Goal: Task Accomplishment & Management: Complete application form

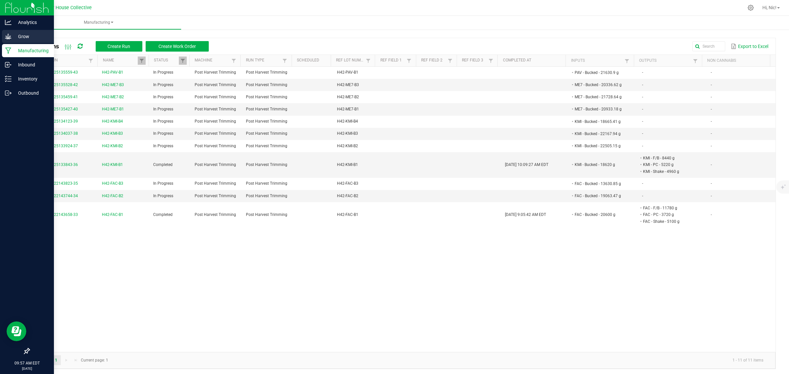
click at [17, 35] on p "Grow" at bounding box center [31, 37] width 39 height 8
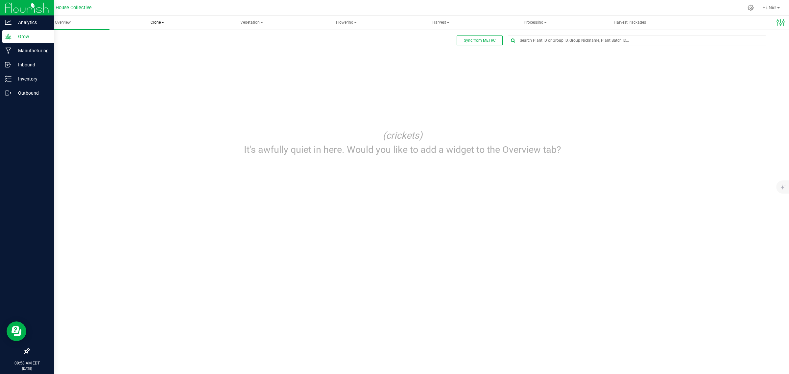
click at [165, 22] on span "Clone" at bounding box center [157, 22] width 93 height 13
click at [163, 47] on span "Cloning groups" at bounding box center [144, 47] width 50 height 6
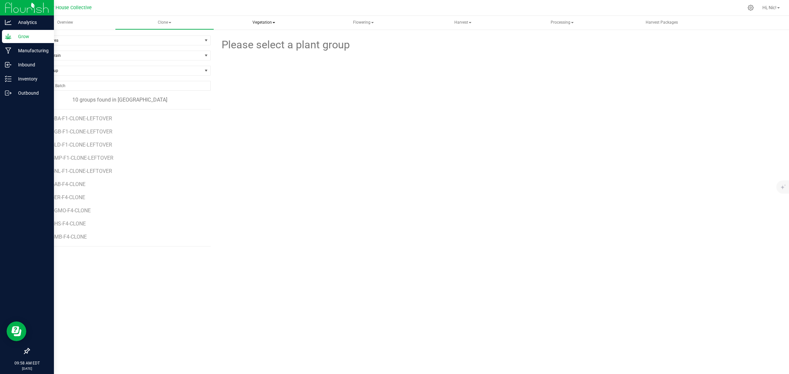
click at [270, 24] on span "Vegetation" at bounding box center [264, 22] width 98 height 13
click at [259, 46] on span "Veg plants" at bounding box center [244, 47] width 40 height 6
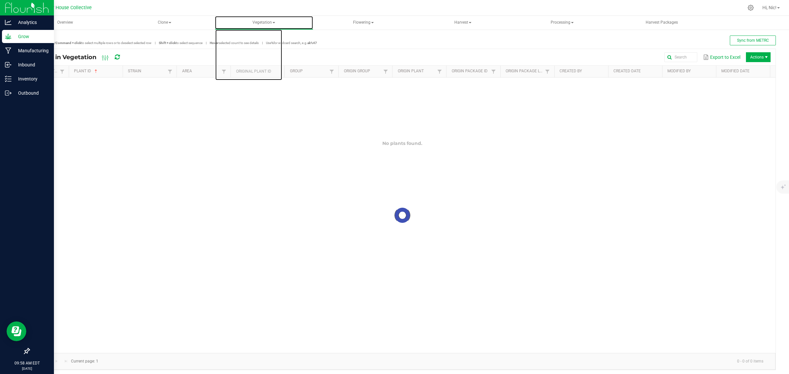
drag, startPoint x: 273, startPoint y: 22, endPoint x: 268, endPoint y: 33, distance: 11.5
click at [273, 22] on span at bounding box center [274, 22] width 3 height 1
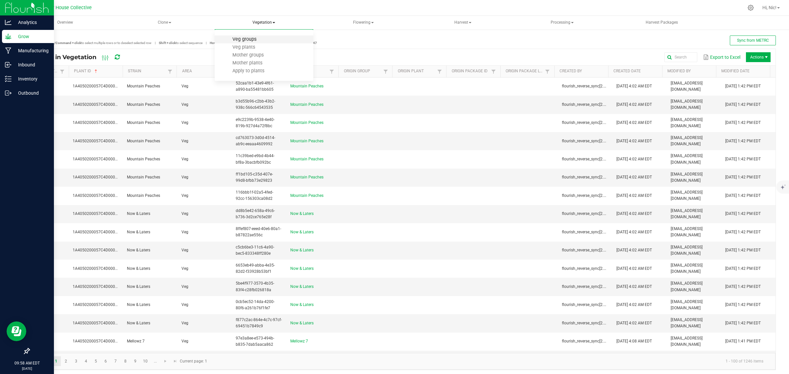
click at [253, 39] on span "Veg groups" at bounding box center [245, 40] width 42 height 6
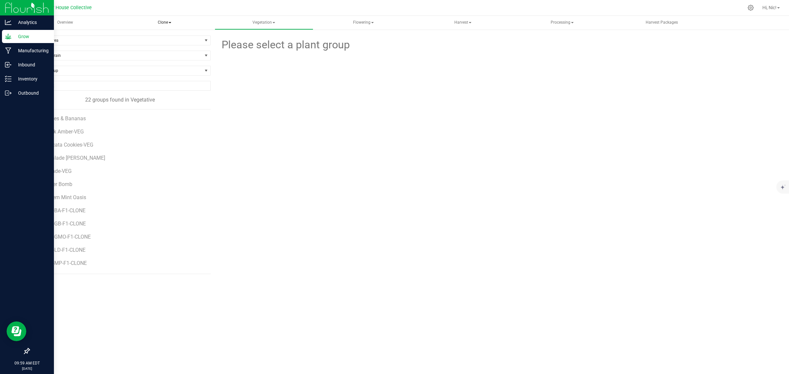
click at [170, 23] on span "Clone" at bounding box center [164, 22] width 98 height 13
click at [167, 45] on span "Cloning groups" at bounding box center [149, 47] width 50 height 6
click at [169, 23] on span "Clone" at bounding box center [164, 22] width 98 height 13
click at [168, 39] on span "Create plants" at bounding box center [147, 40] width 46 height 6
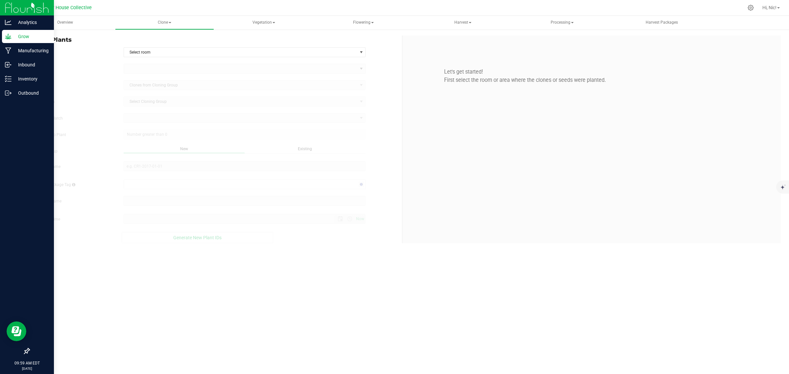
type input "[DATE] 9:59 AM"
click at [169, 53] on span "Select room" at bounding box center [241, 52] width 234 height 9
click at [165, 61] on li "Clone" at bounding box center [244, 64] width 241 height 10
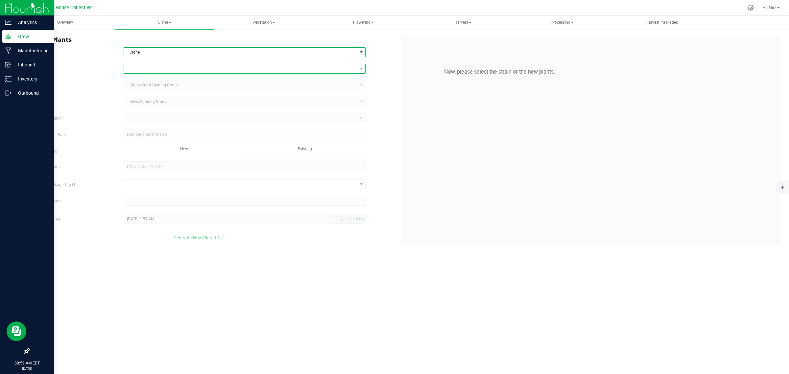
click at [155, 71] on span at bounding box center [241, 68] width 234 height 9
type input "glitter"
click at [154, 97] on li "Glitter Bomb" at bounding box center [244, 96] width 241 height 9
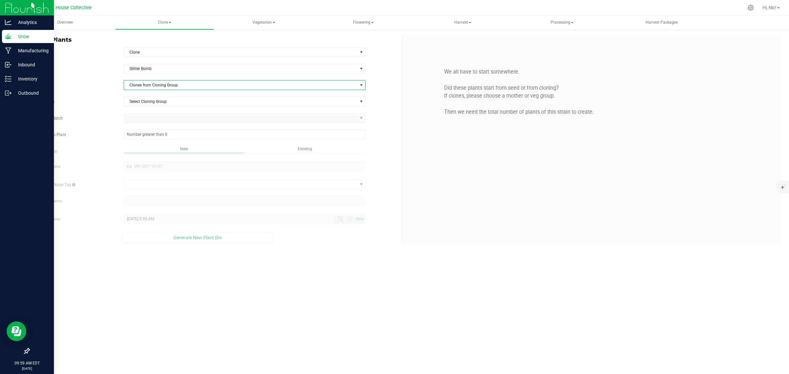
click at [162, 88] on span "Clones from Cloning Group" at bounding box center [241, 85] width 234 height 9
click at [171, 120] on li "Clones from Veg Group" at bounding box center [244, 119] width 241 height 11
click at [169, 98] on span "Select Veg Group" at bounding box center [241, 101] width 234 height 9
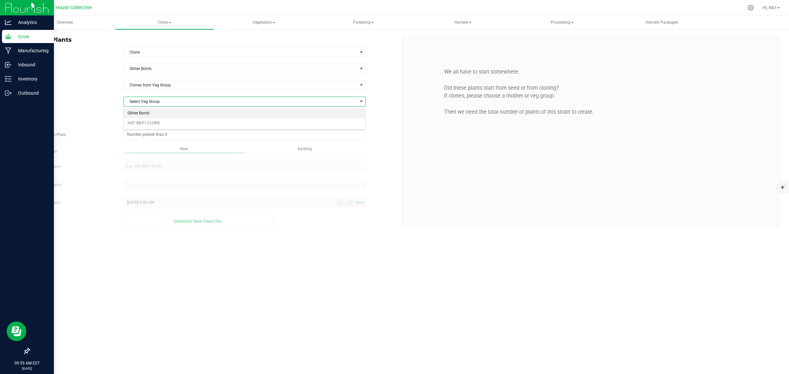
click at [167, 113] on li "Glitter Bomb" at bounding box center [244, 114] width 241 height 10
click at [131, 118] on span "Select plant" at bounding box center [241, 117] width 234 height 9
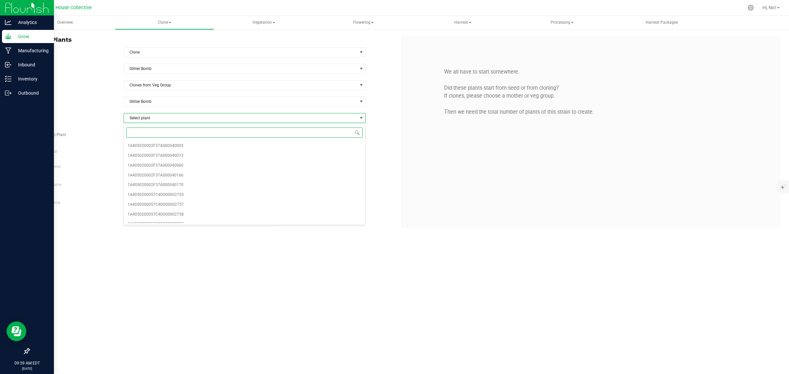
paste input "04277"
type input "04277"
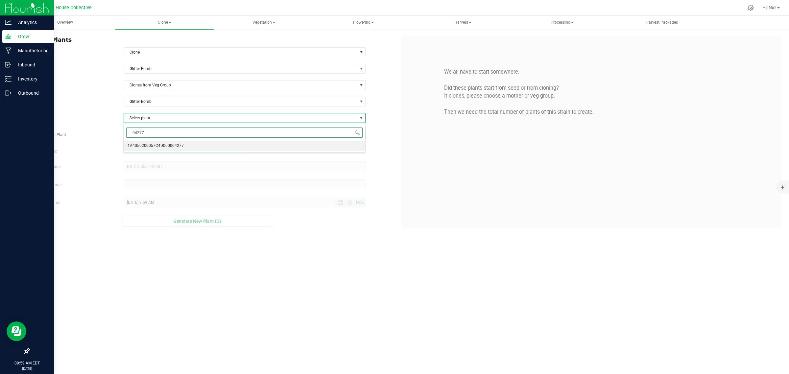
click at [152, 146] on span "1A4050200057C4D000004277" at bounding box center [156, 146] width 56 height 9
click at [160, 134] on span at bounding box center [245, 135] width 242 height 10
type input "25"
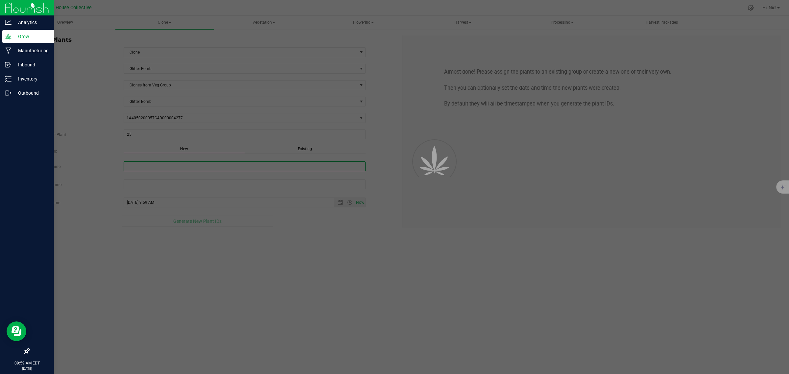
click at [206, 168] on input "New Group Name" at bounding box center [245, 166] width 242 height 10
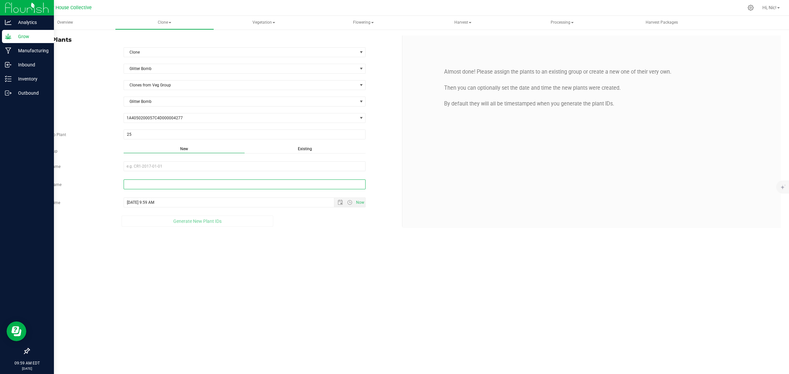
click at [140, 185] on input "text" at bounding box center [245, 185] width 242 height 10
paste input "H49-GB-F2-D1-09/25/2025-04277"
drag, startPoint x: 125, startPoint y: 185, endPoint x: 145, endPoint y: 185, distance: 20.1
click at [145, 185] on input "H49-GB-F2-D1-09/25/2025-04277" at bounding box center [245, 185] width 242 height 10
type input "H49-GB-F2-D1-09/25/2025-04277"
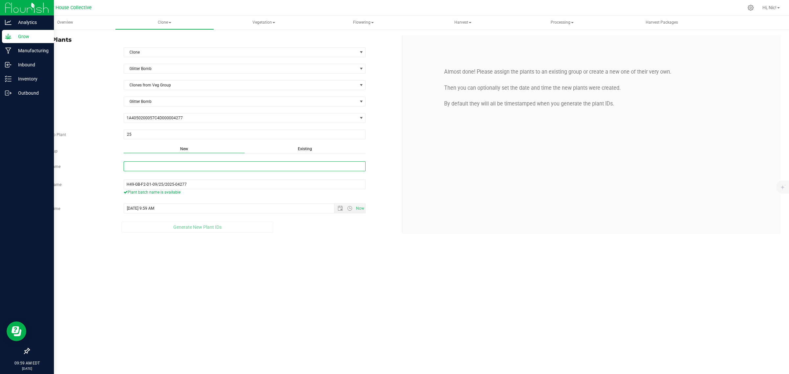
click at [157, 168] on input "New Group Name" at bounding box center [245, 166] width 242 height 10
paste input "H49-GB-F2"
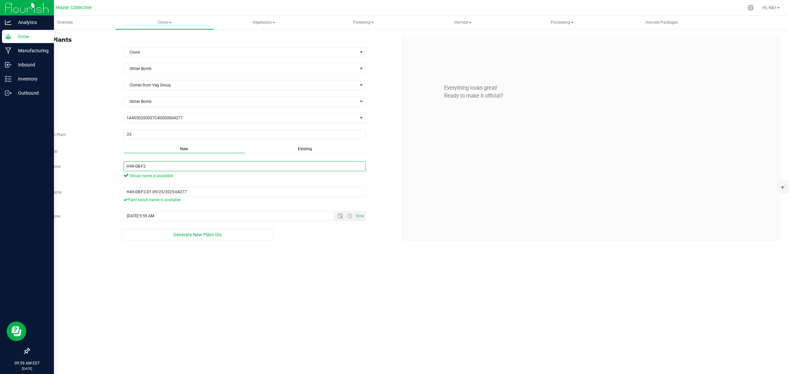
type input "H49-GB-F2"
click at [327, 284] on div "Overview Clone Create plants Cloning groups Cloning plant batches Apply to plan…" at bounding box center [403, 195] width 774 height 358
click at [340, 216] on span "Open the date view" at bounding box center [340, 215] width 5 height 5
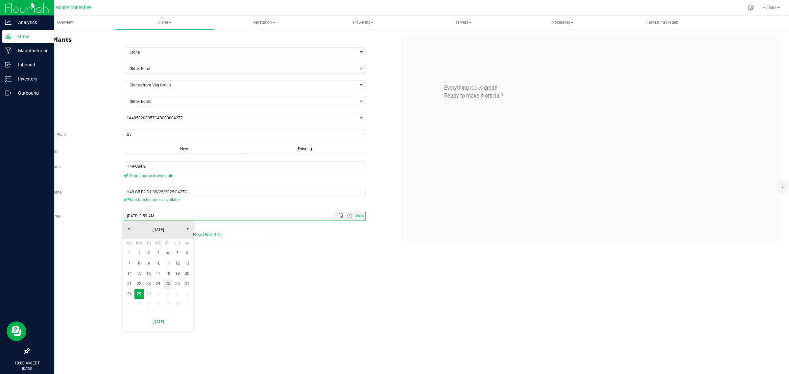
click at [166, 283] on link "25" at bounding box center [168, 284] width 10 height 10
type input "[DATE] 9:59 AM"
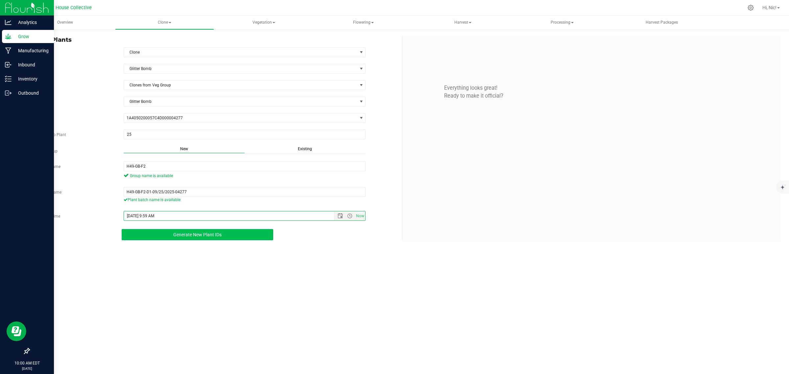
click at [216, 236] on span "Generate New Plant IDs" at bounding box center [197, 234] width 48 height 5
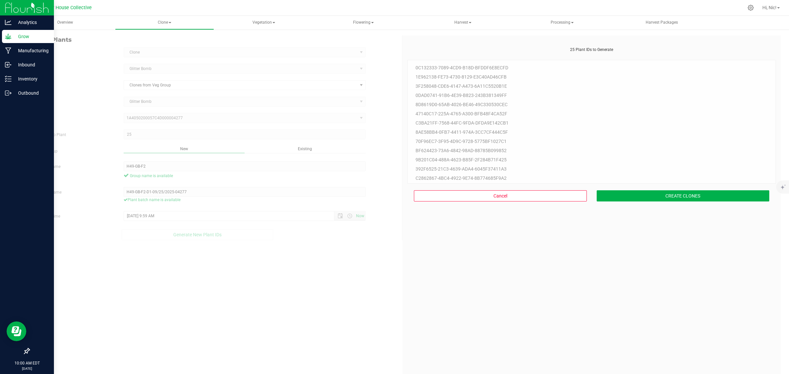
scroll to position [20, 0]
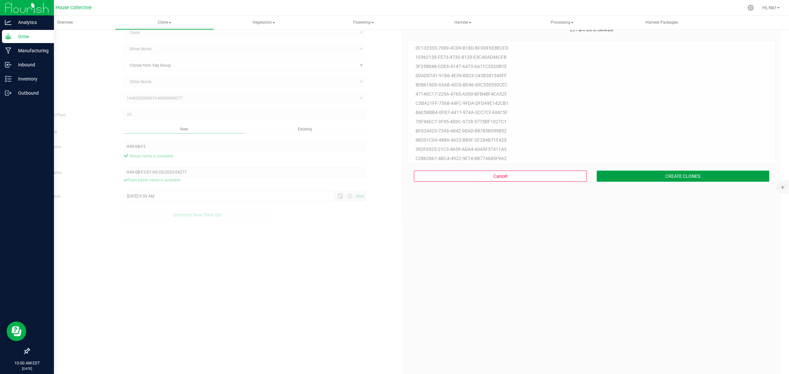
click at [656, 175] on button "CREATE CLONES" at bounding box center [683, 176] width 173 height 11
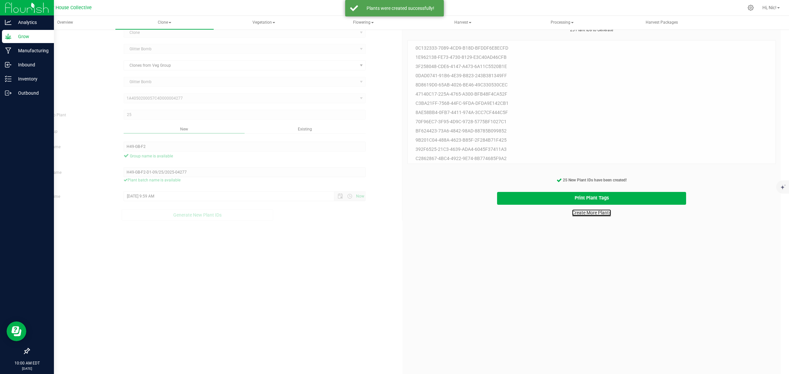
click at [590, 213] on link "Create More Plants" at bounding box center [591, 213] width 39 height 7
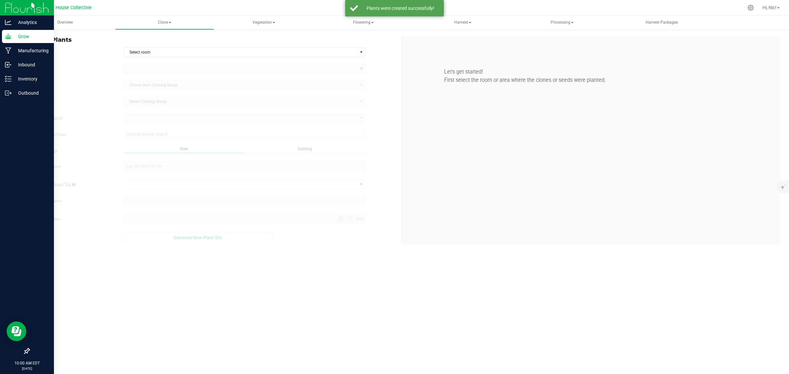
type input "[DATE] 10:00 AM"
click at [186, 53] on span "Select room" at bounding box center [241, 52] width 234 height 9
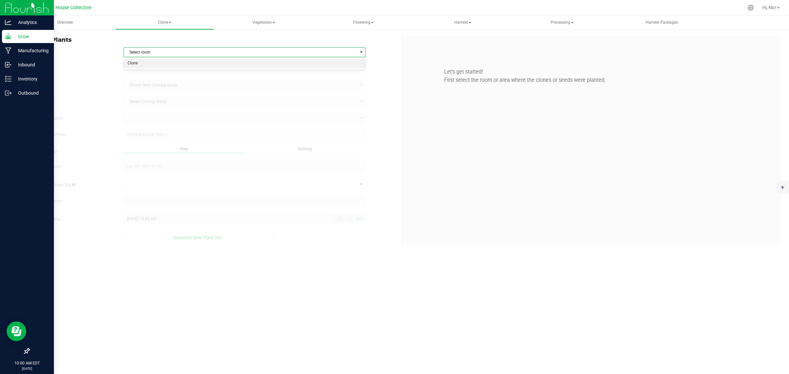
click at [177, 64] on li "Clone" at bounding box center [244, 64] width 241 height 10
click at [175, 67] on span at bounding box center [241, 68] width 234 height 9
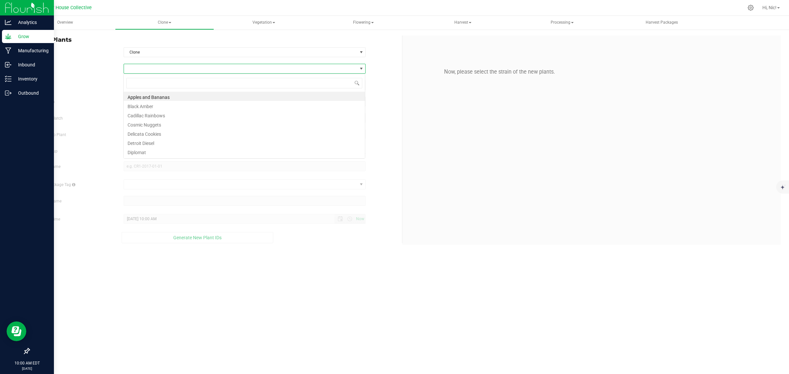
scroll to position [10, 242]
type input "glitt"
click at [163, 96] on li "Glitter Bomb" at bounding box center [244, 96] width 241 height 9
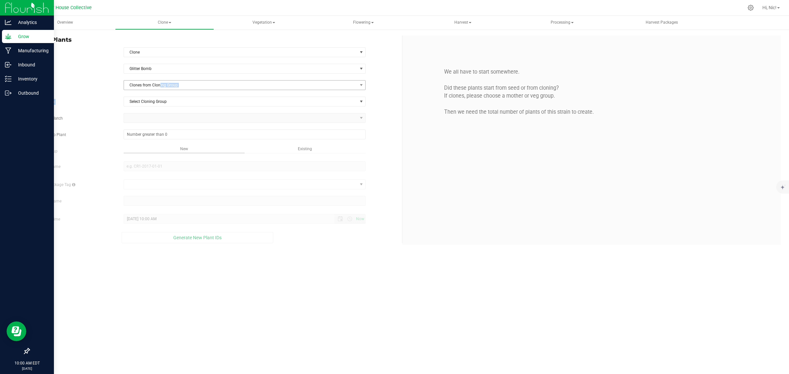
click at [160, 90] on div "Strain Glitter Bomb Source Clones from Cloning Group Cloning Group Select Cloni…" at bounding box center [213, 154] width 368 height 180
click at [166, 86] on span "Clones from Cloning Group" at bounding box center [241, 85] width 234 height 9
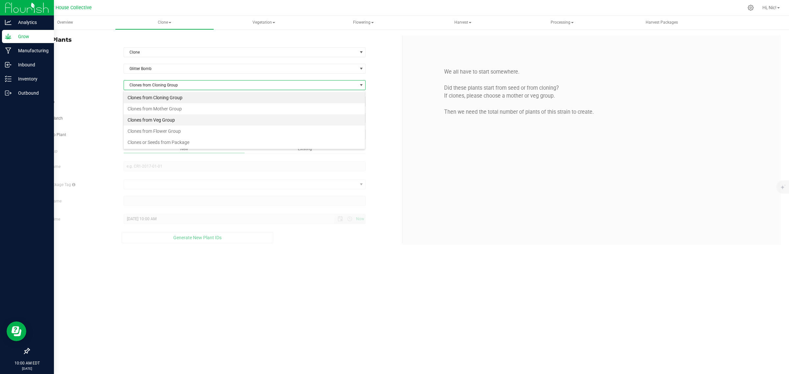
click at [178, 118] on li "Clones from Veg Group" at bounding box center [244, 119] width 241 height 11
click at [166, 101] on span "Select Veg Group" at bounding box center [241, 101] width 234 height 9
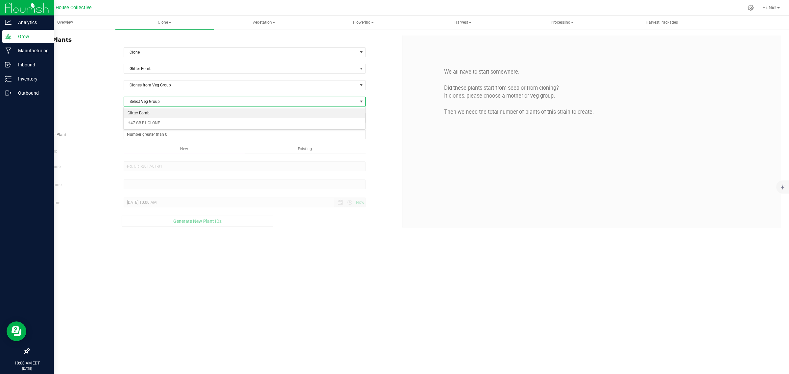
click at [167, 114] on li "Glitter Bomb" at bounding box center [244, 114] width 241 height 10
click at [166, 121] on span "Select plant" at bounding box center [241, 117] width 234 height 9
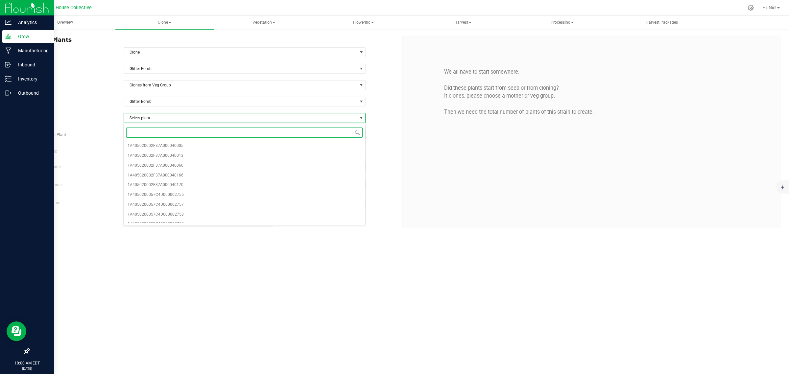
paste input "04277"
type input "04277"
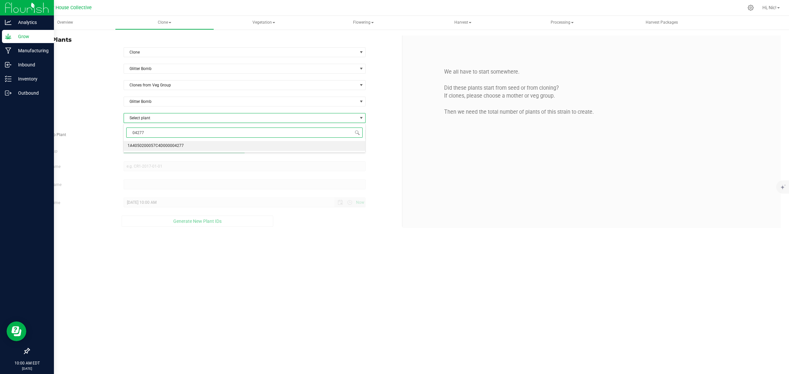
click at [162, 148] on span "1A4050200057C4D000004277" at bounding box center [156, 146] width 56 height 9
click at [152, 139] on span at bounding box center [245, 135] width 242 height 10
type input "25"
click at [300, 150] on span "Existing" at bounding box center [305, 149] width 14 height 5
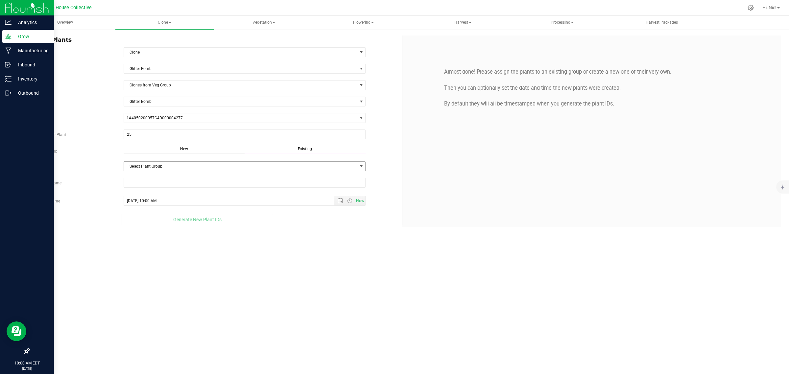
click at [176, 168] on span "Select Plant Group" at bounding box center [241, 166] width 234 height 9
click at [174, 188] on li "H49-GB-F2" at bounding box center [244, 189] width 241 height 10
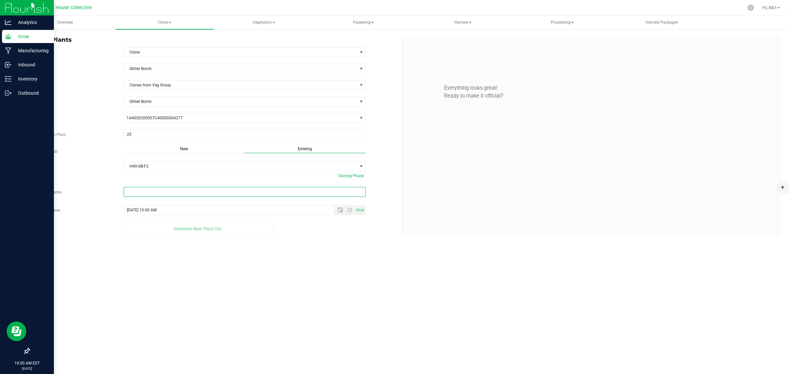
click at [156, 191] on input "text" at bounding box center [245, 192] width 242 height 10
paste input "H49-GB-F2-D2-09/25/2025-04277"
click at [343, 215] on span "Open the date view" at bounding box center [340, 215] width 11 height 5
type input "H49-GB-F2-D2-09/25/2025-04277"
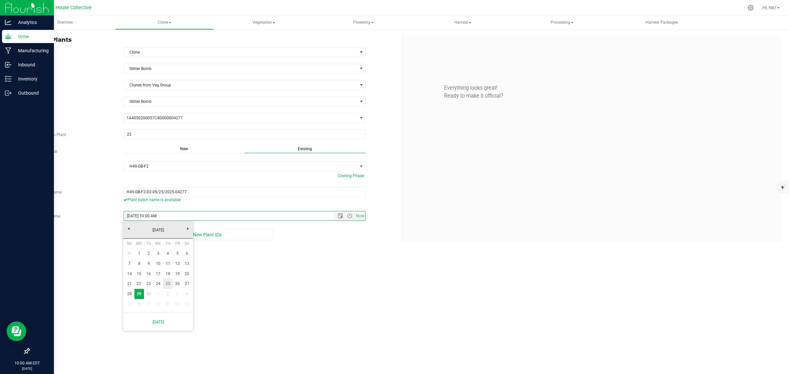
click at [165, 285] on link "25" at bounding box center [168, 284] width 10 height 10
type input "[DATE] 10:00 AM"
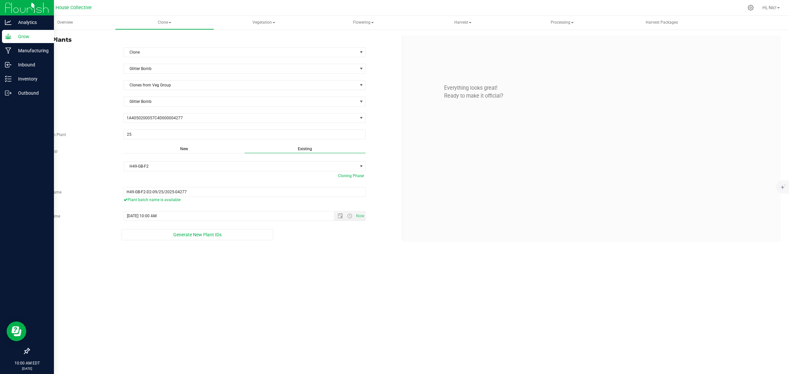
click at [202, 242] on div "Create Plants In Room Clone Select room Clone [GEOGRAPHIC_DATA] Glitter Bomb So…" at bounding box center [403, 139] width 774 height 220
click at [206, 237] on span "Generate New Plant IDs" at bounding box center [197, 234] width 48 height 5
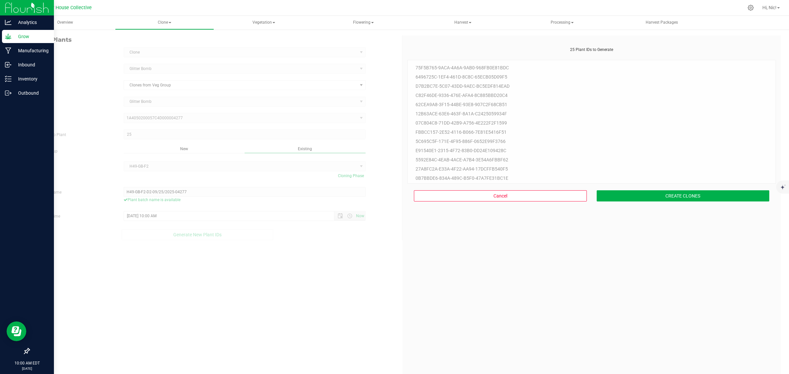
scroll to position [20, 0]
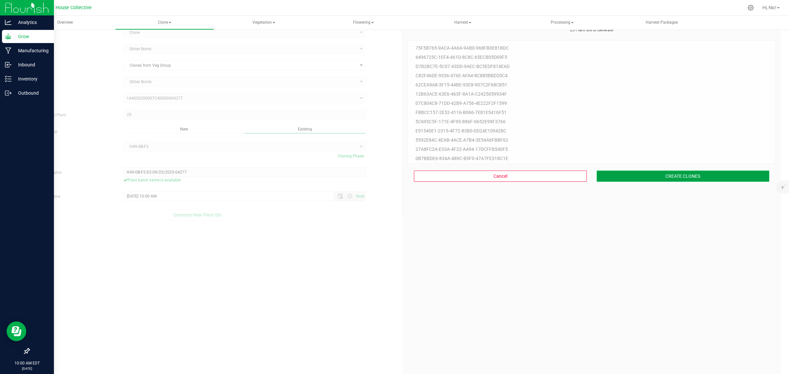
click at [652, 178] on button "CREATE CLONES" at bounding box center [683, 176] width 173 height 11
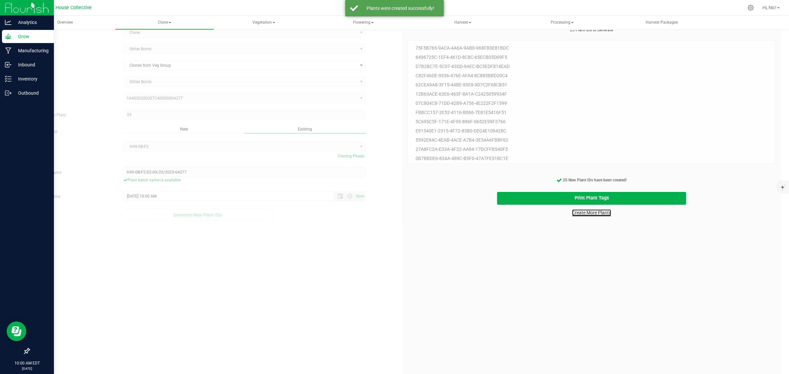
click at [599, 214] on link "Create More Plants" at bounding box center [591, 213] width 39 height 7
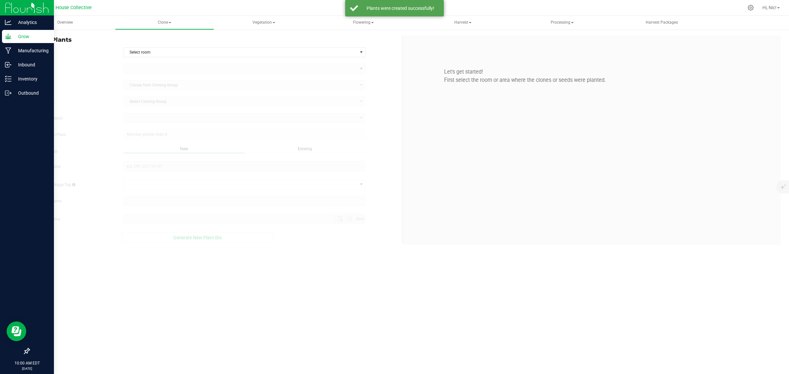
type input "[DATE] 10:00 AM"
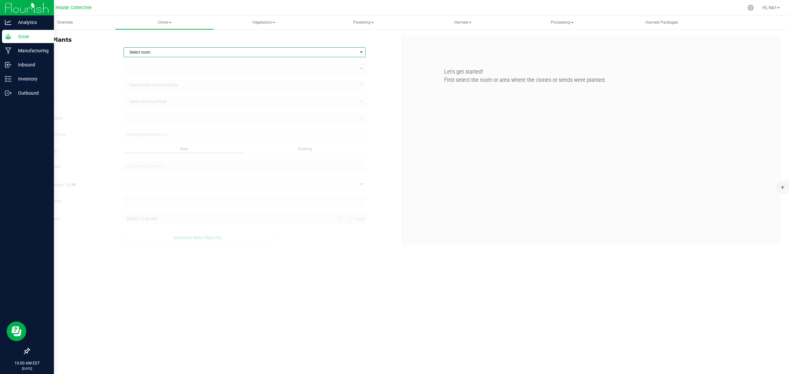
click at [171, 56] on span "Select room" at bounding box center [241, 52] width 234 height 9
click at [164, 65] on li "Clone" at bounding box center [244, 64] width 241 height 10
click at [160, 70] on span at bounding box center [241, 68] width 234 height 9
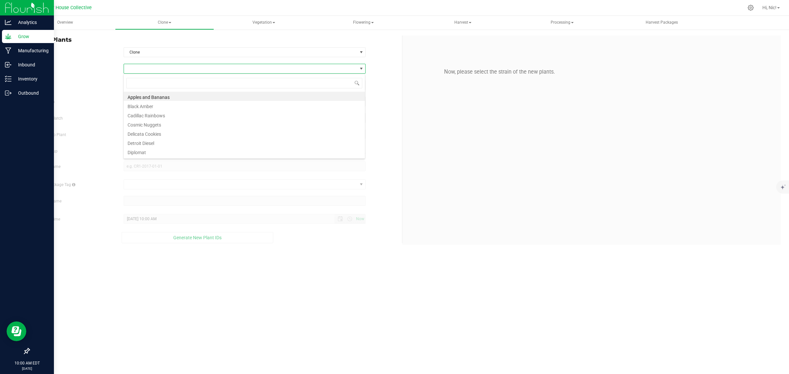
scroll to position [10, 242]
type input "glitter"
click at [154, 96] on li "Glitter Bomb" at bounding box center [244, 96] width 241 height 9
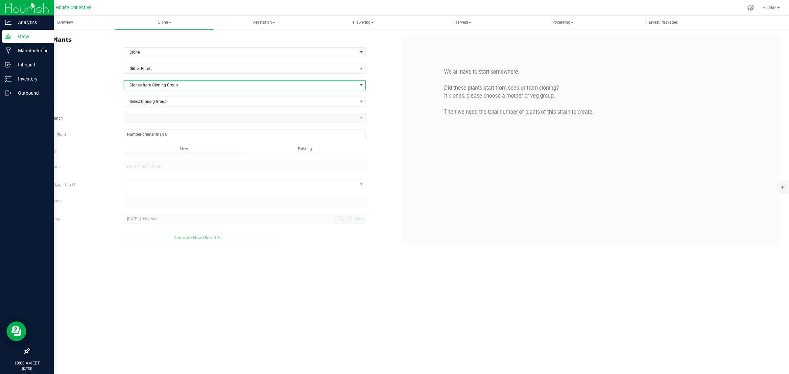
click at [160, 90] on span "Clones from Cloning Group" at bounding box center [241, 85] width 234 height 9
click at [172, 120] on li "Clones from Veg Group" at bounding box center [244, 119] width 241 height 11
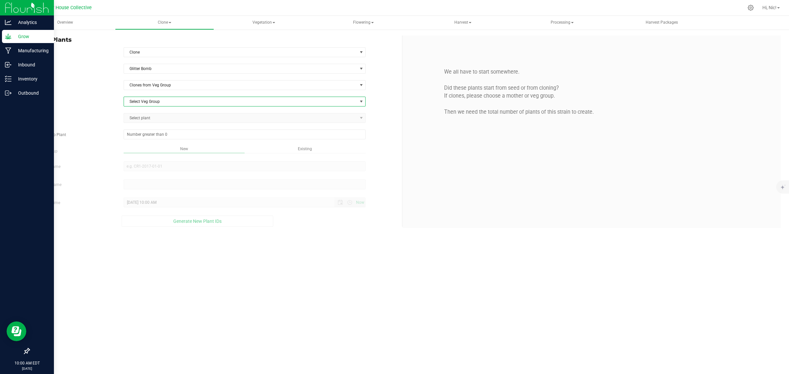
click at [160, 101] on span "Select Veg Group" at bounding box center [241, 101] width 234 height 9
click at [159, 113] on li "Glitter Bomb" at bounding box center [244, 114] width 241 height 10
click at [159, 117] on span "Select plant" at bounding box center [241, 117] width 234 height 9
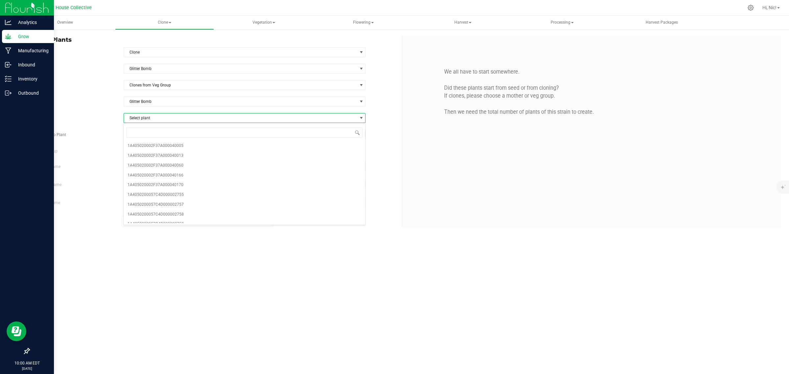
type input "04274"
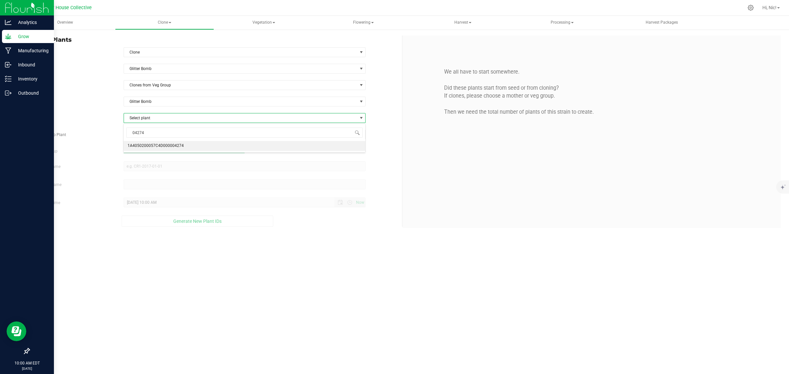
click at [167, 145] on span "1A4050200057C4D000004274" at bounding box center [156, 146] width 56 height 9
click at [164, 136] on span at bounding box center [245, 135] width 242 height 10
type input "25"
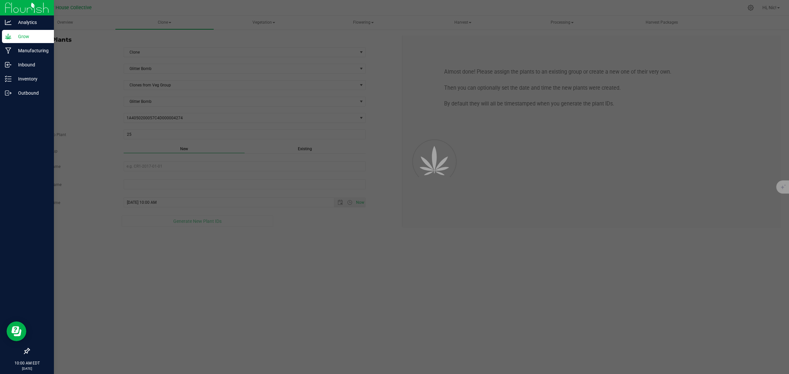
drag, startPoint x: 296, startPoint y: 148, endPoint x: 286, endPoint y: 152, distance: 10.8
click at [297, 148] on div "Existing" at bounding box center [305, 150] width 121 height 8
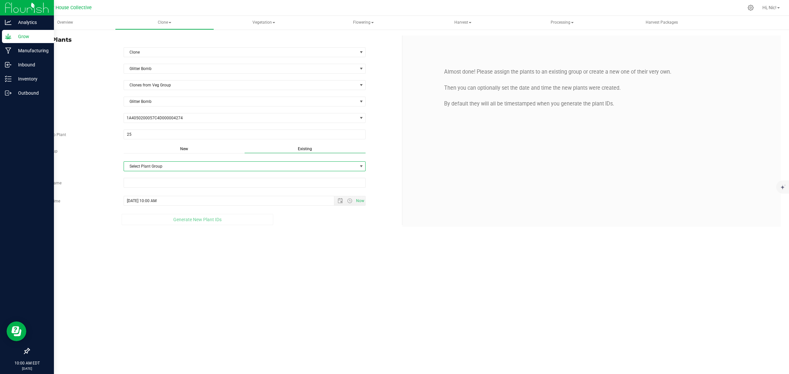
drag, startPoint x: 166, startPoint y: 163, endPoint x: 166, endPoint y: 170, distance: 6.2
click at [166, 164] on span "Select Plant Group" at bounding box center [241, 166] width 234 height 9
click at [159, 187] on li "H49-GB-F2" at bounding box center [244, 189] width 241 height 10
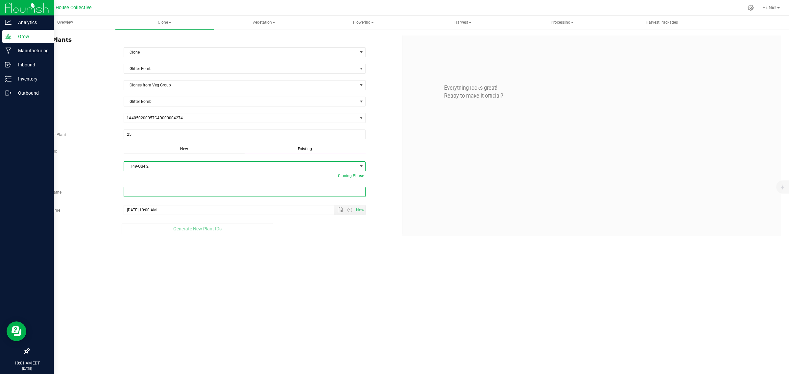
click at [160, 192] on input "text" at bounding box center [245, 192] width 242 height 10
paste input "H49-GB-F2-D3-09/25/2025-04274"
click at [338, 214] on span "Now" at bounding box center [349, 215] width 31 height 9
click at [342, 214] on span "Open the date view" at bounding box center [340, 215] width 5 height 5
type input "H49-GB-F2-D3-09/25/2025-04274"
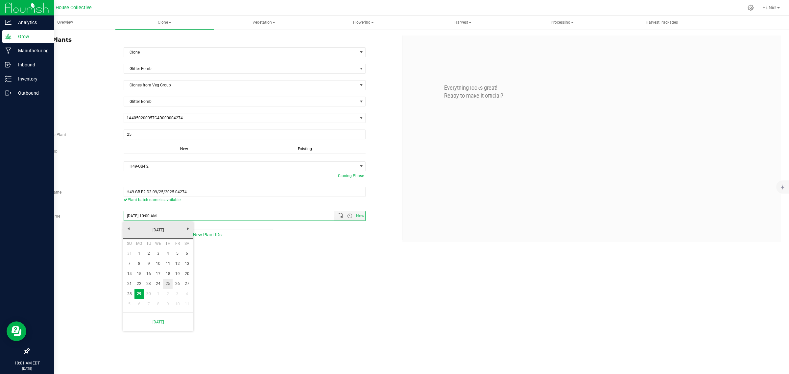
click at [168, 285] on link "25" at bounding box center [168, 284] width 10 height 10
type input "[DATE] 10:00 AM"
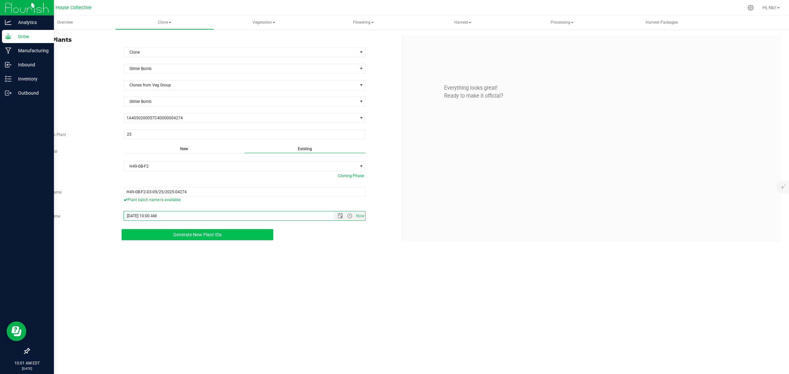
click at [193, 239] on button "Generate New Plant IDs" at bounding box center [198, 234] width 152 height 11
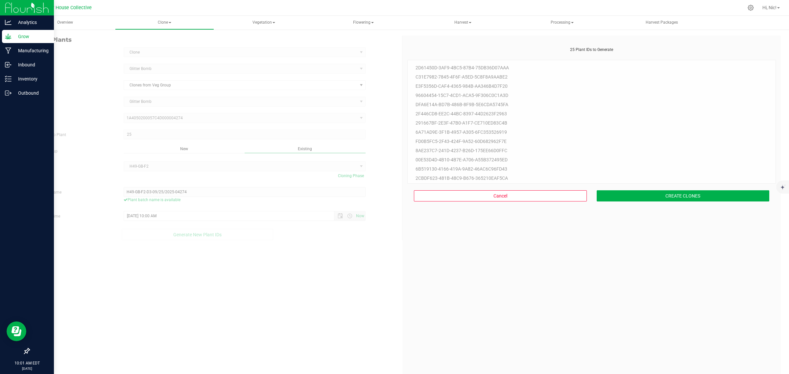
scroll to position [20, 0]
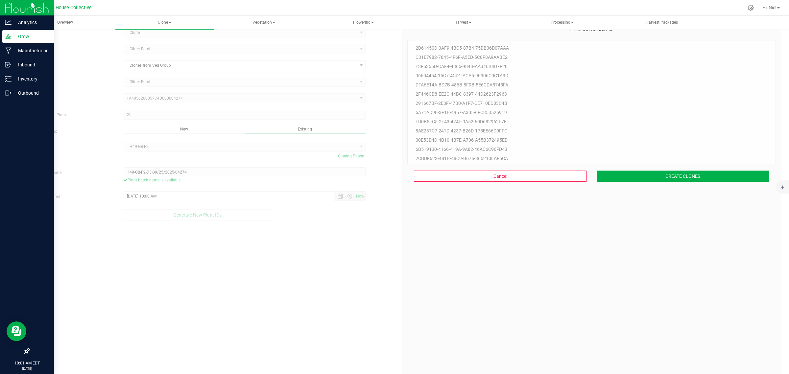
click at [663, 167] on div "Cancel CREATE CLONES" at bounding box center [591, 176] width 369 height 24
click at [664, 173] on button "CREATE CLONES" at bounding box center [683, 176] width 173 height 11
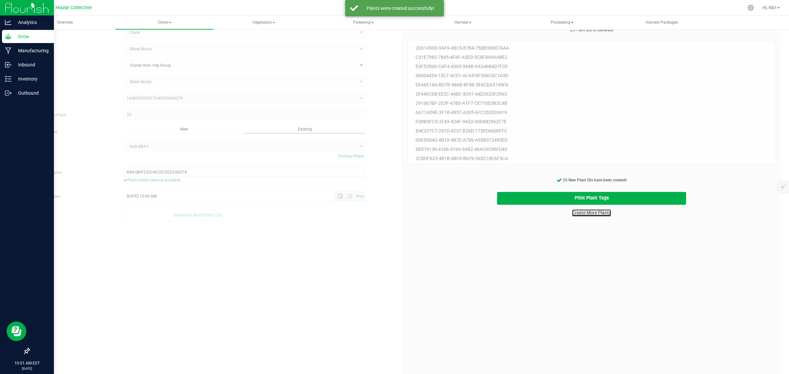
click at [596, 212] on link "Create More Plants" at bounding box center [591, 213] width 39 height 7
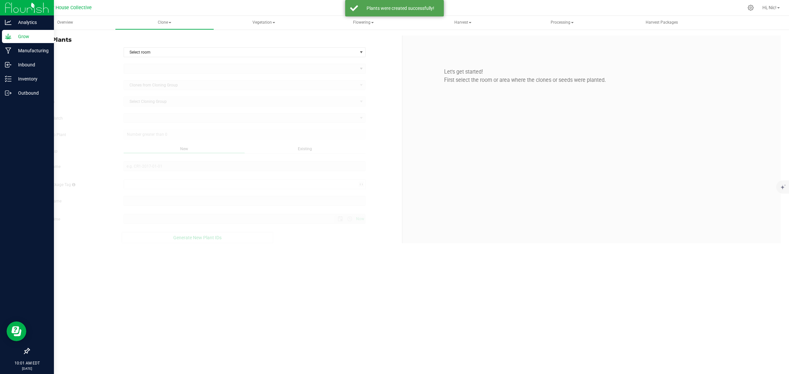
type input "[DATE] 10:01 AM"
click at [171, 50] on span "Select room" at bounding box center [241, 52] width 234 height 9
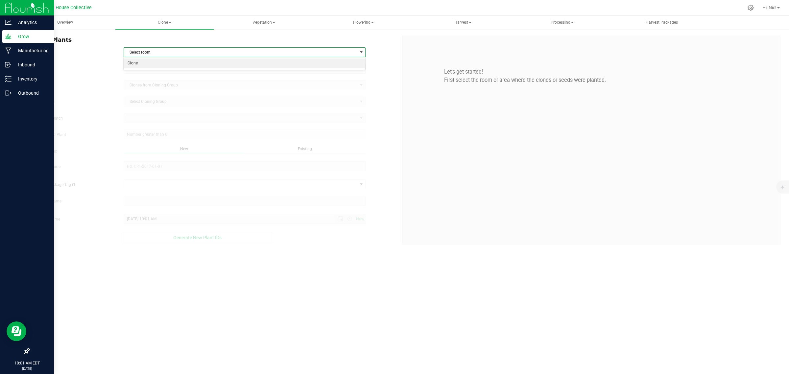
click at [157, 65] on li "Clone" at bounding box center [244, 64] width 241 height 10
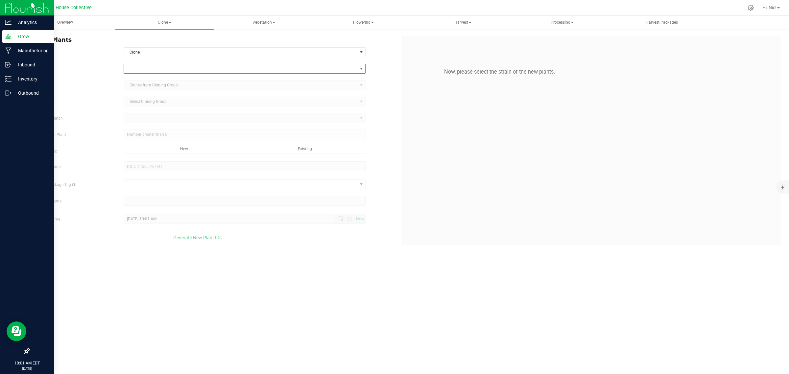
click at [157, 72] on span at bounding box center [241, 68] width 234 height 9
click at [160, 81] on input at bounding box center [244, 83] width 236 height 10
type input "gli"
click at [153, 94] on li "Glitter Bomb" at bounding box center [244, 96] width 241 height 9
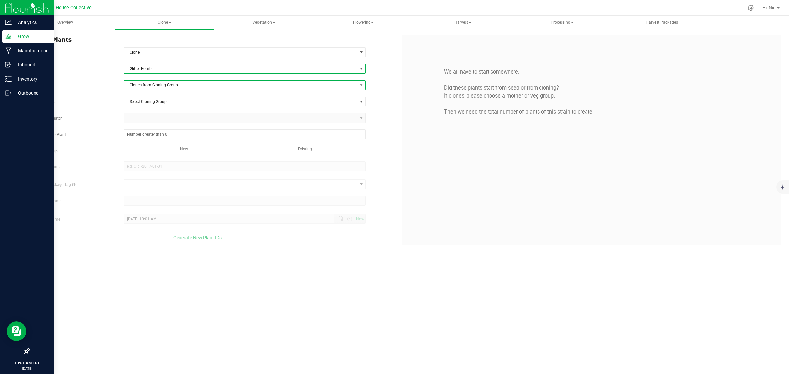
click at [156, 87] on span "Clones from Cloning Group" at bounding box center [241, 85] width 234 height 9
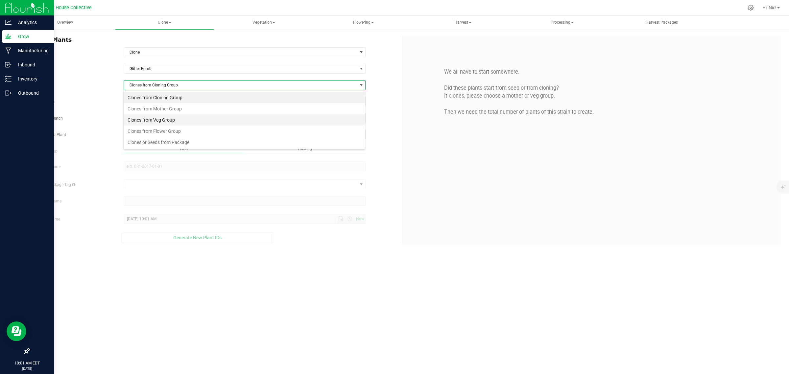
click at [161, 119] on li "Clones from Veg Group" at bounding box center [244, 119] width 241 height 11
click at [154, 102] on span "Select Veg Group" at bounding box center [241, 101] width 234 height 9
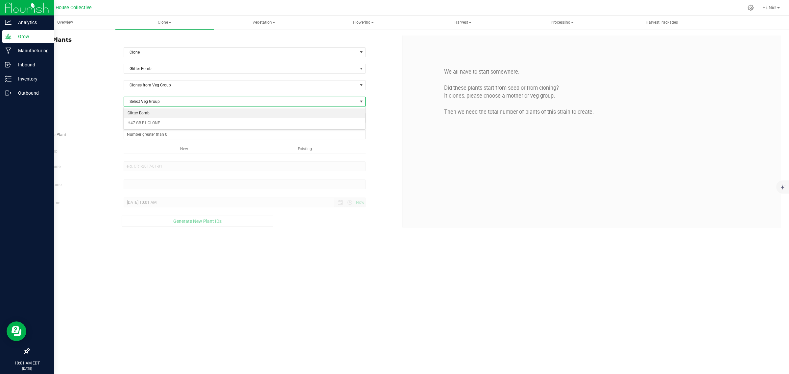
click at [154, 111] on li "Glitter Bomb" at bounding box center [244, 114] width 241 height 10
click at [154, 112] on div "Strain Glitter Bomb Source Clones from Veg Group Veg Group Glitter Bomb Select …" at bounding box center [213, 145] width 368 height 163
click at [153, 119] on span "Select plant" at bounding box center [241, 117] width 234 height 9
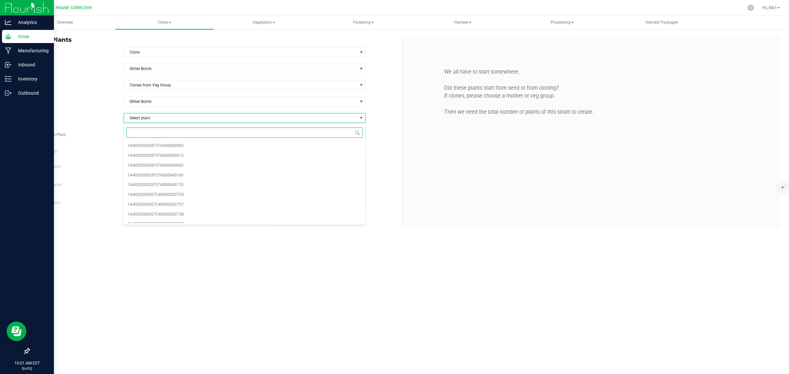
paste input "04274"
type input "04274"
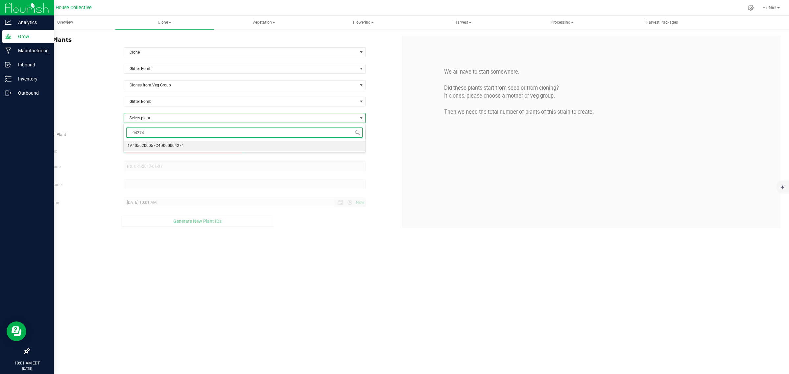
click at [157, 146] on span "1A4050200057C4D000004274" at bounding box center [156, 146] width 56 height 9
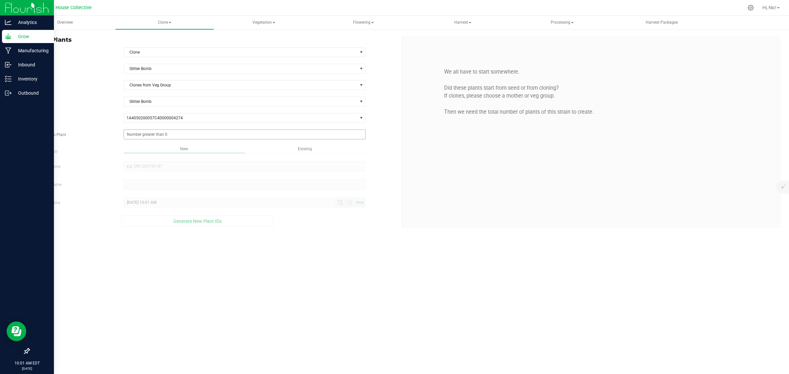
click at [157, 140] on div "Strain Glitter Bomb Source Clones from Veg Group Veg Group Glitter Bomb Select …" at bounding box center [213, 145] width 368 height 163
click at [157, 139] on span at bounding box center [245, 135] width 242 height 10
type input "25"
click at [315, 147] on div "Overview Clone Create plants Cloning groups Cloning plant batches Apply to plan…" at bounding box center [403, 195] width 774 height 358
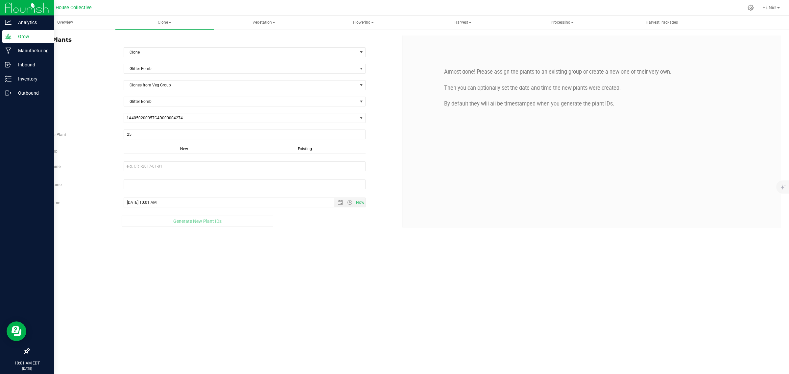
drag, startPoint x: 302, startPoint y: 147, endPoint x: 297, endPoint y: 151, distance: 6.3
click at [302, 147] on div "Existing" at bounding box center [305, 150] width 121 height 8
click at [141, 170] on span "Select Plant Group" at bounding box center [241, 166] width 234 height 9
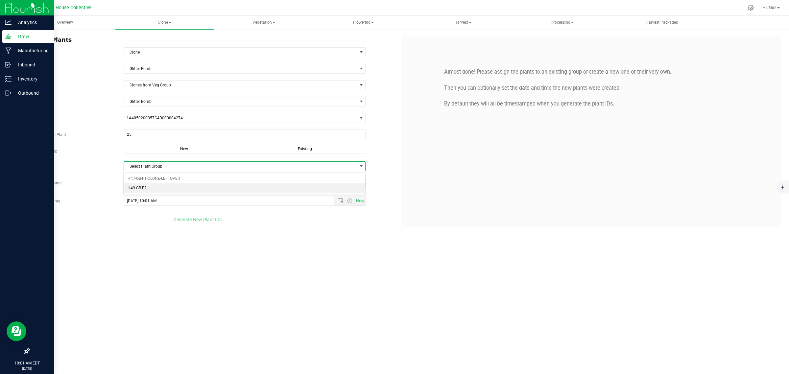
click at [150, 190] on li "H49-GB-F2" at bounding box center [244, 189] width 241 height 10
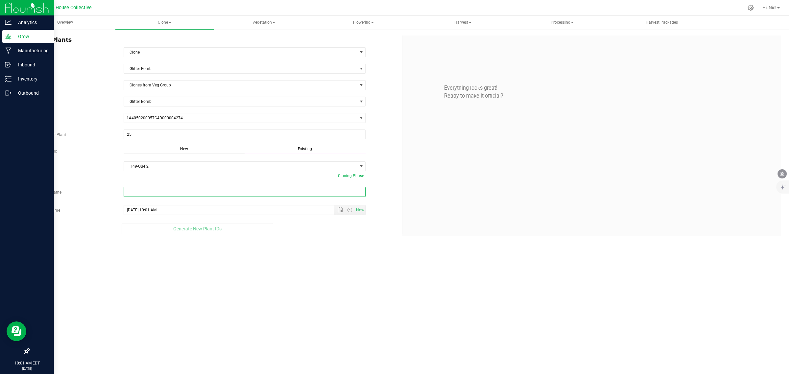
click at [145, 192] on input "text" at bounding box center [245, 192] width 242 height 10
paste input "H49-GB-F2-D4-09/25/2025-04274"
click at [339, 218] on span "Open the date view" at bounding box center [340, 215] width 5 height 5
type input "H49-GB-F2-D4-09/25/2025-04274"
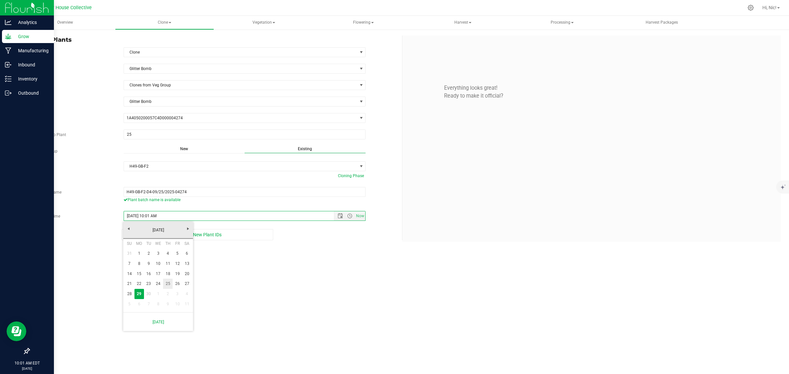
click at [166, 284] on link "25" at bounding box center [168, 284] width 10 height 10
type input "[DATE] 10:01 AM"
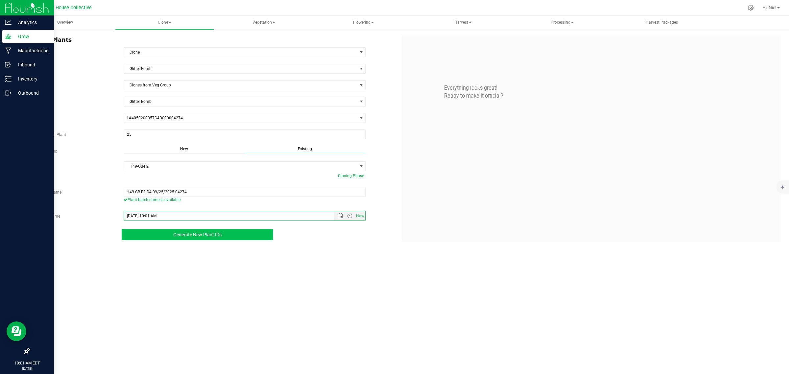
click at [205, 237] on span "Generate New Plant IDs" at bounding box center [197, 234] width 48 height 5
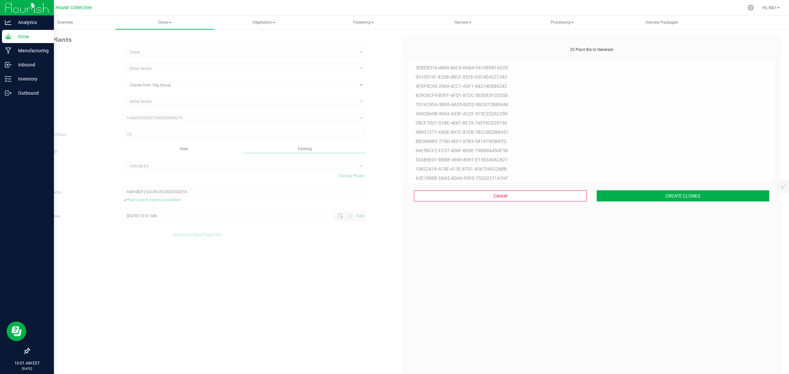
scroll to position [20, 0]
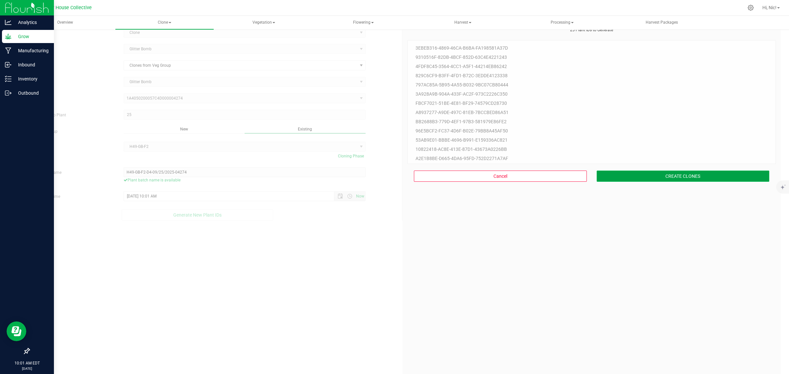
click at [679, 173] on button "CREATE CLONES" at bounding box center [683, 176] width 173 height 11
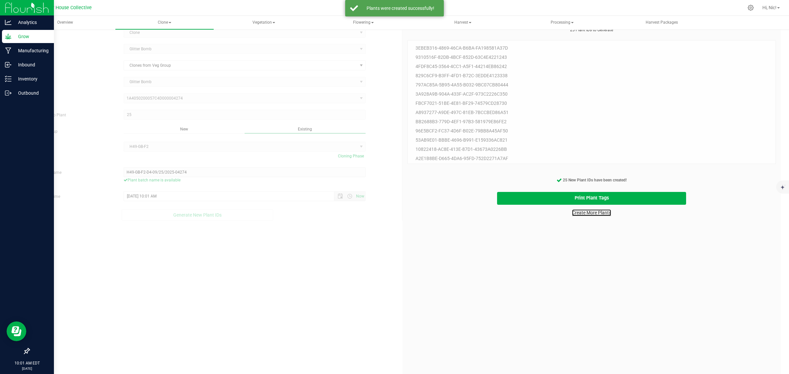
click at [591, 215] on link "Create More Plants" at bounding box center [591, 213] width 39 height 7
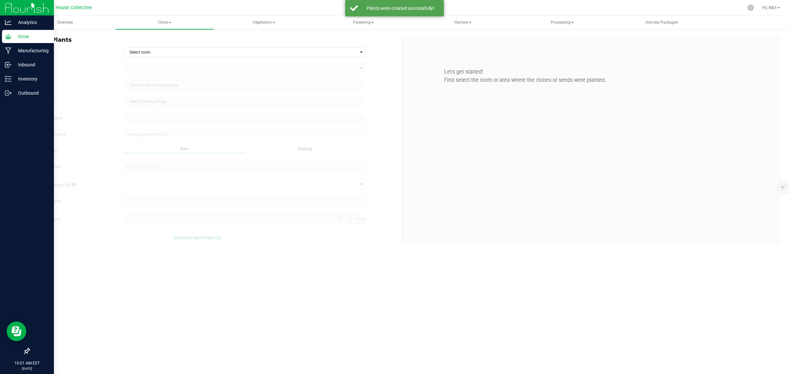
type input "[DATE] 10:01 AM"
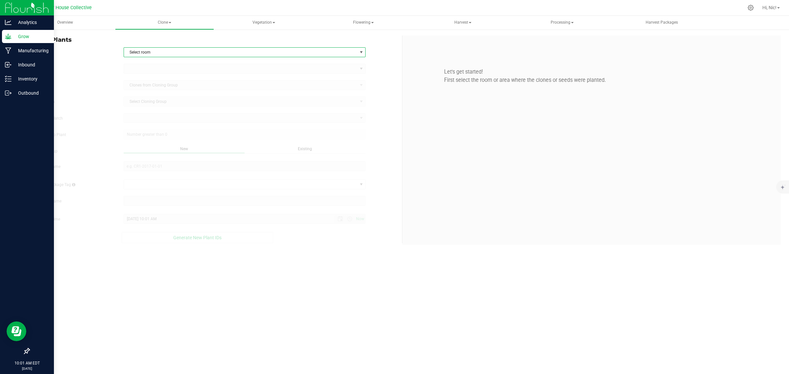
click at [153, 54] on span "Select room" at bounding box center [241, 52] width 234 height 9
click at [157, 70] on div "Select room Clone No data found." at bounding box center [244, 63] width 242 height 13
click at [156, 67] on li "Clone" at bounding box center [244, 64] width 241 height 10
click at [157, 71] on span at bounding box center [241, 68] width 234 height 9
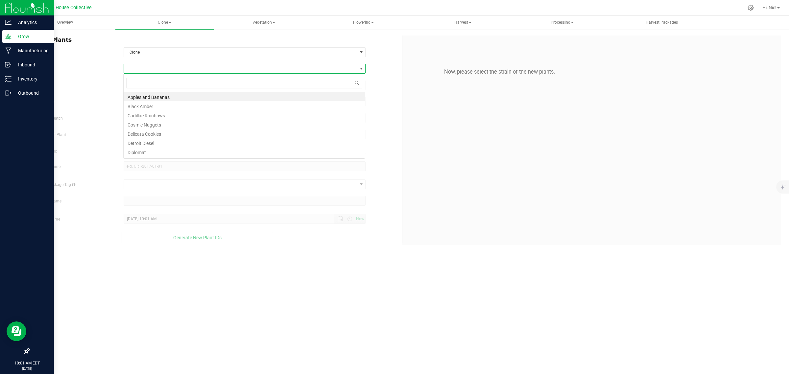
scroll to position [10, 242]
type input "glitt"
click at [150, 95] on li "Glitter Bomb" at bounding box center [244, 96] width 241 height 9
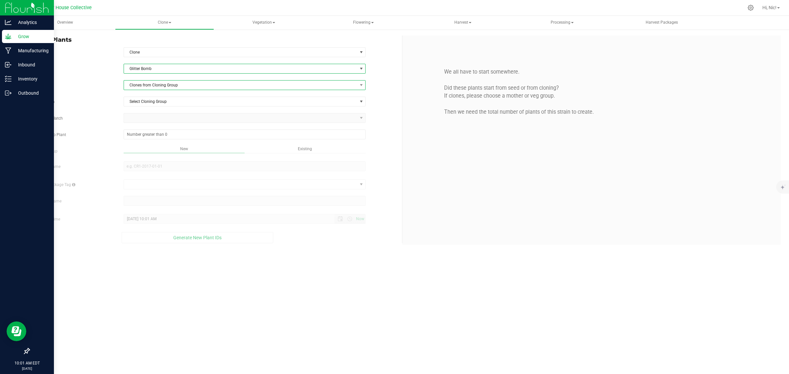
click at [155, 86] on span "Clones from Cloning Group" at bounding box center [241, 85] width 234 height 9
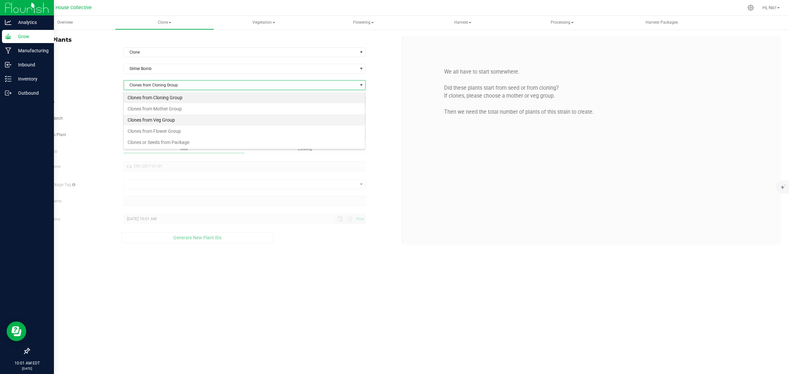
click at [160, 119] on li "Clones from Veg Group" at bounding box center [244, 119] width 241 height 11
click at [165, 101] on span "Select Veg Group" at bounding box center [241, 101] width 234 height 9
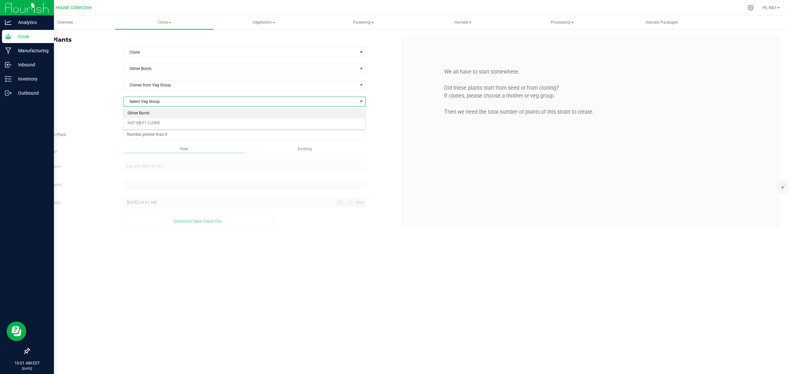
click at [164, 115] on li "Glitter Bomb" at bounding box center [244, 114] width 241 height 10
click at [162, 120] on span "Select plant" at bounding box center [241, 117] width 234 height 9
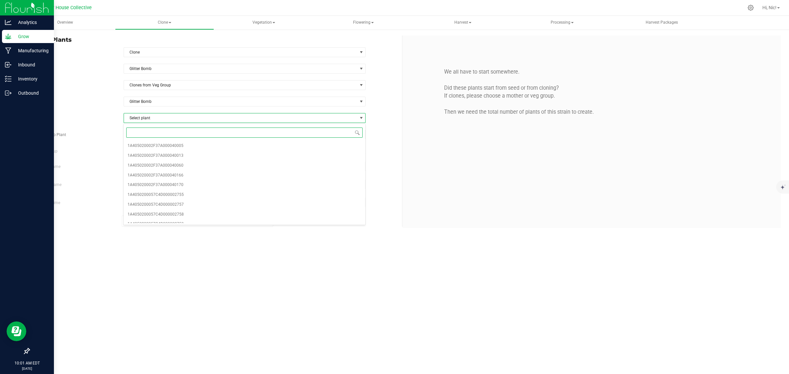
paste input "04284"
type input "04284"
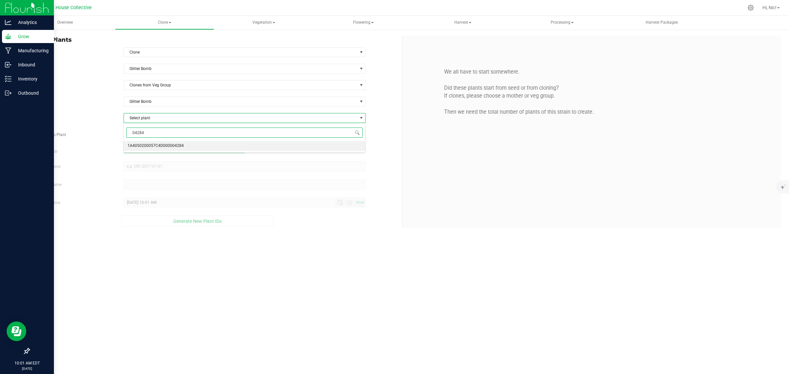
click at [152, 145] on span "1A4050200057C4D000004284" at bounding box center [156, 146] width 56 height 9
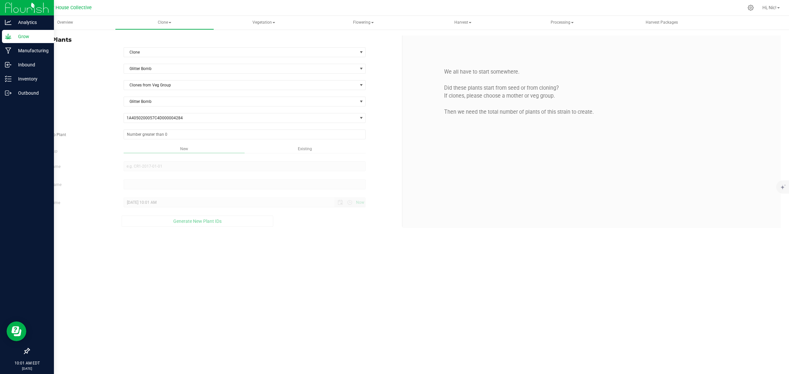
click at [152, 144] on div "Strain Glitter Bomb Source Clones from Veg Group Veg Group Glitter Bomb Select …" at bounding box center [213, 145] width 368 height 163
click at [155, 138] on span at bounding box center [245, 135] width 242 height 10
type input "25"
click at [311, 151] on span "Existing" at bounding box center [305, 149] width 14 height 5
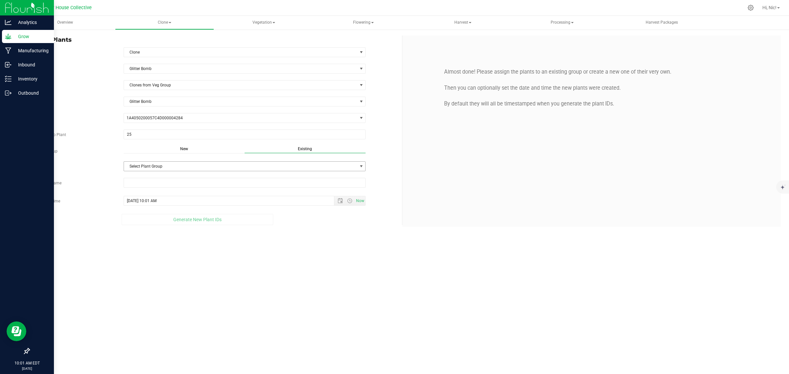
click at [170, 169] on span "Select Plant Group" at bounding box center [241, 166] width 234 height 9
click at [155, 189] on li "H49-GB-F2" at bounding box center [244, 189] width 241 height 10
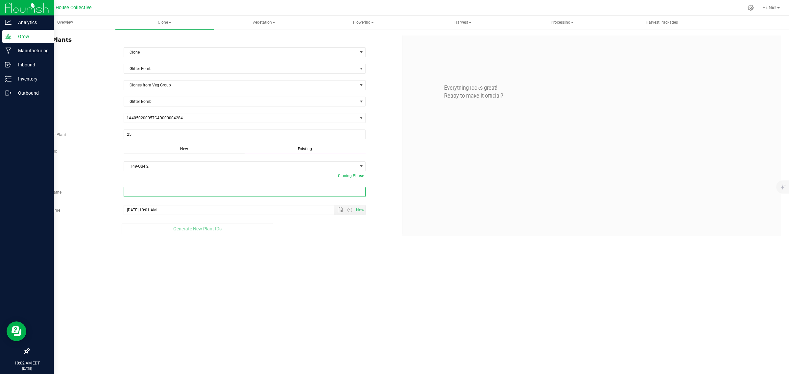
click at [150, 191] on input "text" at bounding box center [245, 192] width 242 height 10
paste input "H49-GB-F2-D5-09/25/2025-04284"
click at [339, 217] on span "Open the date view" at bounding box center [340, 215] width 5 height 5
type input "H49-GB-F2-D5-09/25/2025-04284"
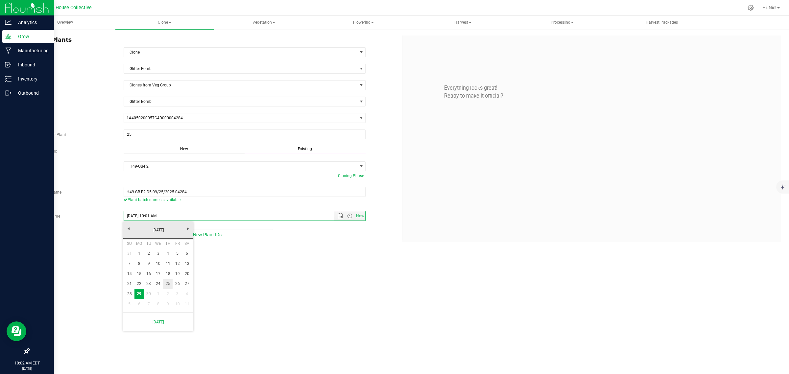
click at [169, 283] on link "25" at bounding box center [168, 284] width 10 height 10
type input "[DATE] 10:01 AM"
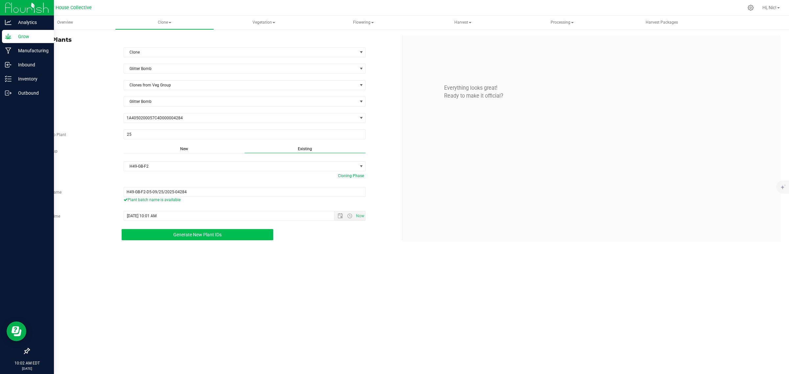
click at [193, 237] on span "Generate New Plant IDs" at bounding box center [197, 234] width 48 height 5
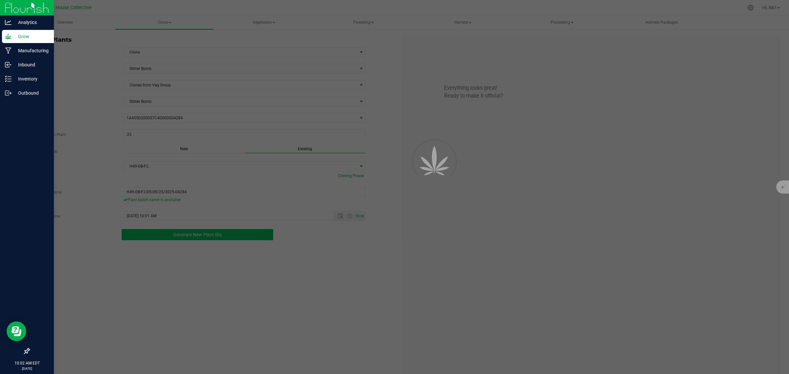
scroll to position [20, 0]
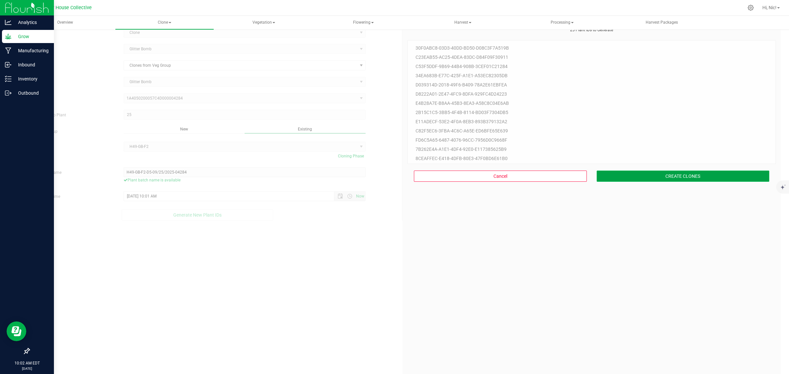
click at [691, 179] on button "CREATE CLONES" at bounding box center [683, 176] width 173 height 11
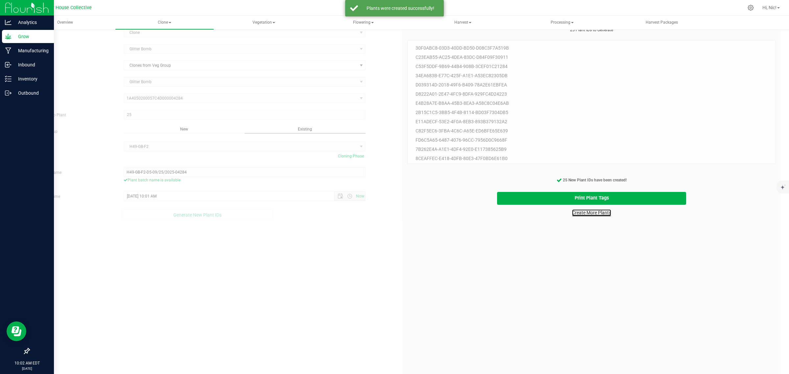
click at [594, 214] on link "Create More Plants" at bounding box center [591, 213] width 39 height 7
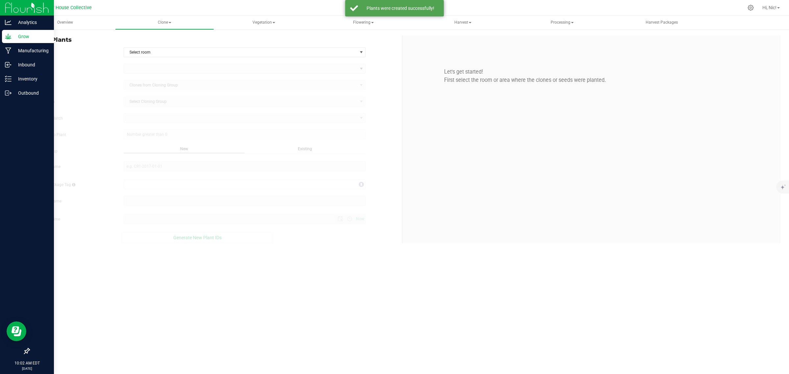
type input "[DATE] 10:02 AM"
click at [156, 51] on span "Select room" at bounding box center [241, 52] width 234 height 9
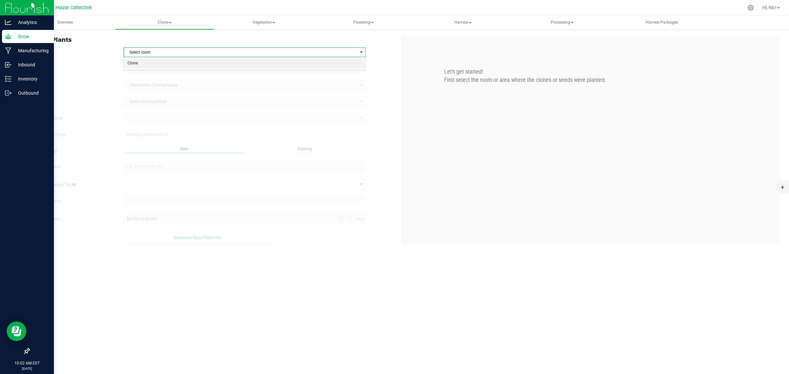
click at [155, 62] on li "Clone" at bounding box center [244, 64] width 241 height 10
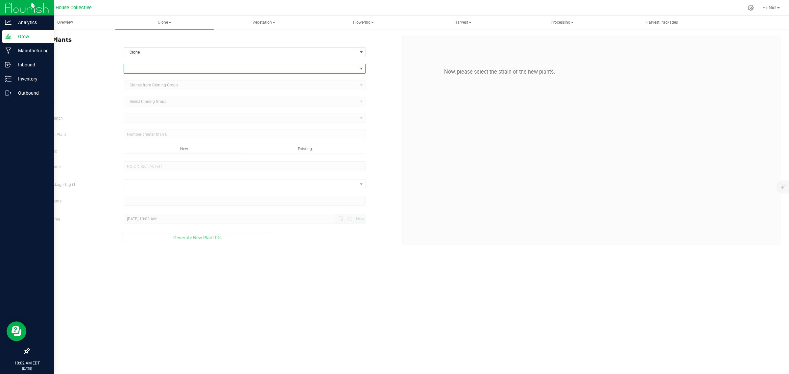
click at [155, 69] on span at bounding box center [241, 68] width 234 height 9
type input "glitt"
click at [153, 94] on li "Glitter Bomb" at bounding box center [244, 96] width 241 height 9
click at [153, 86] on span "Clones from Cloning Group" at bounding box center [241, 85] width 234 height 9
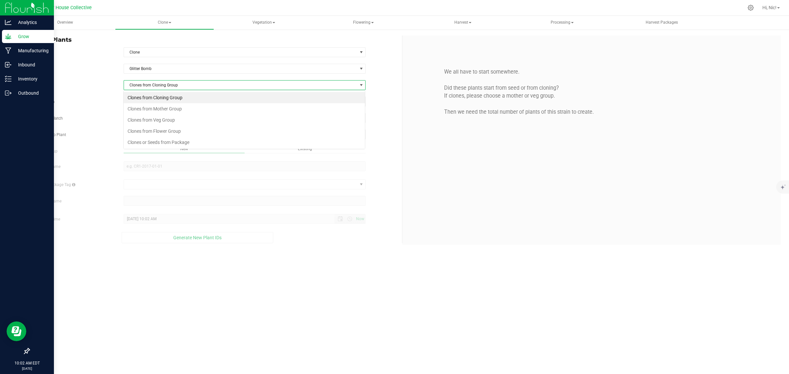
scroll to position [10, 242]
click at [156, 119] on li "Clones from Veg Group" at bounding box center [244, 119] width 241 height 11
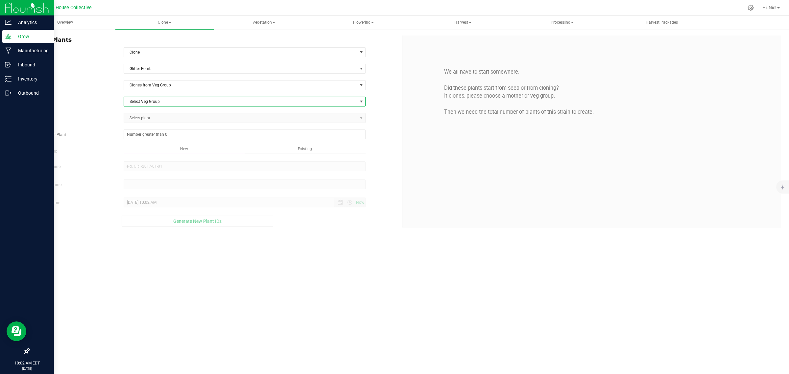
click at [154, 104] on span "Select Veg Group" at bounding box center [241, 101] width 234 height 9
click at [155, 112] on li "Glitter Bomb" at bounding box center [244, 114] width 241 height 10
click at [153, 122] on span "Select plant" at bounding box center [241, 117] width 234 height 9
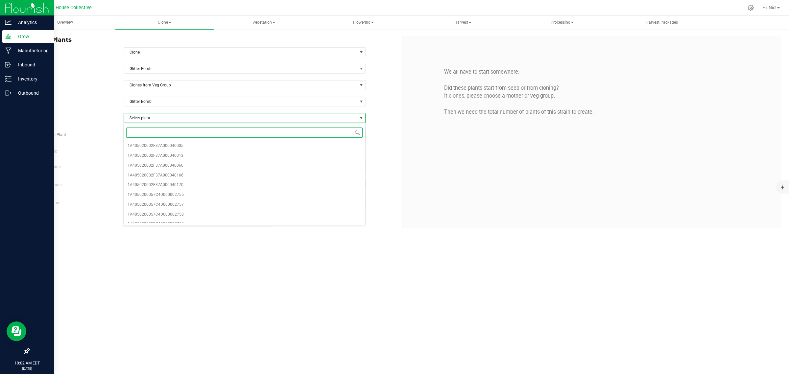
paste input "04281"
type input "04281"
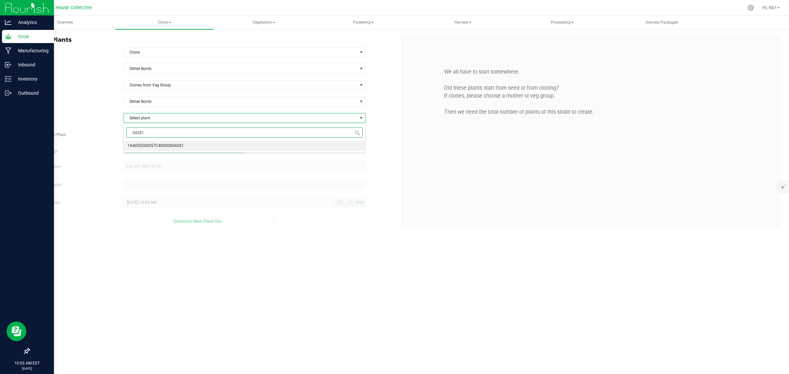
click at [161, 145] on span "1A4050200057C4D000004281" at bounding box center [156, 146] width 56 height 9
click at [159, 134] on span at bounding box center [245, 135] width 242 height 10
type input "25"
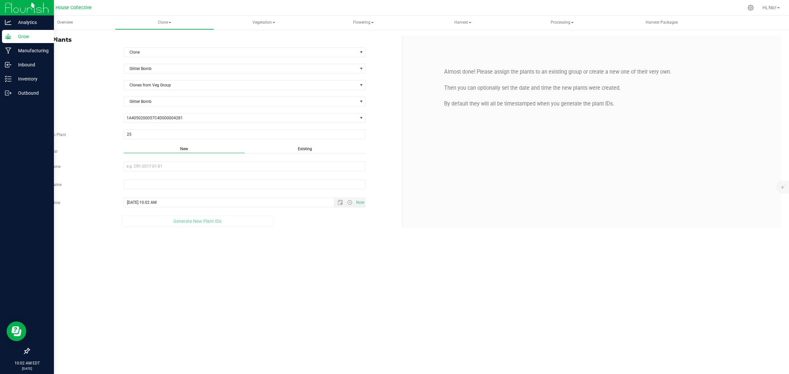
click at [305, 152] on div "Existing" at bounding box center [305, 150] width 121 height 8
click at [186, 167] on span "Select Plant Group" at bounding box center [241, 166] width 234 height 9
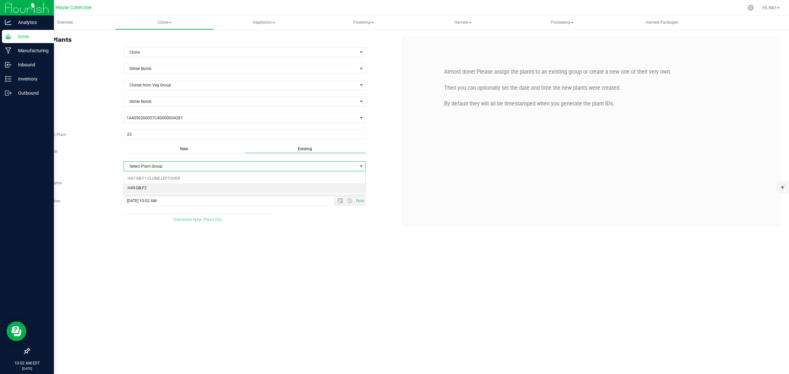
click at [156, 189] on li "H49-GB-F2" at bounding box center [244, 189] width 241 height 10
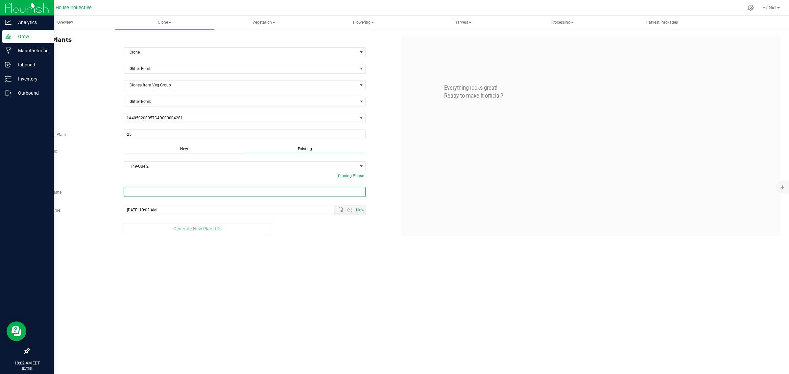
click at [185, 191] on input "text" at bounding box center [245, 192] width 242 height 10
paste input "H49-GB-F2-D6-09/25/2025-04281"
click at [339, 219] on span "Open the date view" at bounding box center [340, 215] width 5 height 5
type input "H49-GB-F2-D6-09/25/2025-04281"
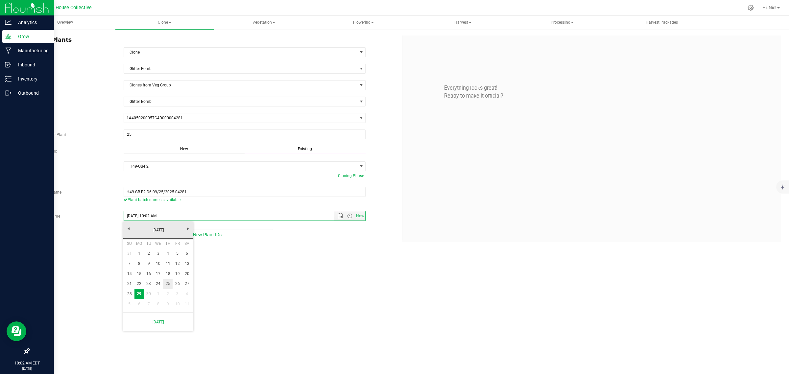
click at [166, 284] on link "25" at bounding box center [168, 284] width 10 height 10
type input "[DATE] 10:02 AM"
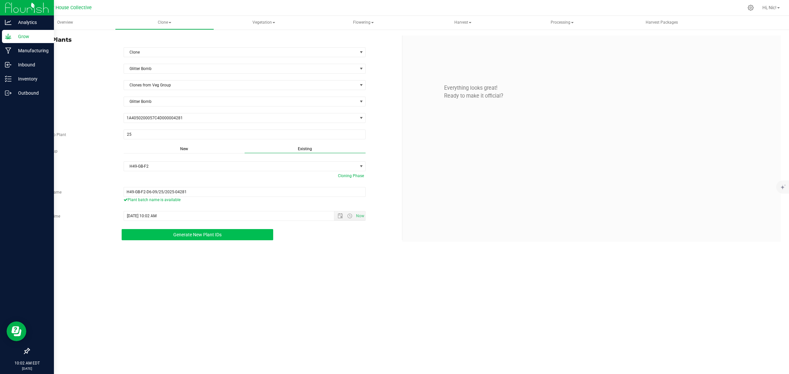
click at [186, 237] on span "Generate New Plant IDs" at bounding box center [197, 234] width 48 height 5
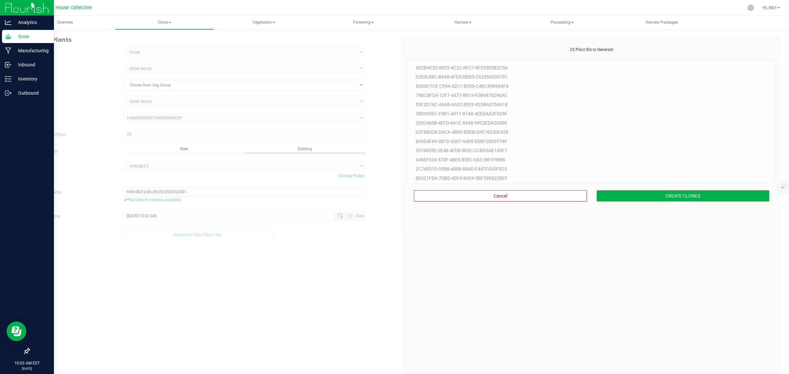
scroll to position [20, 0]
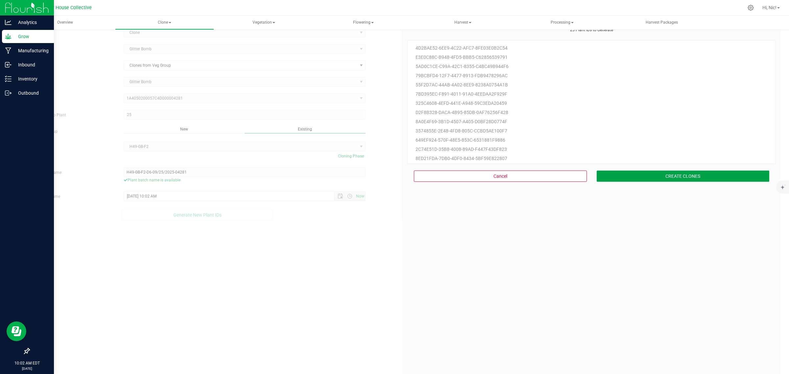
click at [681, 178] on button "CREATE CLONES" at bounding box center [683, 176] width 173 height 11
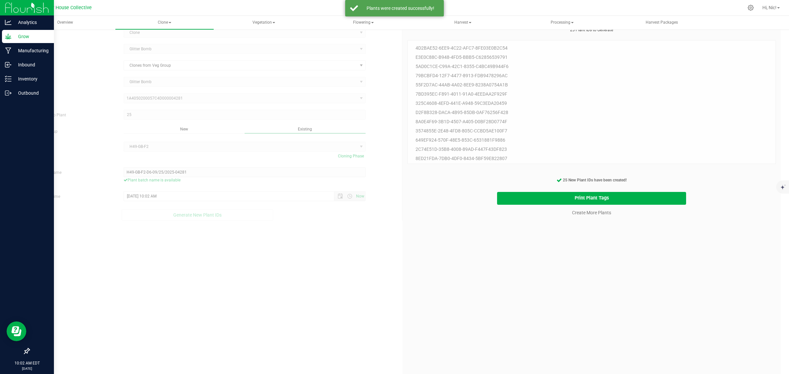
click at [598, 216] on cancel-button "Create More Plants" at bounding box center [591, 213] width 45 height 12
click at [599, 215] on link "Create More Plants" at bounding box center [591, 213] width 39 height 7
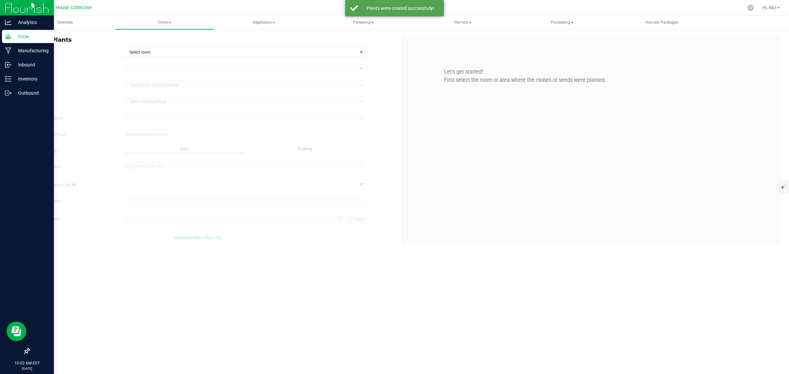
type input "[DATE] 10:02 AM"
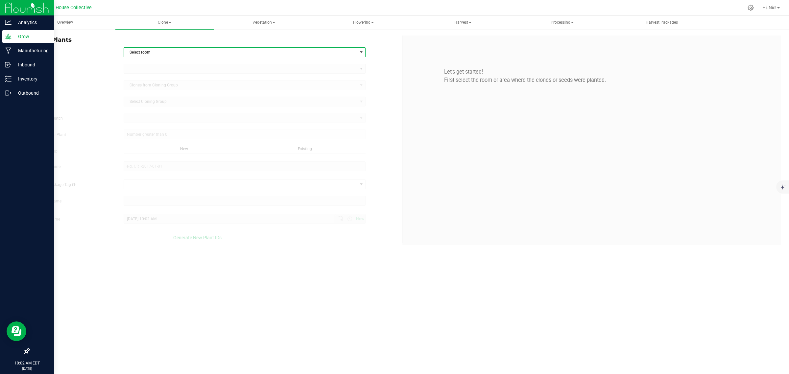
click at [148, 53] on span "Select room" at bounding box center [241, 52] width 234 height 9
click at [154, 65] on li "Clone" at bounding box center [244, 64] width 241 height 10
click at [154, 69] on span at bounding box center [241, 68] width 234 height 9
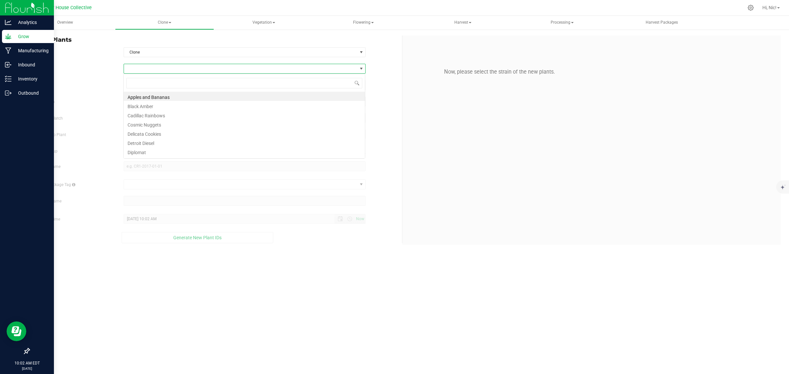
scroll to position [10, 242]
type input "glitt"
click at [151, 92] on li "Glitter Bomb" at bounding box center [244, 96] width 241 height 9
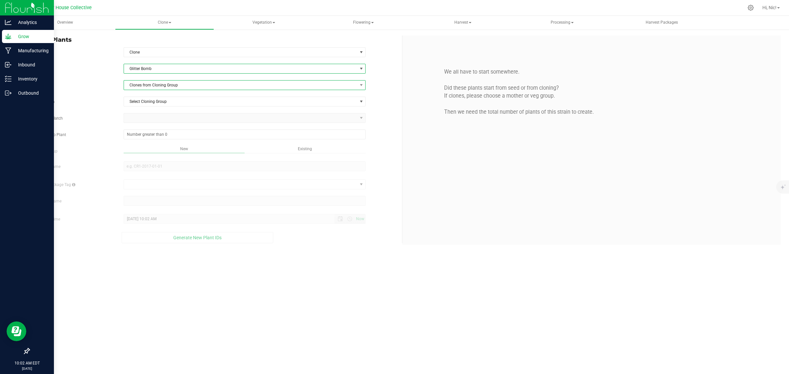
click at [156, 87] on span "Clones from Cloning Group" at bounding box center [241, 85] width 234 height 9
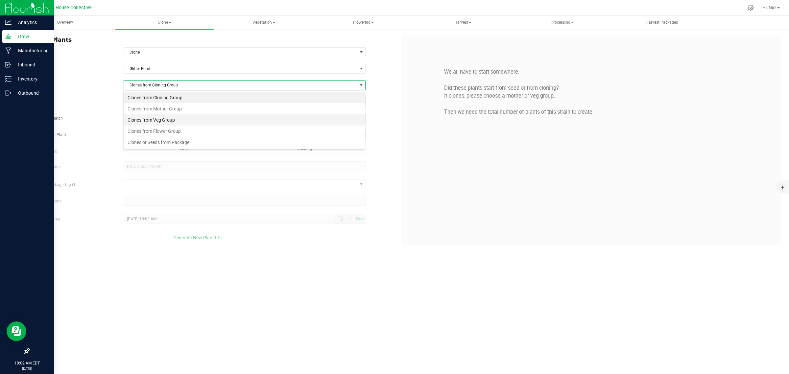
click at [165, 118] on li "Clones from Veg Group" at bounding box center [244, 119] width 241 height 11
click at [159, 101] on span "Select Veg Group" at bounding box center [241, 101] width 234 height 9
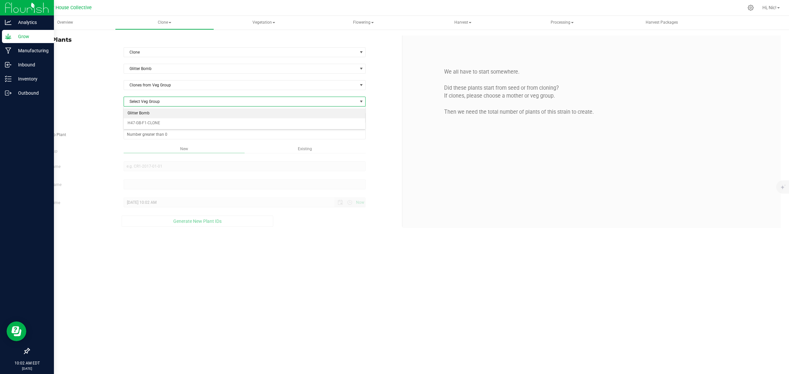
click at [158, 116] on li "Glitter Bomb" at bounding box center [244, 114] width 241 height 10
click at [158, 118] on span "Select plant" at bounding box center [241, 117] width 234 height 9
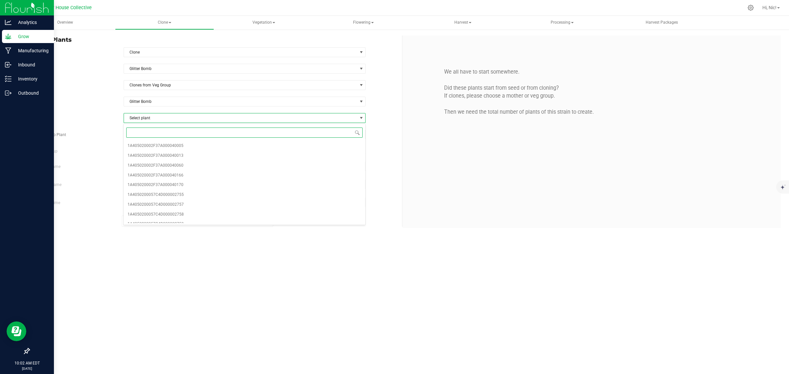
paste input "04281"
type input "04281"
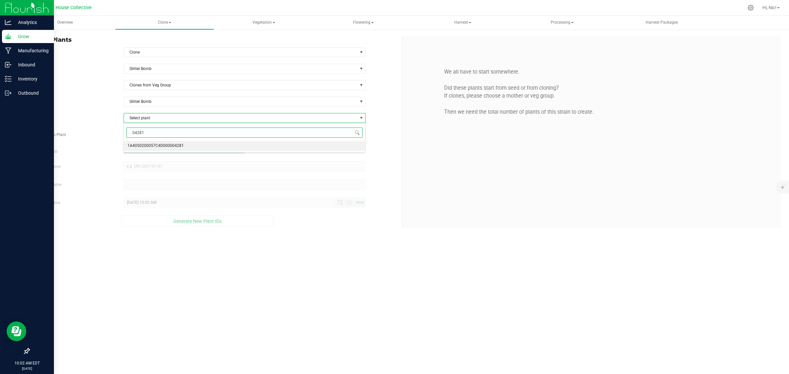
click at [164, 144] on span "1A4050200057C4D000004281" at bounding box center [156, 146] width 56 height 9
click at [165, 138] on span at bounding box center [245, 135] width 242 height 10
type input "25"
click at [303, 147] on span "Existing" at bounding box center [305, 149] width 14 height 5
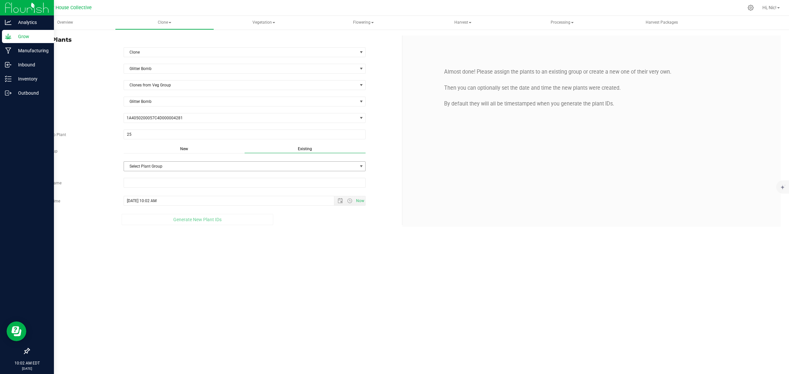
drag, startPoint x: 177, startPoint y: 170, endPoint x: 173, endPoint y: 174, distance: 5.4
click at [176, 170] on span "Select Plant Group" at bounding box center [241, 166] width 234 height 9
click at [160, 189] on li "H49-GB-F2" at bounding box center [244, 189] width 241 height 10
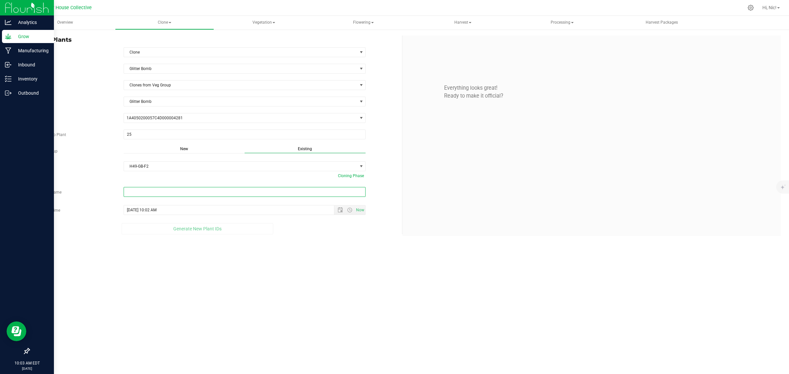
click at [134, 194] on input "text" at bounding box center [245, 192] width 242 height 10
paste input "H49-GB-F2-D7-09/25/2025-04281"
type input "H49-GB-F2-D7-09/25/2025-04281"
click at [339, 210] on div "Strain Glitter Bomb Source Clones from Veg Group Veg Group Glitter Bomb Select …" at bounding box center [213, 152] width 368 height 177
click at [339, 215] on span "Open the date view" at bounding box center [340, 215] width 5 height 5
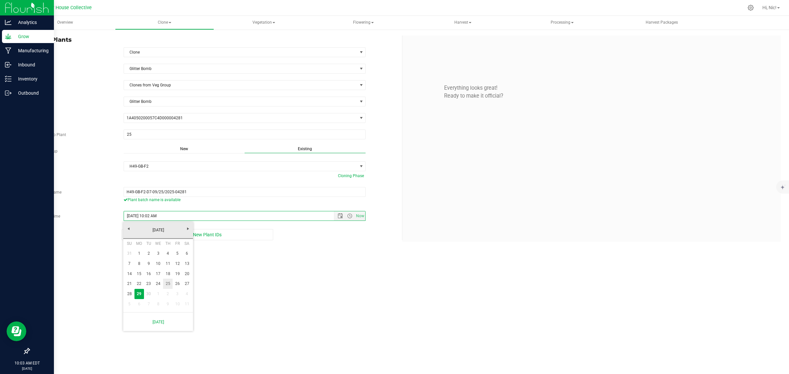
click at [167, 283] on link "25" at bounding box center [168, 284] width 10 height 10
type input "[DATE] 10:02 AM"
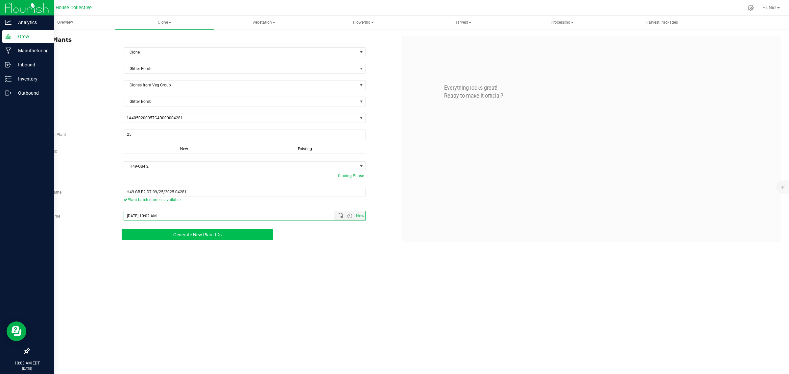
click at [190, 237] on span "Generate New Plant IDs" at bounding box center [197, 234] width 48 height 5
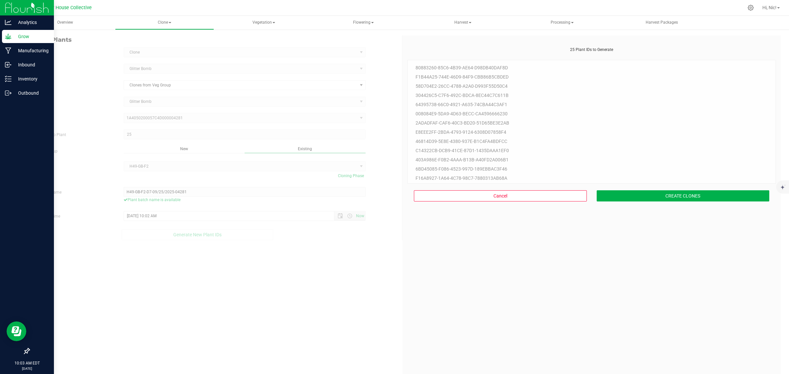
scroll to position [20, 0]
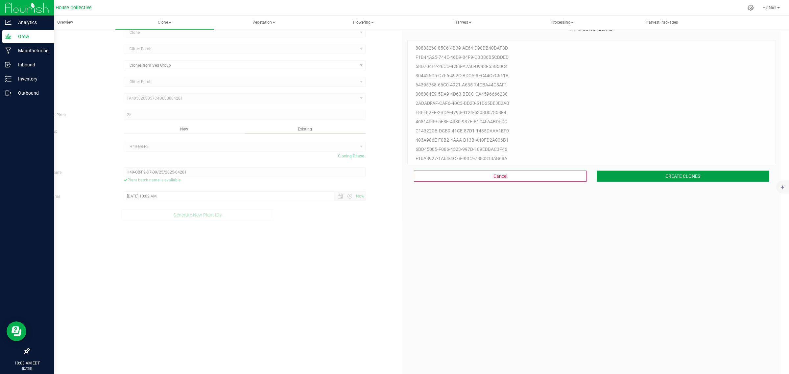
click at [675, 175] on button "CREATE CLONES" at bounding box center [683, 176] width 173 height 11
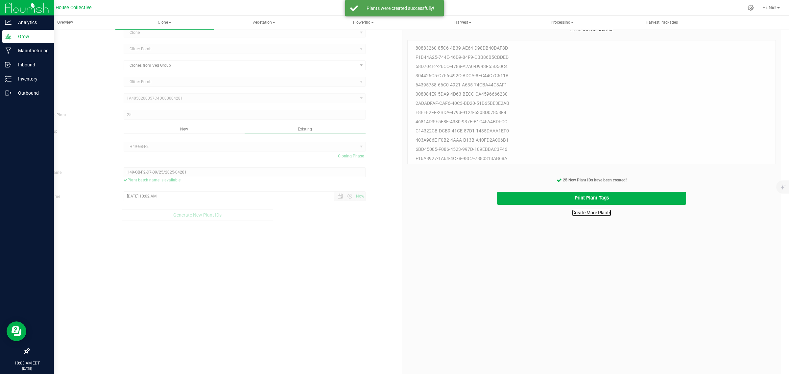
click at [604, 213] on link "Create More Plants" at bounding box center [591, 213] width 39 height 7
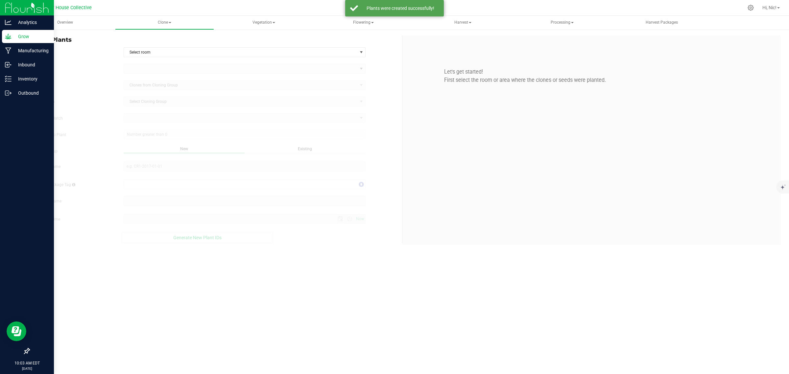
type input "[DATE] 10:03 AM"
click at [173, 53] on span "Select room" at bounding box center [241, 52] width 234 height 9
click at [164, 61] on li "Clone" at bounding box center [244, 64] width 241 height 10
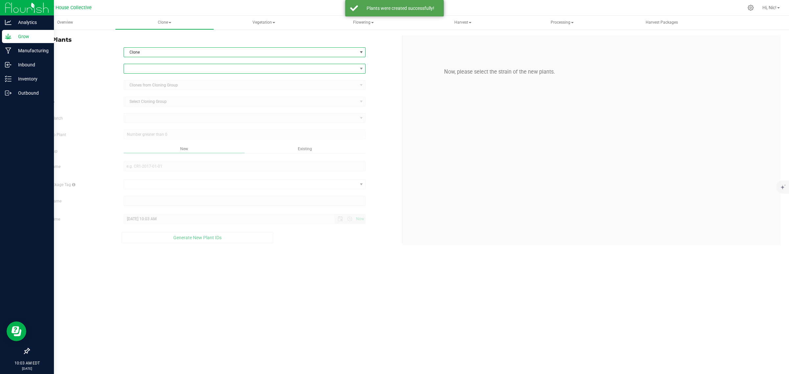
click at [163, 67] on span at bounding box center [241, 68] width 234 height 9
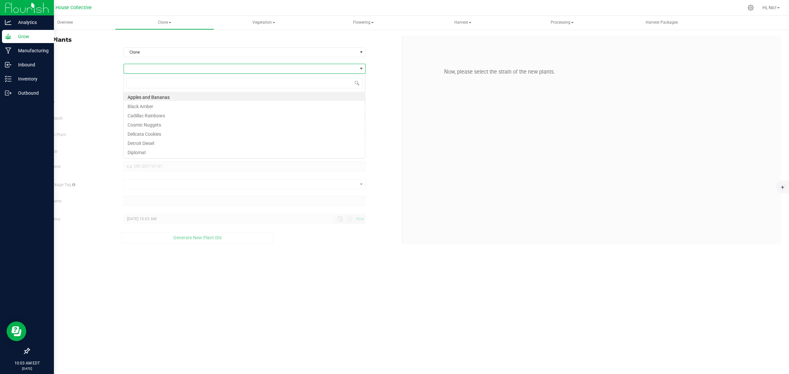
scroll to position [10, 242]
type input "glitter"
click at [155, 95] on li "Glitter Bomb" at bounding box center [244, 96] width 241 height 9
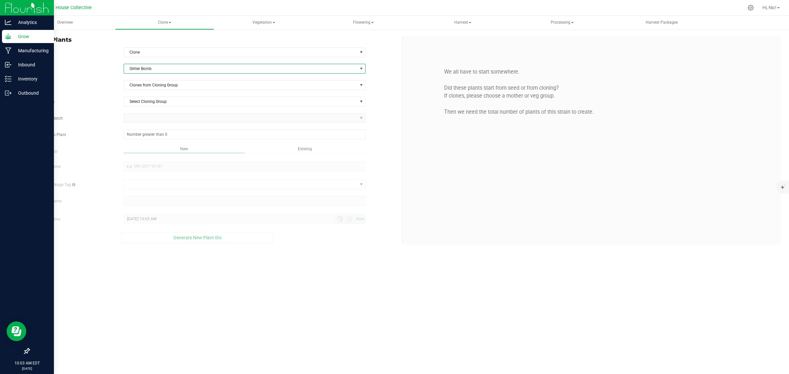
click at [155, 95] on div "Strain Glitter Bomb Source Clones from Cloning Group Cloning Group Select Cloni…" at bounding box center [213, 154] width 368 height 180
click at [158, 91] on div "Strain Glitter Bomb Source Clones from Cloning Group Cloning Group Select Cloni…" at bounding box center [213, 154] width 368 height 180
click at [162, 86] on span "Clones from Cloning Group" at bounding box center [241, 85] width 234 height 9
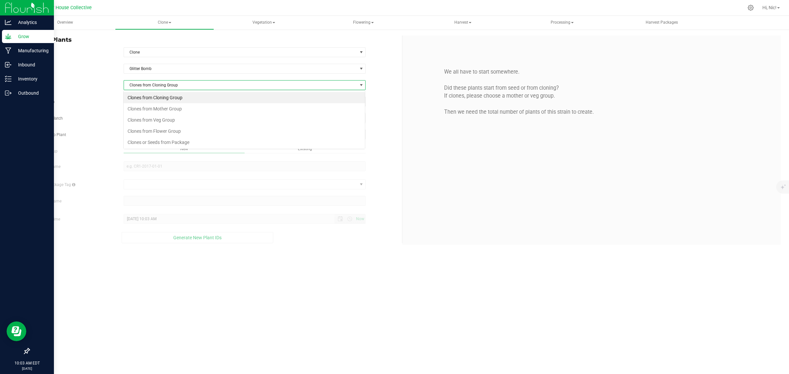
scroll to position [10, 242]
drag, startPoint x: 170, startPoint y: 119, endPoint x: 163, endPoint y: 113, distance: 9.8
click at [170, 119] on li "Clones from Veg Group" at bounding box center [244, 119] width 241 height 11
click at [155, 102] on span "Select Veg Group" at bounding box center [241, 101] width 234 height 9
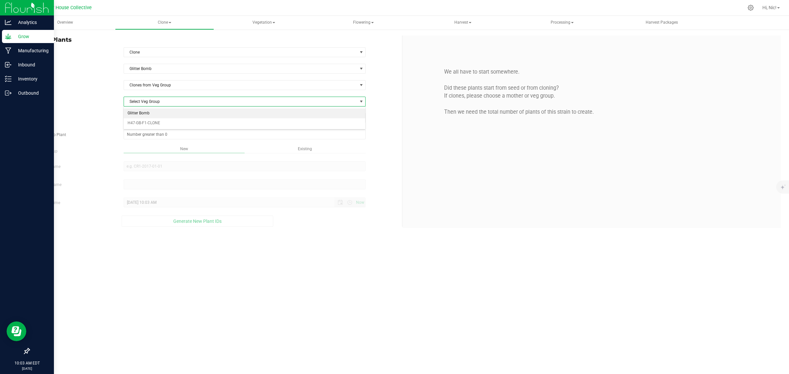
click at [160, 113] on li "Glitter Bomb" at bounding box center [244, 114] width 241 height 10
click at [157, 122] on span "Select plant" at bounding box center [241, 117] width 234 height 9
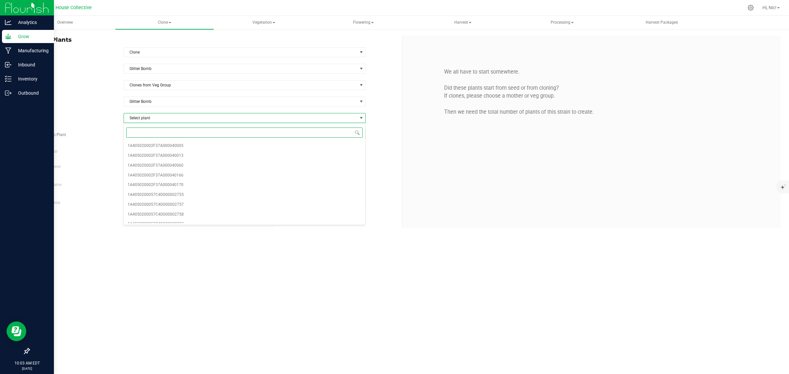
paste input "04287"
type input "04287"
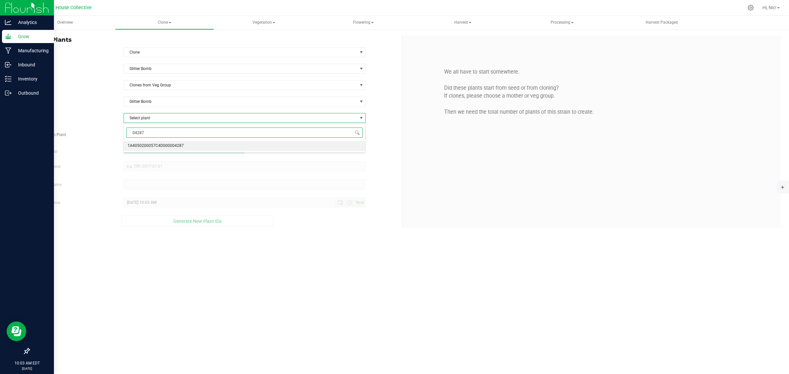
click at [154, 147] on span "1A4050200057C4D000004287" at bounding box center [156, 146] width 56 height 9
click at [179, 136] on span at bounding box center [245, 135] width 242 height 10
type input "25"
click at [305, 151] on div "Overview Clone Create plants Cloning groups Cloning plant batches Apply to plan…" at bounding box center [403, 195] width 774 height 358
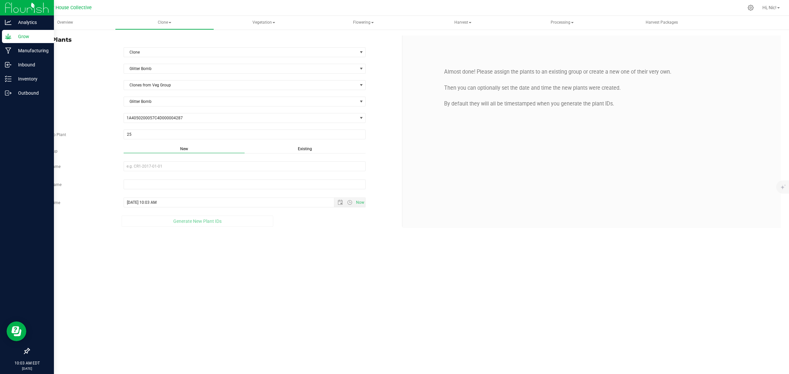
click at [308, 150] on span "Existing" at bounding box center [305, 149] width 14 height 5
click at [147, 170] on span "Select Plant Group" at bounding box center [241, 166] width 234 height 9
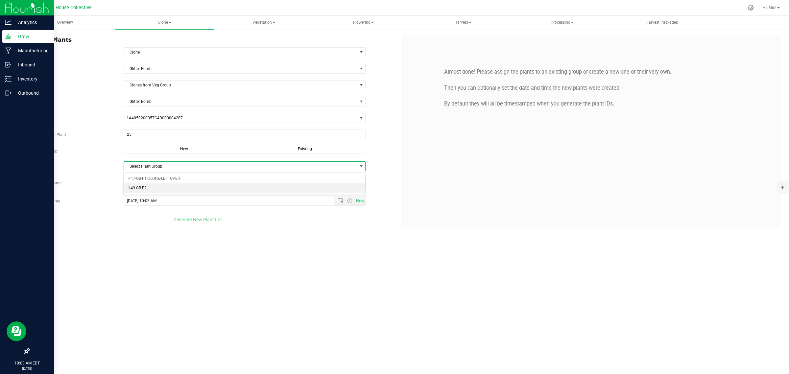
click at [163, 188] on li "H49-GB-F2" at bounding box center [244, 189] width 241 height 10
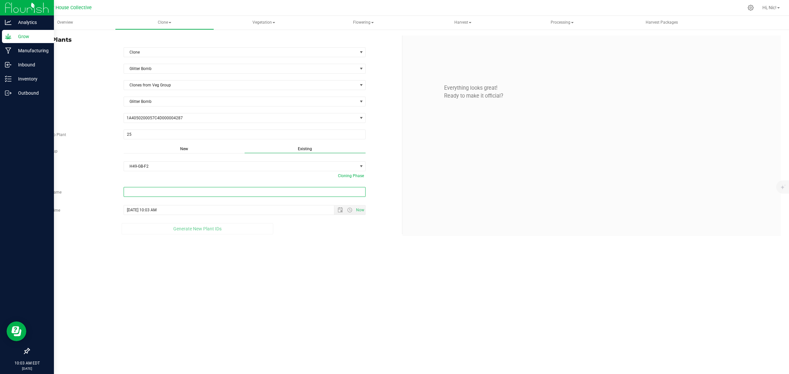
click at [175, 188] on input "text" at bounding box center [245, 192] width 242 height 10
paste input "H49-GB-F2-D8-09/25/2025-04287"
click at [341, 216] on span "Open the date view" at bounding box center [340, 215] width 5 height 5
type input "H49-GB-F2-D8-09/25/2025-04287"
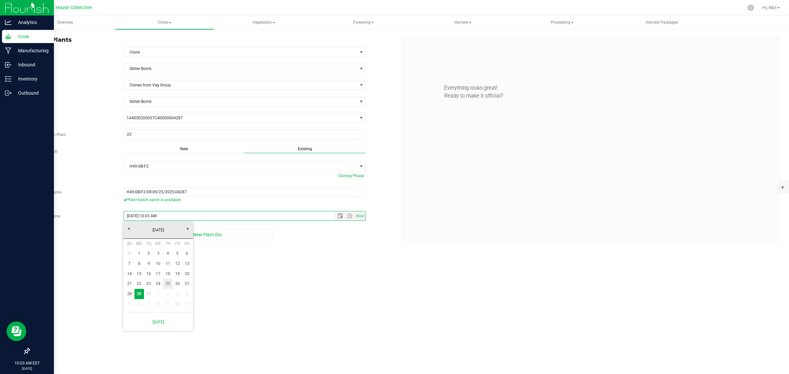
click at [165, 284] on link "25" at bounding box center [168, 284] width 10 height 10
type input "[DATE] 10:03 AM"
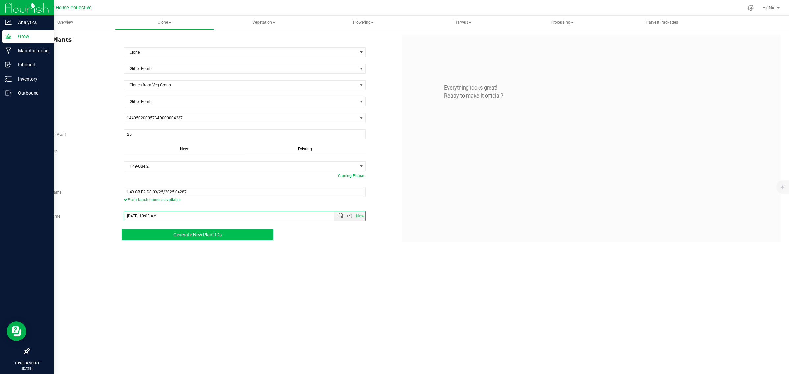
click at [197, 236] on span "Generate New Plant IDs" at bounding box center [197, 234] width 48 height 5
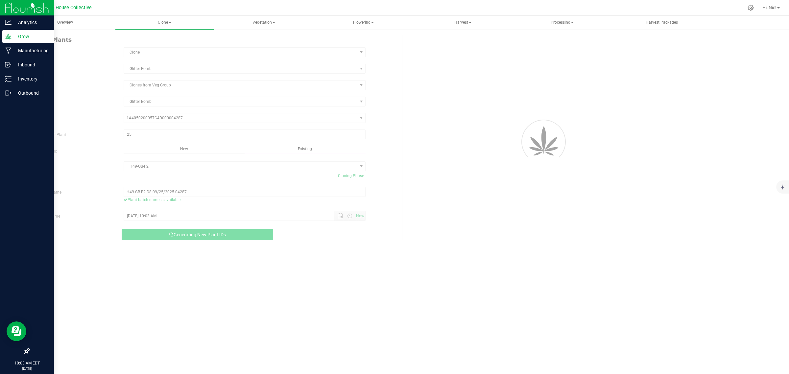
scroll to position [20, 0]
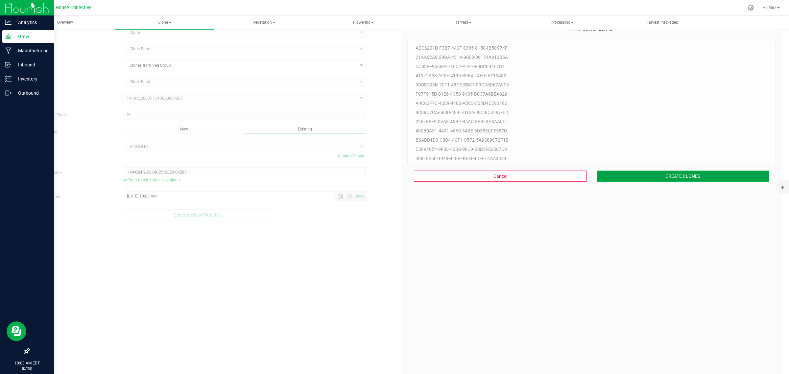
click at [699, 178] on button "CREATE CLONES" at bounding box center [683, 176] width 173 height 11
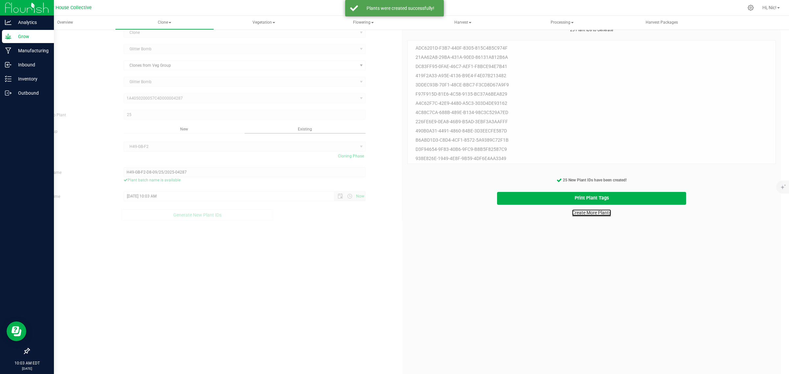
click at [598, 215] on link "Create More Plants" at bounding box center [591, 213] width 39 height 7
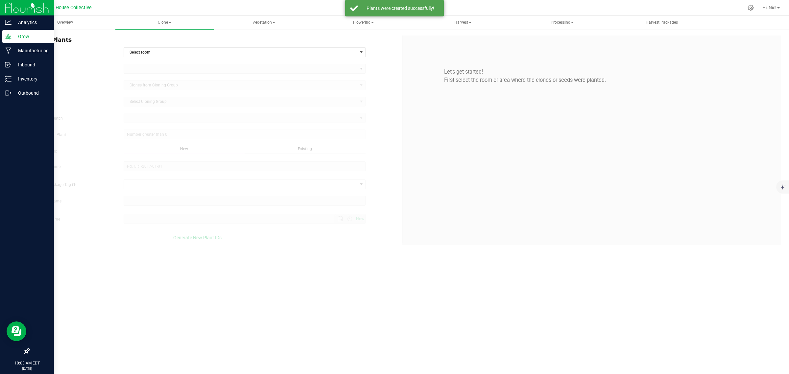
type input "[DATE] 10:03 AM"
click at [165, 51] on span "Select room" at bounding box center [241, 52] width 234 height 9
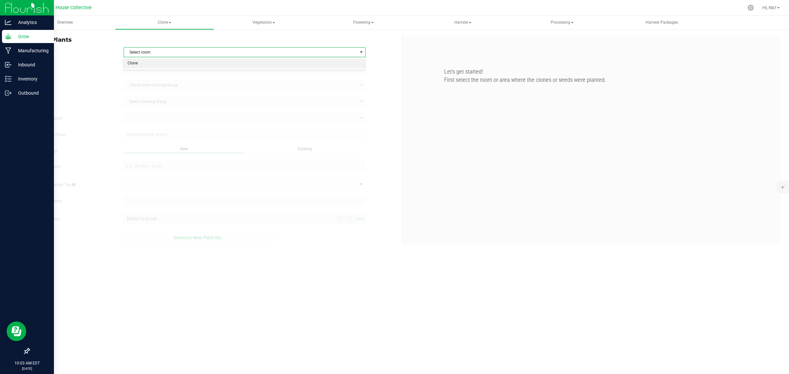
click at [162, 66] on li "Clone" at bounding box center [244, 64] width 241 height 10
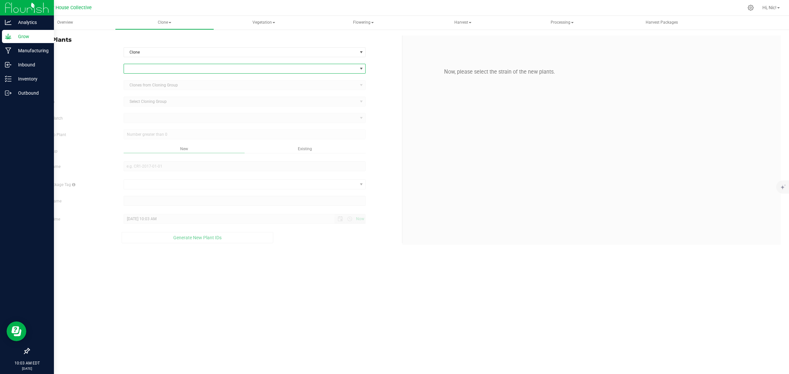
click at [162, 69] on span at bounding box center [241, 68] width 234 height 9
click at [135, 83] on input "cglitt" at bounding box center [244, 83] width 236 height 10
type input "glitt"
click at [151, 95] on li "Glitter Bomb" at bounding box center [244, 96] width 241 height 9
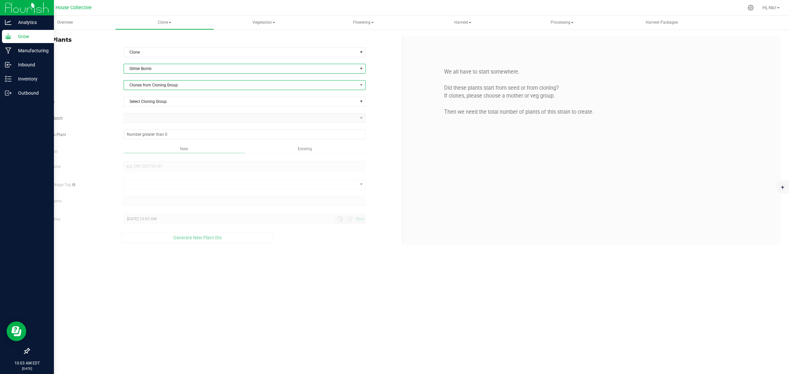
click at [156, 85] on span "Clones from Cloning Group" at bounding box center [241, 85] width 234 height 9
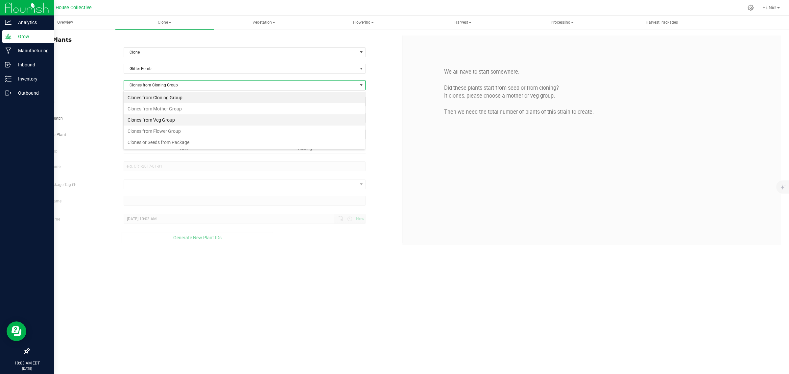
click at [166, 121] on li "Clones from Veg Group" at bounding box center [244, 119] width 241 height 11
click at [158, 104] on span "Select Veg Group" at bounding box center [241, 101] width 234 height 9
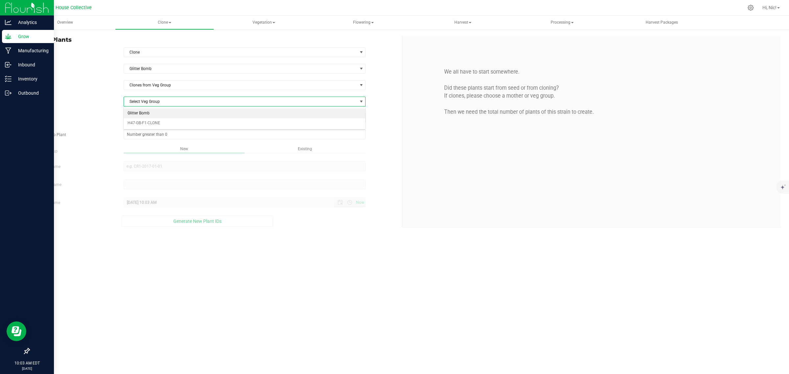
click at [160, 114] on li "Glitter Bomb" at bounding box center [244, 114] width 241 height 10
click at [159, 121] on span "Select plant" at bounding box center [241, 117] width 234 height 9
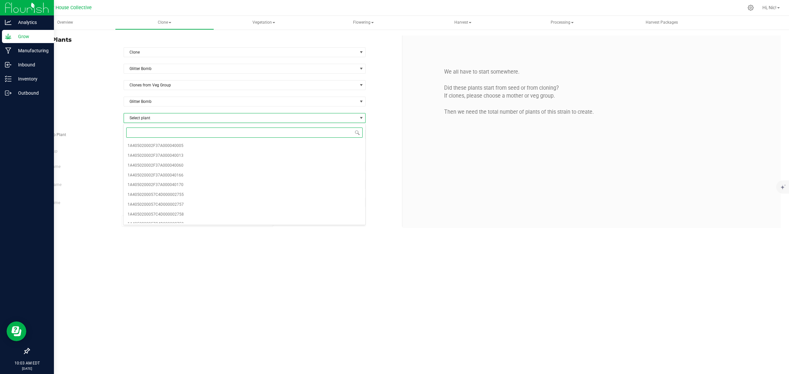
paste input "H49-GB-F2-D8-09/25/2025-04287"
type input "H49-GB-F2-D8-09/25/2025-04287"
click at [147, 136] on span at bounding box center [245, 135] width 242 height 10
type input "0"
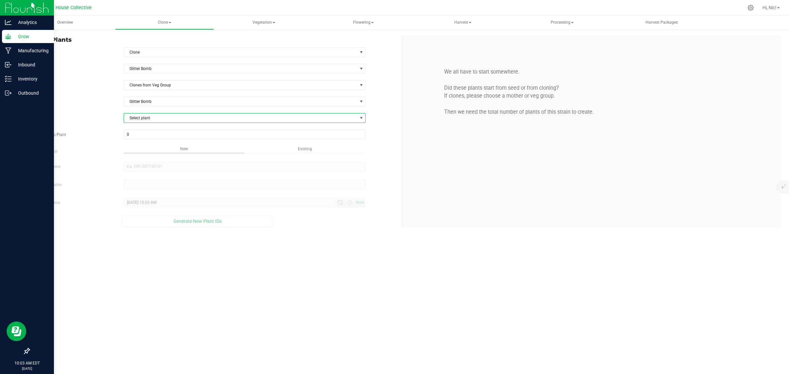
click at [149, 121] on span "Select plant" at bounding box center [241, 117] width 234 height 9
click at [154, 134] on input "H49-GB-F2-D8-09/25/2025-04287" at bounding box center [244, 133] width 236 height 10
click at [162, 117] on span "Select plant" at bounding box center [241, 117] width 234 height 9
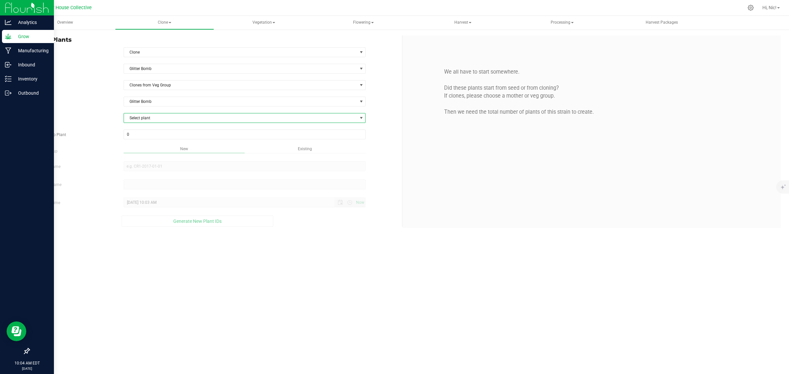
click at [173, 117] on span "Select plant" at bounding box center [241, 117] width 234 height 9
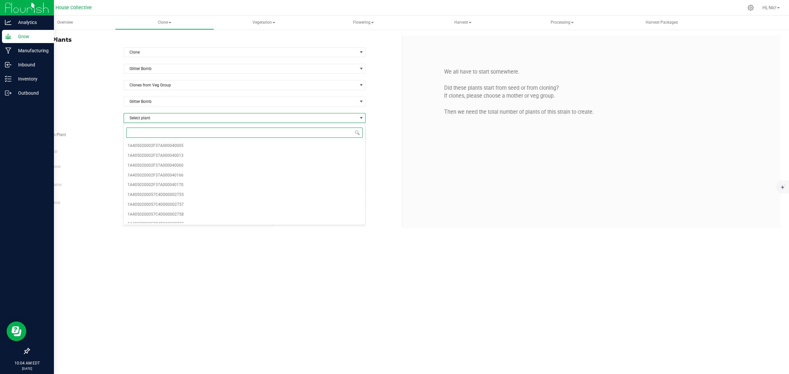
paste input "04290"
type input "04290"
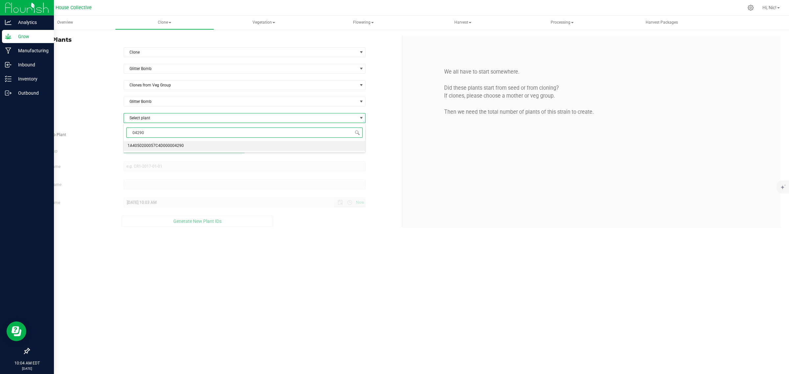
click at [175, 146] on span "1A4050200057C4D000004290" at bounding box center [156, 146] width 56 height 9
click at [160, 136] on span at bounding box center [245, 135] width 242 height 10
click at [160, 136] on input "Total Clones to Plant" at bounding box center [245, 134] width 242 height 9
type input "25"
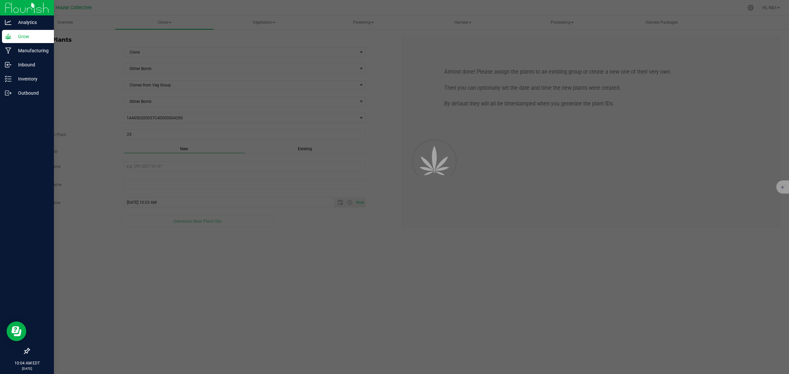
click at [305, 150] on span "Existing" at bounding box center [305, 149] width 14 height 5
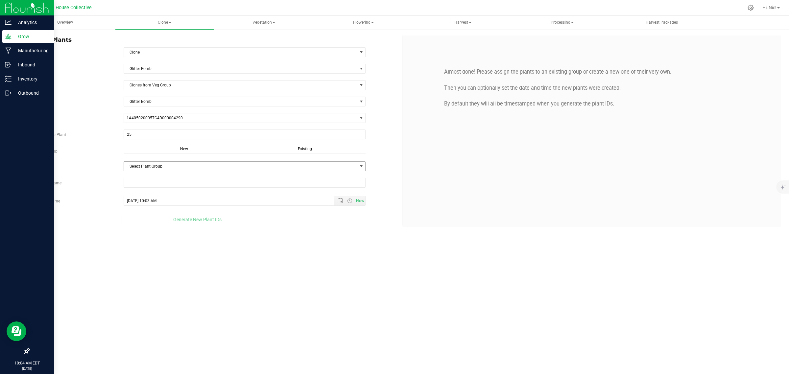
click at [184, 167] on span "Select Plant Group" at bounding box center [241, 166] width 234 height 9
drag, startPoint x: 164, startPoint y: 188, endPoint x: 168, endPoint y: 184, distance: 5.9
click at [164, 188] on li "H49-GB-F2" at bounding box center [244, 189] width 241 height 10
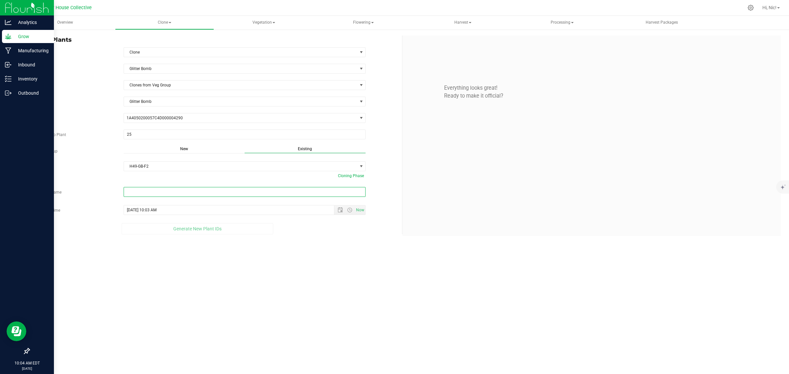
click at [170, 191] on input "text" at bounding box center [245, 192] width 242 height 10
paste input "H49-GB-F2-D9-09/26/2025-04290"
click at [339, 217] on span "Open the date view" at bounding box center [340, 215] width 5 height 5
type input "H49-GB-F2-D9-09/26/2025-04290"
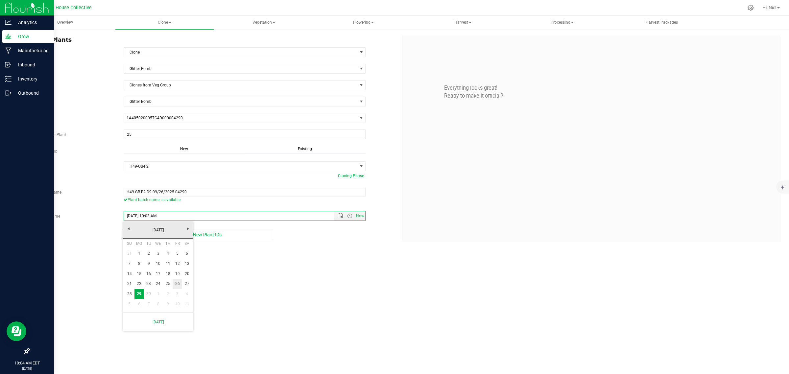
click at [178, 282] on link "26" at bounding box center [178, 284] width 10 height 10
type input "[DATE] 10:03 AM"
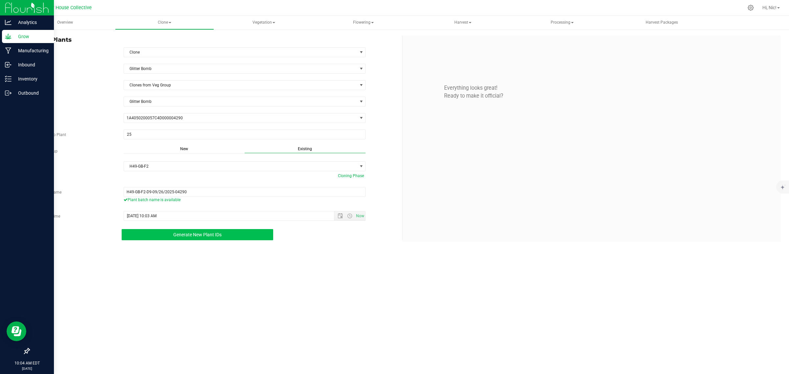
click at [177, 235] on span "Generate New Plant IDs" at bounding box center [197, 234] width 48 height 5
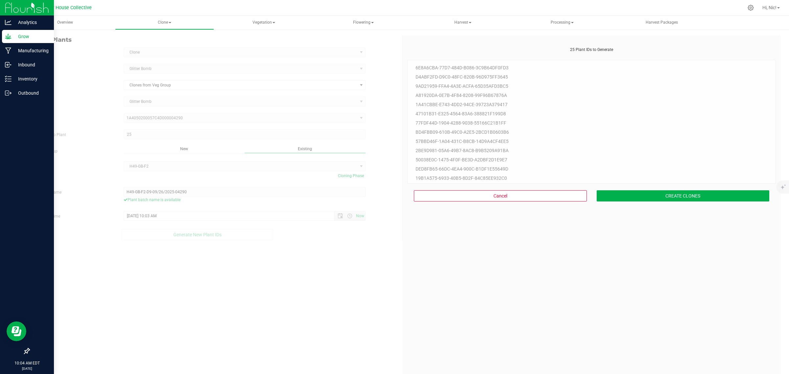
scroll to position [20, 0]
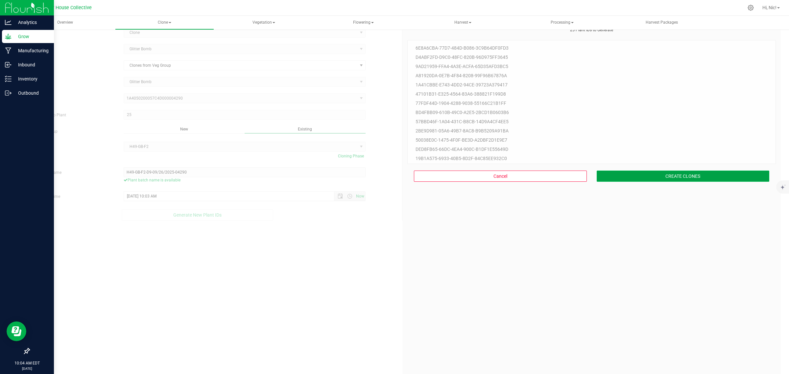
click at [654, 171] on button "CREATE CLONES" at bounding box center [683, 176] width 173 height 11
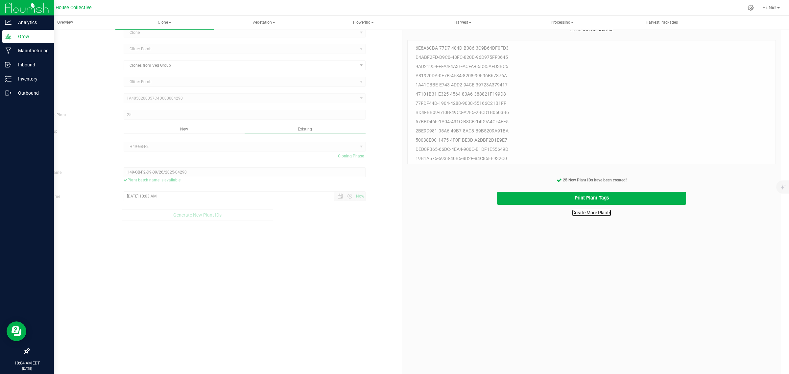
click at [588, 212] on link "Create More Plants" at bounding box center [591, 213] width 39 height 7
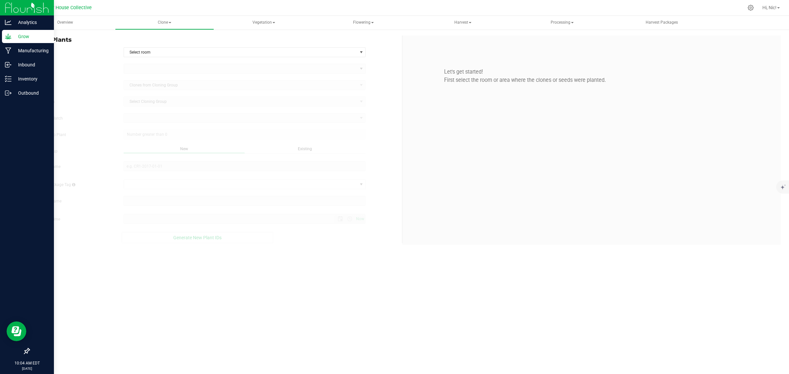
type input "[DATE] 10:04 AM"
click at [155, 53] on span "Select room" at bounding box center [241, 52] width 234 height 9
click at [152, 62] on li "Clone" at bounding box center [244, 64] width 241 height 10
click at [151, 69] on span at bounding box center [241, 68] width 234 height 9
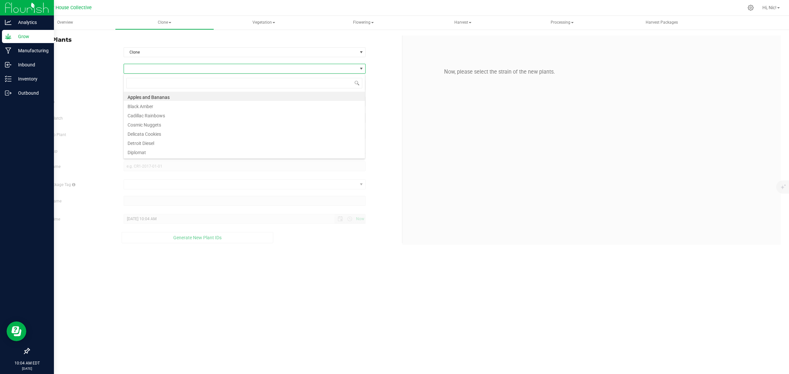
scroll to position [10, 242]
type input "glit"
click at [147, 97] on li "Glitter Bomb" at bounding box center [244, 96] width 241 height 9
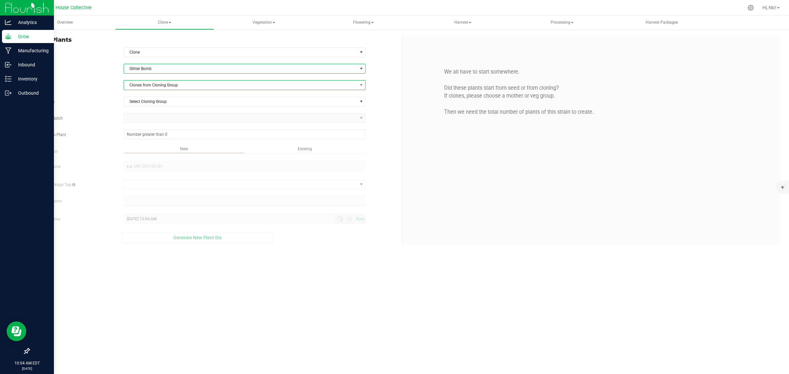
click at [149, 87] on span "Clones from Cloning Group" at bounding box center [241, 85] width 234 height 9
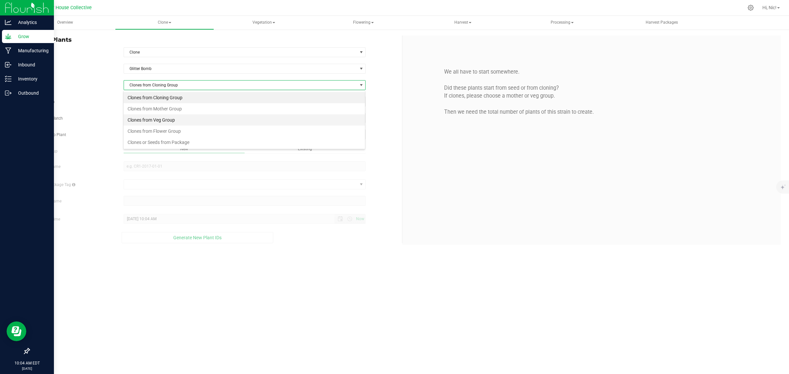
click at [157, 118] on li "Clones from Veg Group" at bounding box center [244, 119] width 241 height 11
click at [155, 105] on span "Select Veg Group" at bounding box center [241, 101] width 234 height 9
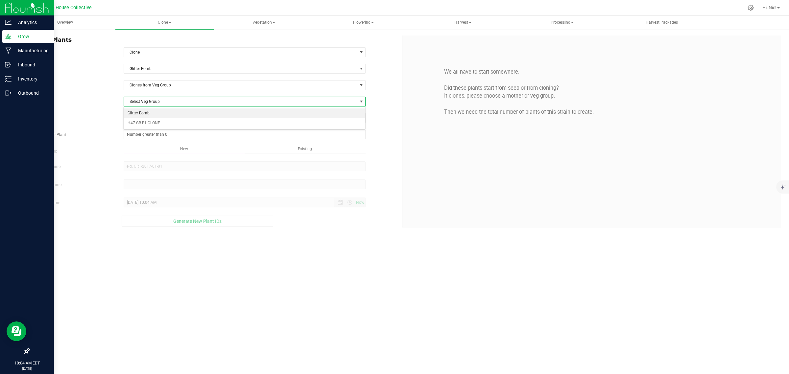
click at [155, 115] on li "Glitter Bomb" at bounding box center [244, 114] width 241 height 10
click at [152, 119] on span "Select plant" at bounding box center [241, 117] width 234 height 9
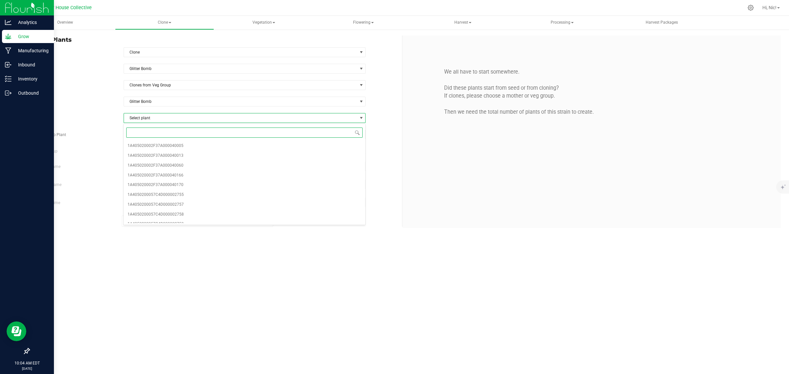
paste input "04290"
type input "04290"
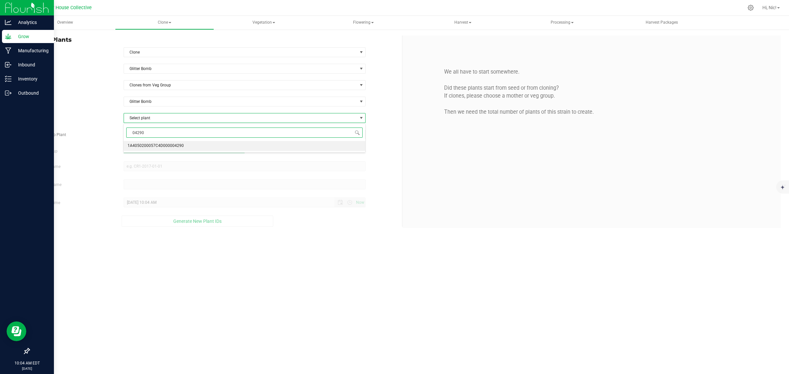
click at [159, 147] on span "1A4050200057C4D000004290" at bounding box center [156, 146] width 56 height 9
click at [158, 137] on span at bounding box center [245, 135] width 242 height 10
type input "25"
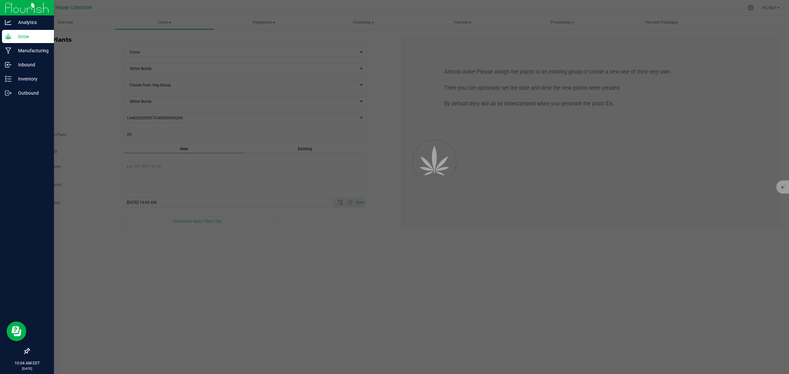
click at [310, 151] on div "Overview Clone Create plants Cloning groups Cloning plant batches Apply to plan…" at bounding box center [403, 195] width 774 height 358
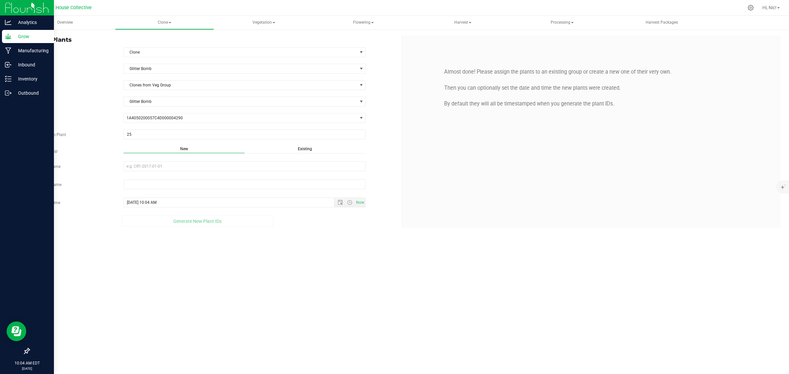
click at [300, 148] on span "Existing" at bounding box center [305, 149] width 14 height 5
click at [147, 166] on span "Select Plant Group" at bounding box center [241, 166] width 234 height 9
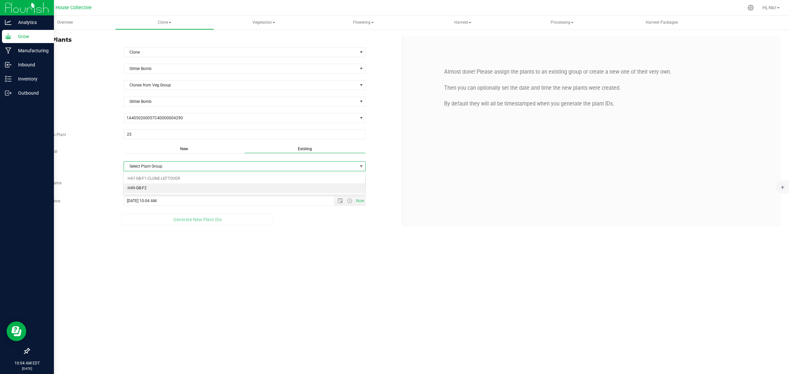
click at [146, 186] on li "H49-GB-F2" at bounding box center [244, 189] width 241 height 10
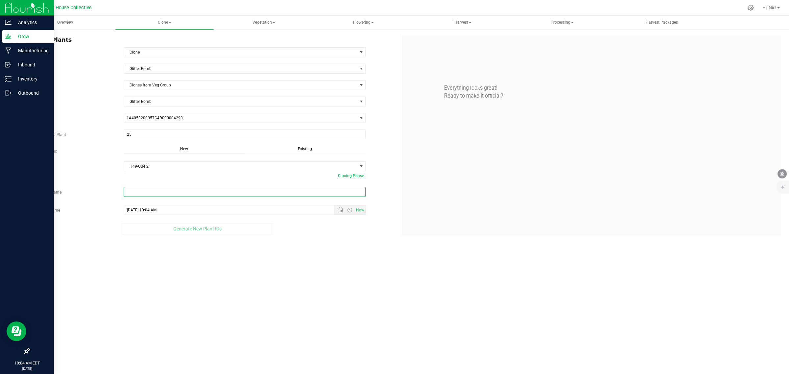
click at [175, 190] on input "text" at bounding box center [245, 192] width 242 height 10
paste input "H49-GB-F2-D10-09/26/2025-04290"
click at [339, 217] on span "Open the date view" at bounding box center [340, 215] width 5 height 5
type input "H49-GB-F2-D10-09/26/2025-04290"
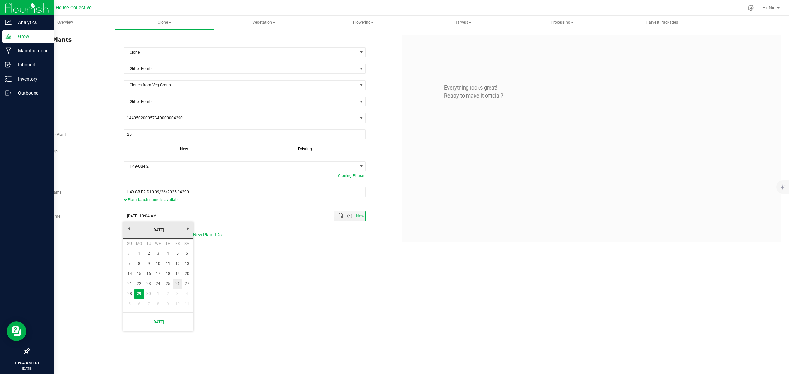
click at [177, 284] on link "26" at bounding box center [178, 284] width 10 height 10
type input "[DATE] 10:04 AM"
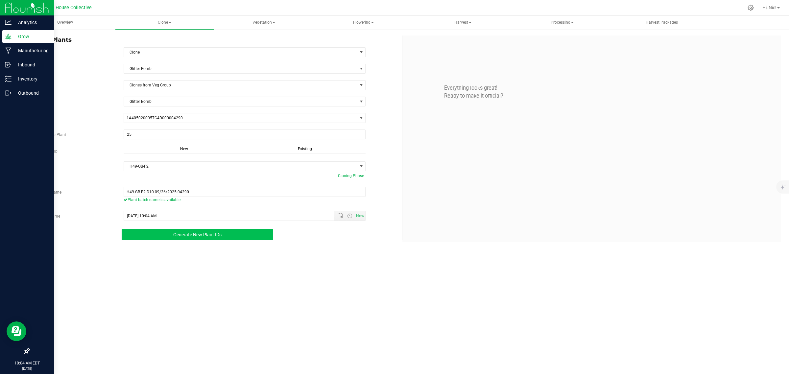
click at [203, 234] on span "Generate New Plant IDs" at bounding box center [197, 234] width 48 height 5
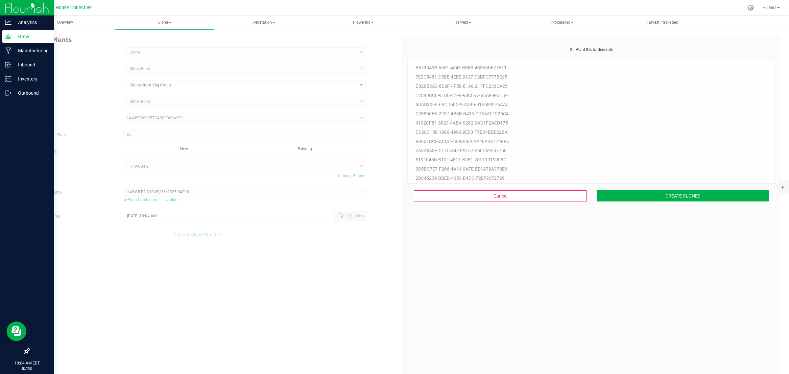
scroll to position [20, 0]
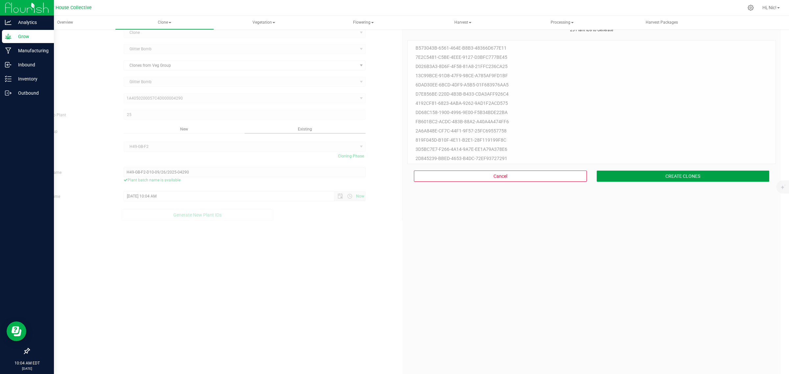
click at [653, 177] on button "CREATE CLONES" at bounding box center [683, 176] width 173 height 11
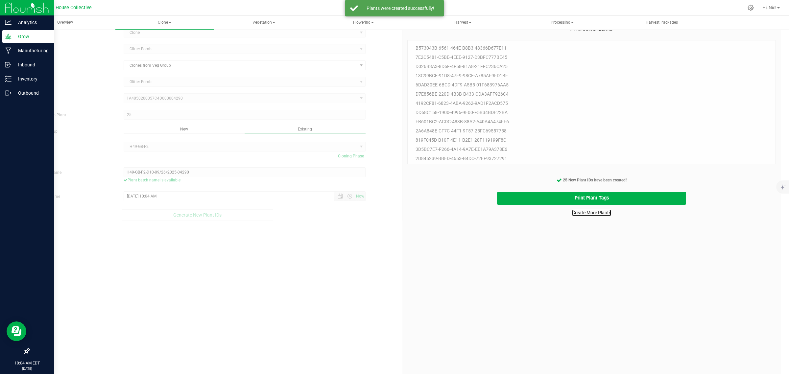
click at [599, 215] on link "Create More Plants" at bounding box center [591, 213] width 39 height 7
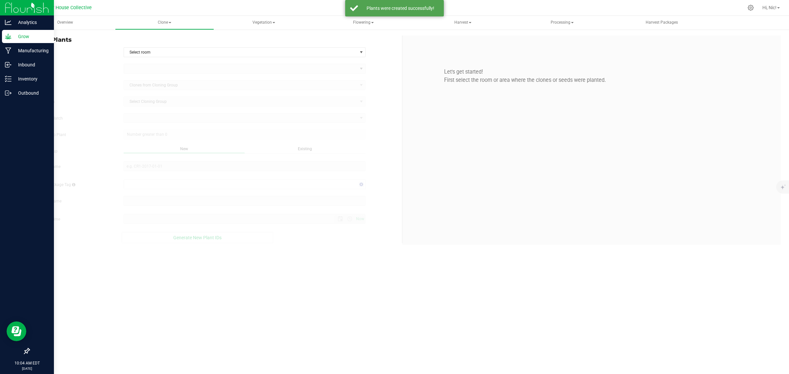
type input "[DATE] 10:04 AM"
click at [163, 56] on span "Select room" at bounding box center [241, 52] width 234 height 9
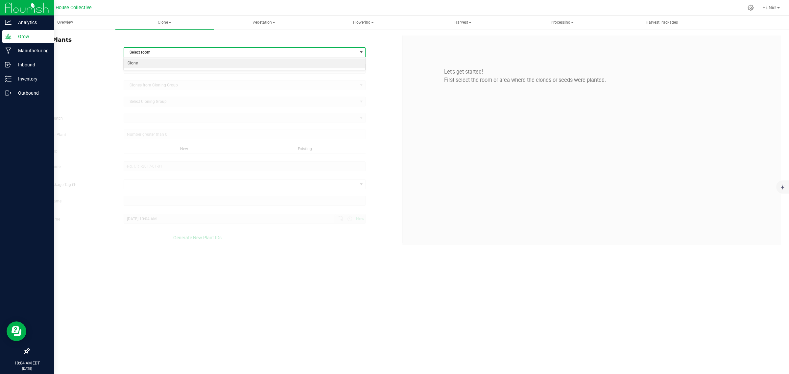
click at [160, 65] on li "Clone" at bounding box center [244, 64] width 241 height 10
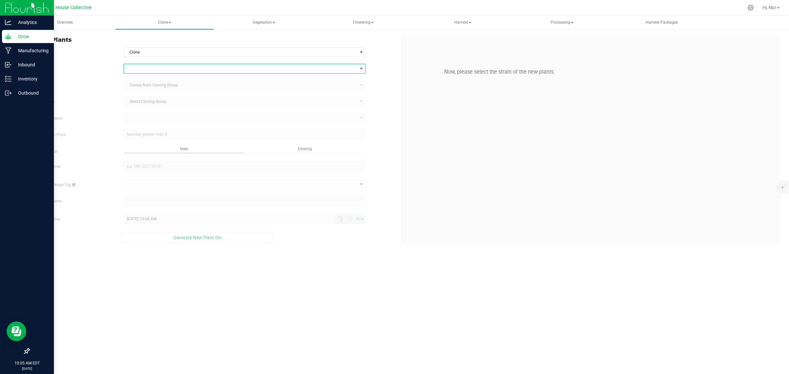
click at [159, 67] on span at bounding box center [241, 68] width 234 height 9
type input "glitt"
click at [153, 96] on li "Glitter Bomb" at bounding box center [244, 96] width 241 height 9
click at [159, 86] on span "Clones from Cloning Group" at bounding box center [241, 85] width 234 height 9
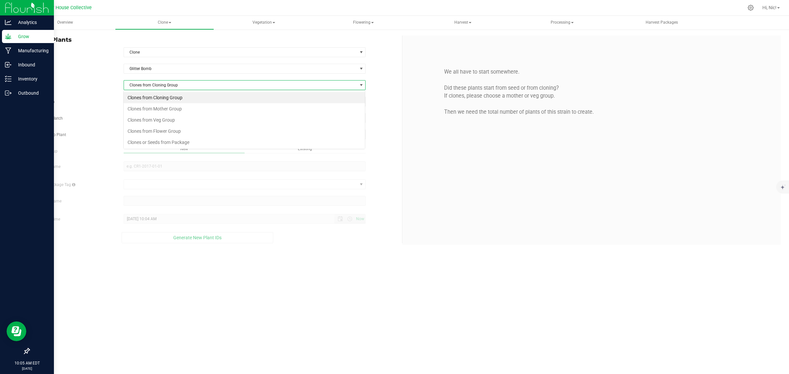
scroll to position [10, 242]
click at [167, 118] on li "Clones from Veg Group" at bounding box center [244, 119] width 241 height 11
click at [162, 102] on span "Select Veg Group" at bounding box center [241, 101] width 234 height 9
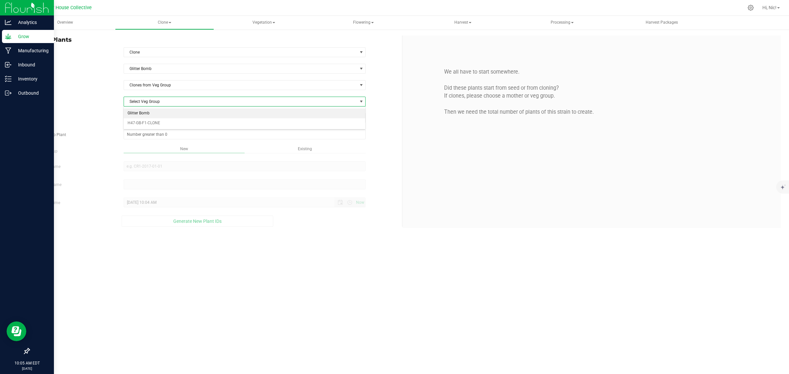
click at [158, 114] on li "Glitter Bomb" at bounding box center [244, 114] width 241 height 10
click at [159, 121] on span "Select plant" at bounding box center [241, 117] width 234 height 9
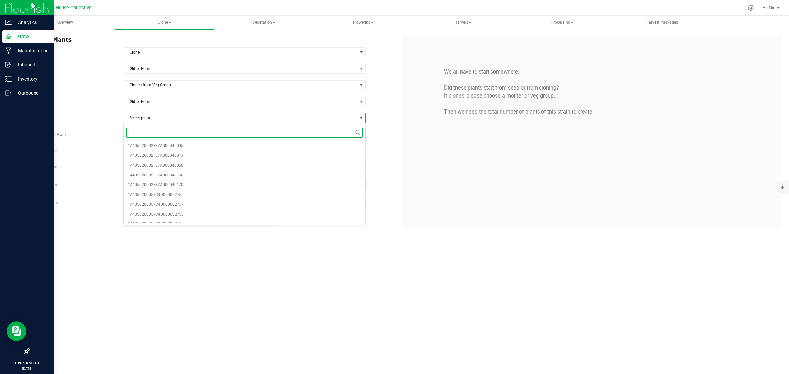
paste input "04289"
type input "04289"
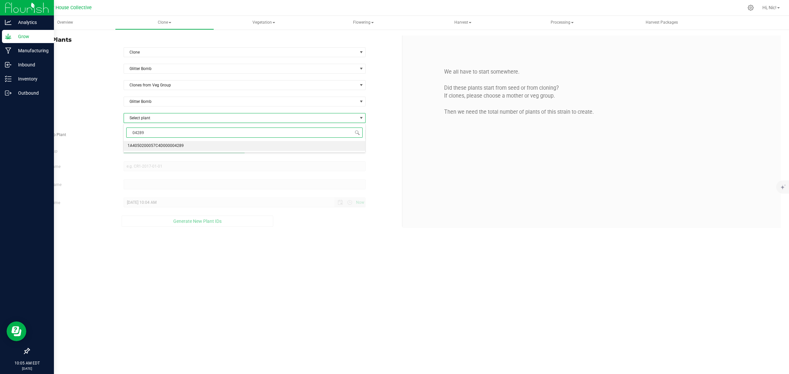
click at [160, 147] on span "1A4050200057C4D000004289" at bounding box center [156, 146] width 56 height 9
click at [178, 137] on span at bounding box center [245, 135] width 242 height 10
type input "25"
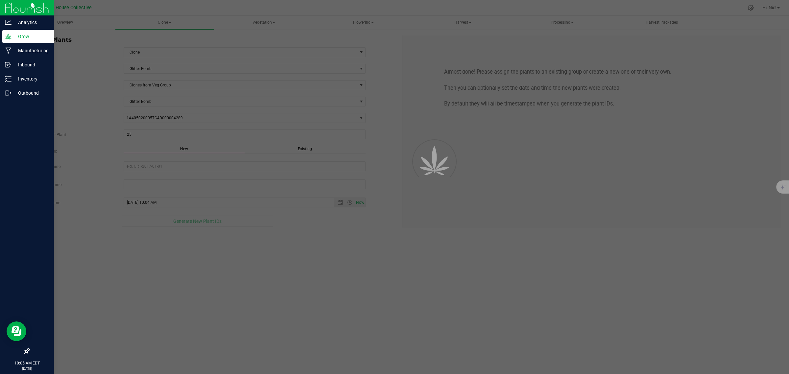
click at [308, 151] on span "Existing" at bounding box center [305, 149] width 14 height 5
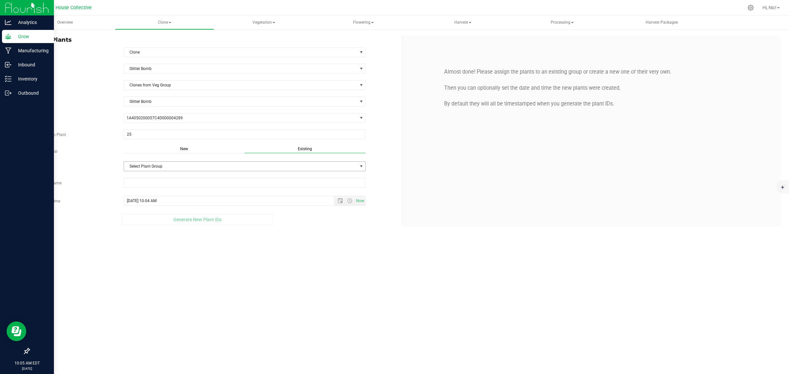
click at [161, 163] on span "Select Plant Group" at bounding box center [241, 166] width 234 height 9
click at [158, 185] on li "H49-GB-F2" at bounding box center [244, 189] width 241 height 10
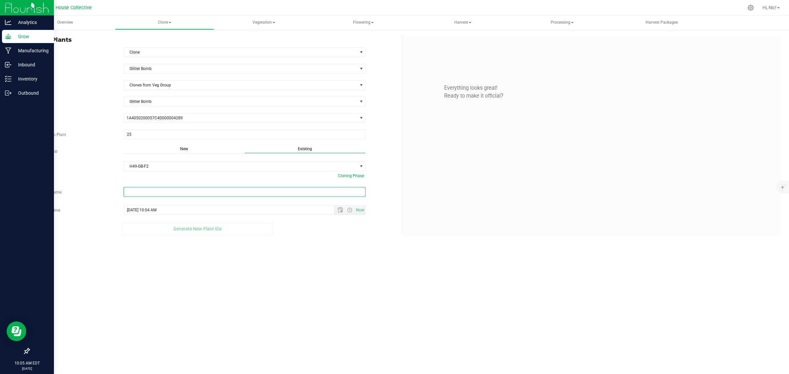
click at [155, 191] on input "text" at bounding box center [245, 192] width 242 height 10
paste input "H49-GB-F2-D11-09/26/2025-04289"
click at [340, 217] on span "Open the date view" at bounding box center [340, 215] width 5 height 5
type input "H49-GB-F2-D11-09/26/2025-04289"
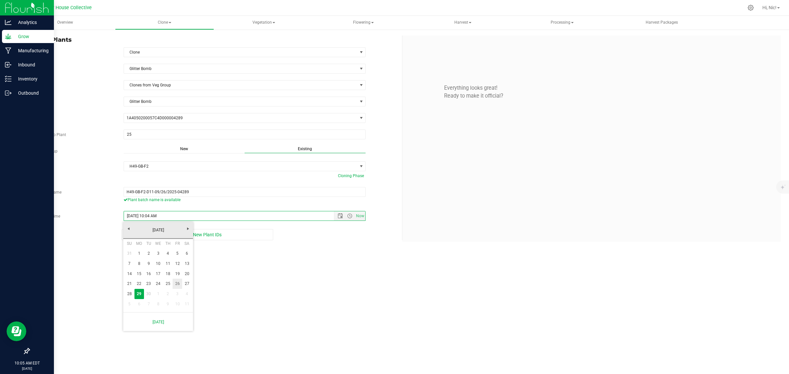
click at [177, 283] on link "26" at bounding box center [178, 284] width 10 height 10
type input "[DATE] 10:04 AM"
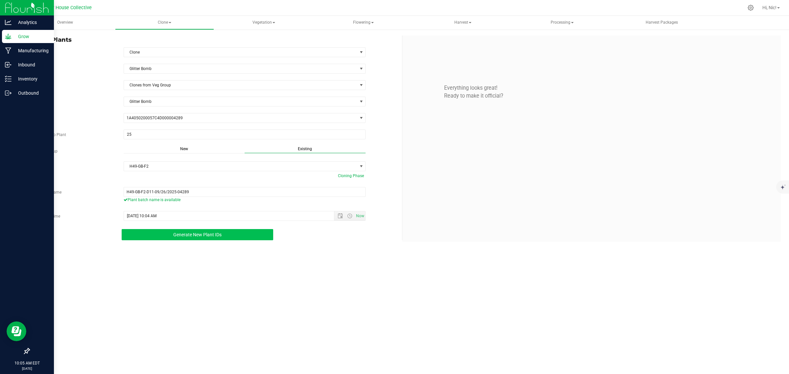
click at [203, 237] on span "Generate New Plant IDs" at bounding box center [197, 234] width 48 height 5
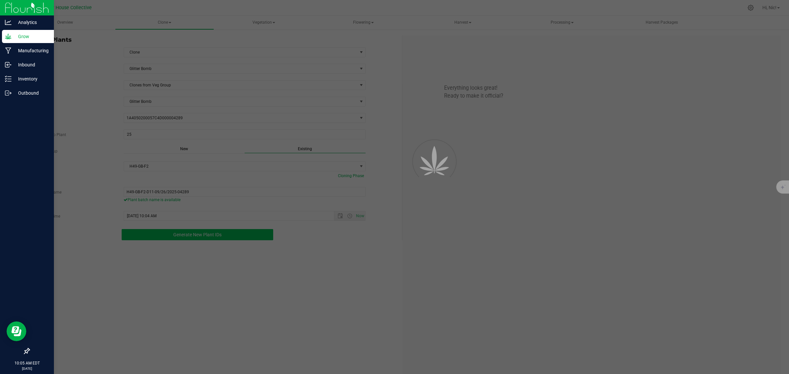
scroll to position [20, 0]
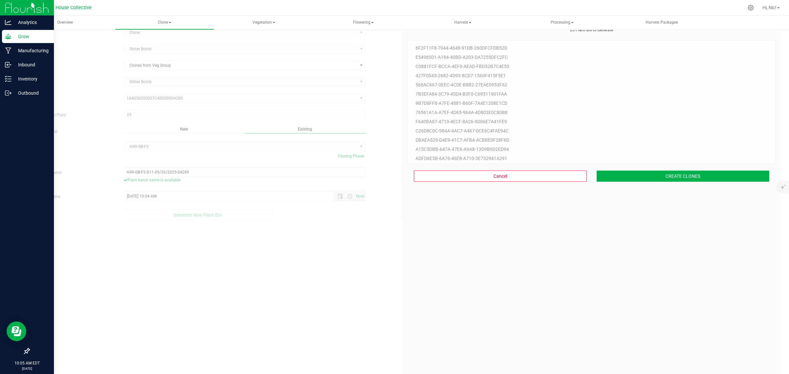
click at [670, 166] on div "Cancel CREATE CLONES" at bounding box center [591, 176] width 369 height 24
click at [673, 172] on button "CREATE CLONES" at bounding box center [683, 176] width 173 height 11
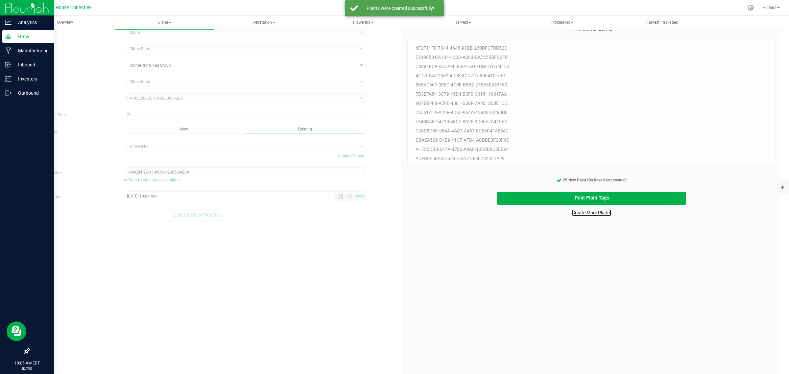
click at [603, 213] on link "Create More Plants" at bounding box center [591, 213] width 39 height 7
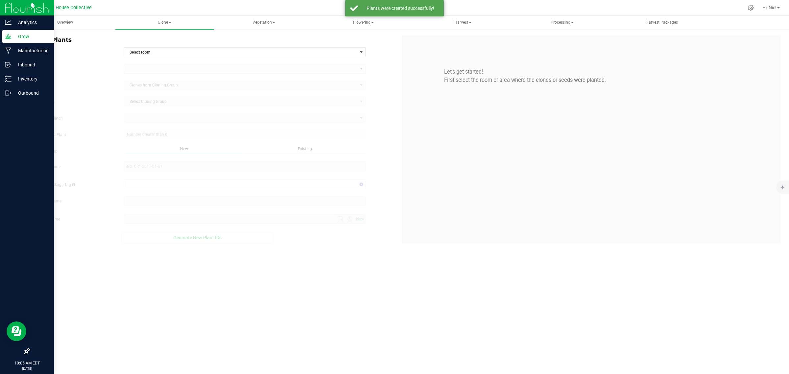
type input "[DATE] 10:05 AM"
click at [176, 49] on span "Select room" at bounding box center [241, 52] width 234 height 9
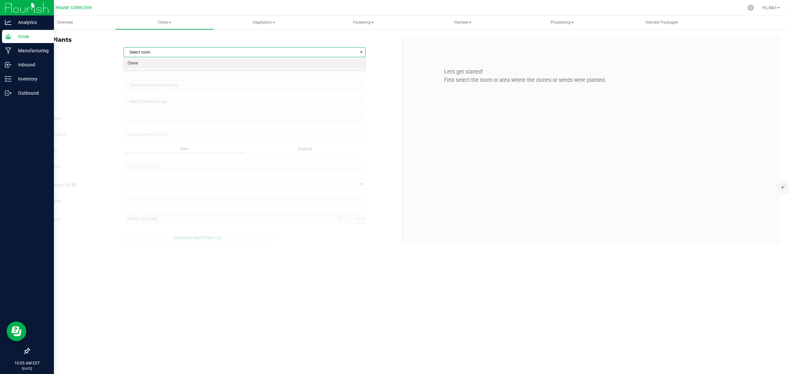
click at [165, 60] on li "Clone" at bounding box center [244, 64] width 241 height 10
click at [161, 68] on span at bounding box center [241, 68] width 234 height 9
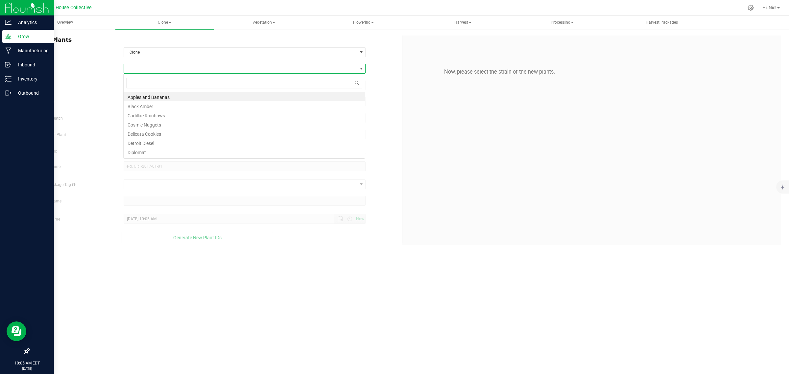
scroll to position [10, 242]
type input "glitt"
click at [150, 94] on li "Glitter Bomb" at bounding box center [244, 96] width 241 height 9
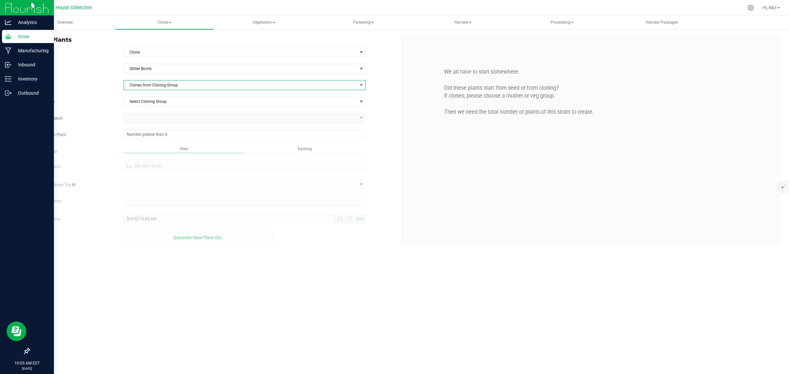
click at [160, 82] on span "Clones from Cloning Group" at bounding box center [241, 85] width 234 height 9
click at [176, 118] on li "Clones from Veg Group" at bounding box center [244, 119] width 241 height 11
click at [174, 102] on span "Select Veg Group" at bounding box center [241, 101] width 234 height 9
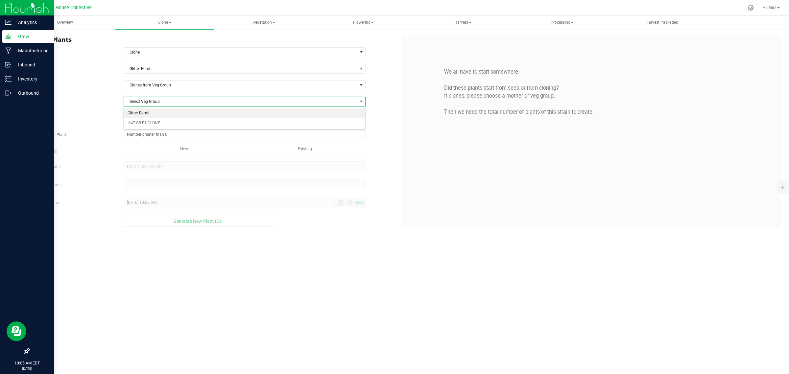
click at [174, 112] on li "Glitter Bomb" at bounding box center [244, 114] width 241 height 10
click at [170, 119] on span "Select plant" at bounding box center [241, 117] width 234 height 9
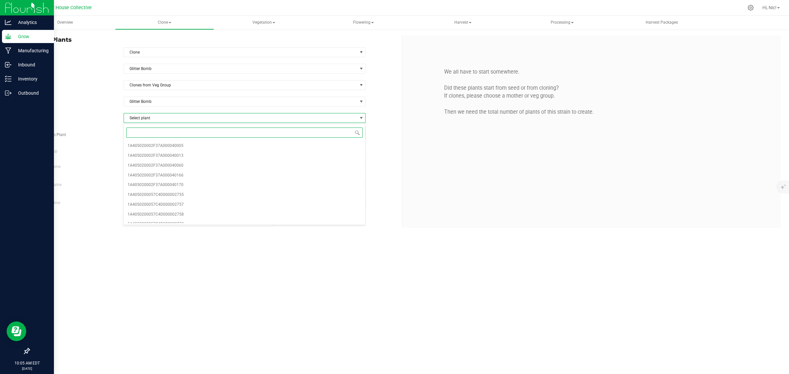
paste input "04289"
type input "04289"
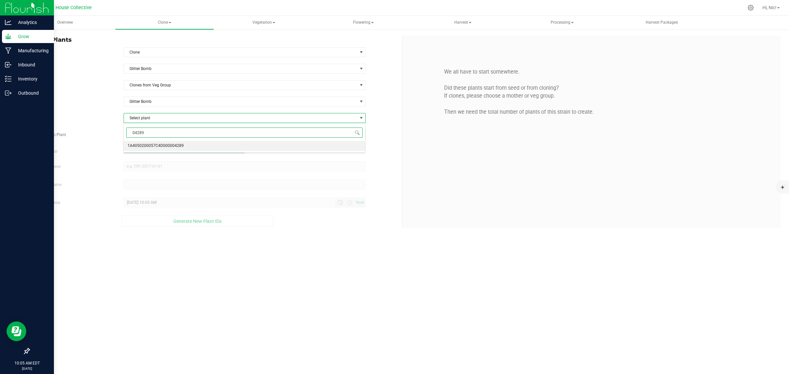
click at [169, 147] on span "1A4050200057C4D000004289" at bounding box center [156, 146] width 56 height 9
click at [171, 139] on span at bounding box center [245, 135] width 242 height 10
type input "25"
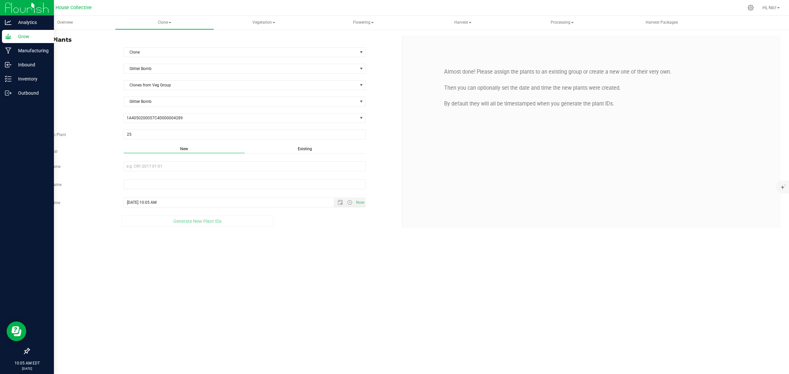
click at [307, 148] on span "Existing" at bounding box center [305, 149] width 14 height 5
click at [162, 168] on span "Select Plant Group" at bounding box center [241, 166] width 234 height 9
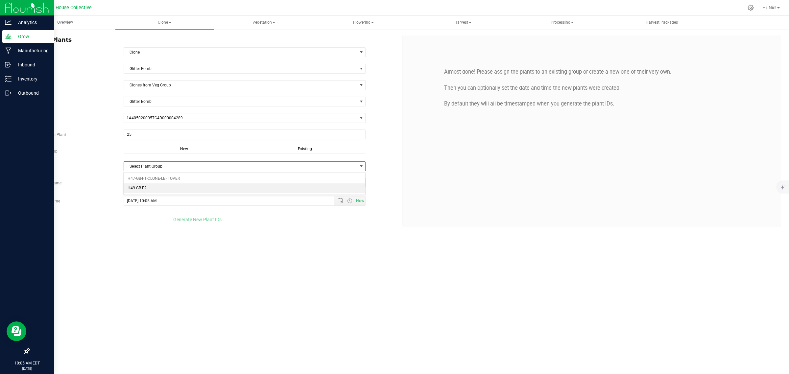
click at [167, 186] on li "H49-GB-F2" at bounding box center [244, 189] width 241 height 10
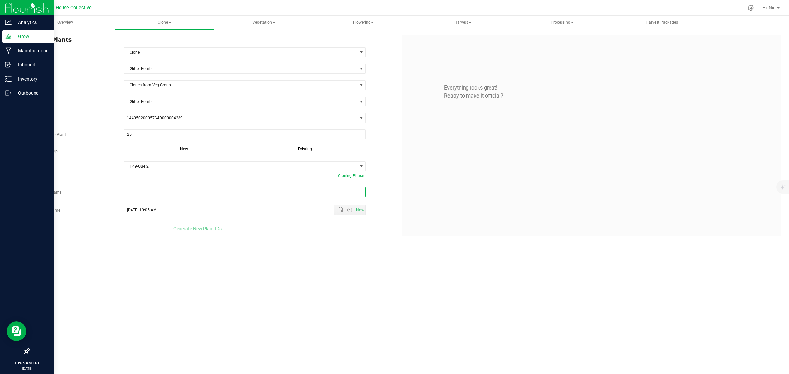
click at [131, 189] on input "text" at bounding box center [245, 192] width 242 height 10
paste input "H49-GB-F2-D12-09/26/2025-04289"
type input "H49-GB-F2-D12-09/26/2025-04289"
click at [339, 213] on span "Now" at bounding box center [349, 215] width 31 height 9
click at [339, 216] on span "Open the date view" at bounding box center [340, 215] width 5 height 5
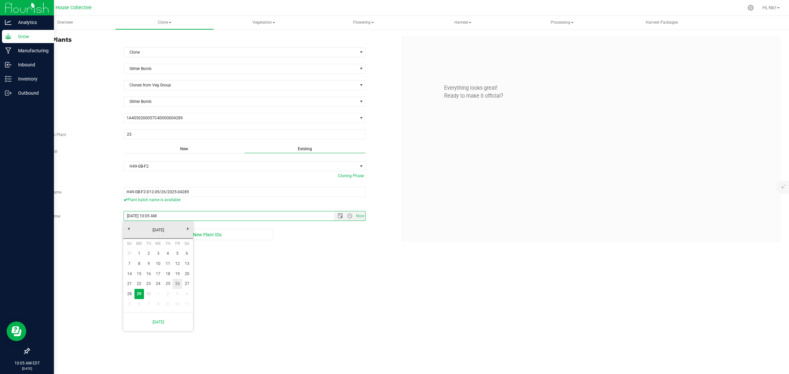
click at [175, 284] on link "26" at bounding box center [178, 284] width 10 height 10
type input "[DATE] 10:05 AM"
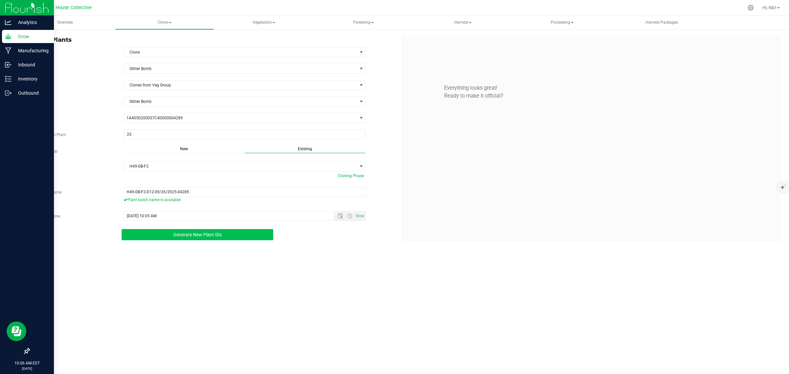
click at [201, 232] on button "Generate New Plant IDs" at bounding box center [198, 234] width 152 height 11
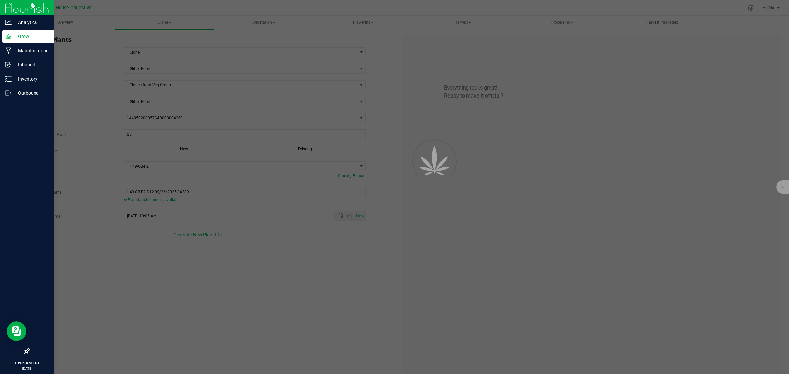
scroll to position [20, 0]
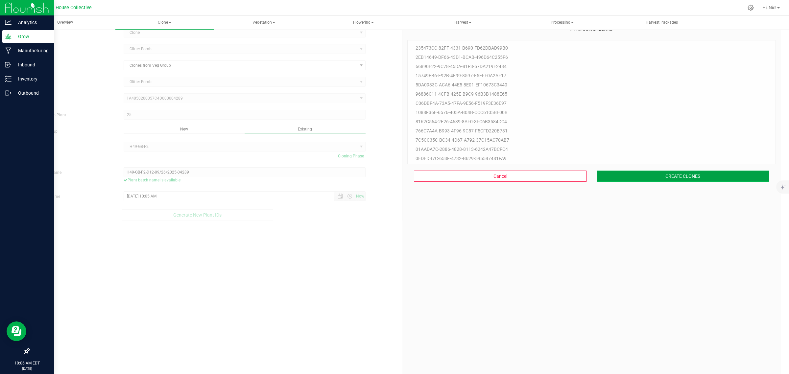
click at [719, 178] on button "CREATE CLONES" at bounding box center [683, 176] width 173 height 11
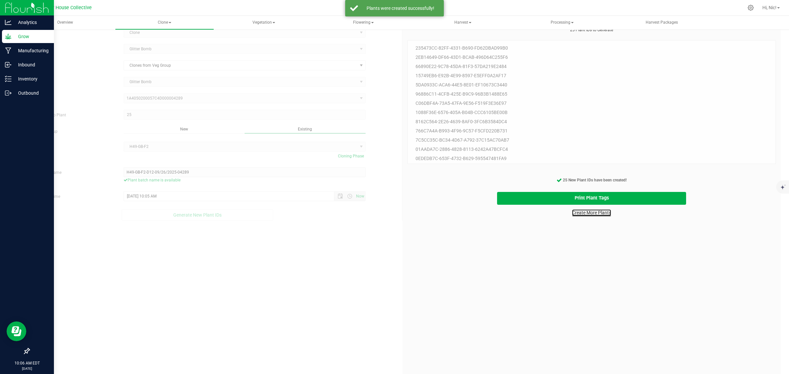
click at [604, 214] on link "Create More Plants" at bounding box center [591, 213] width 39 height 7
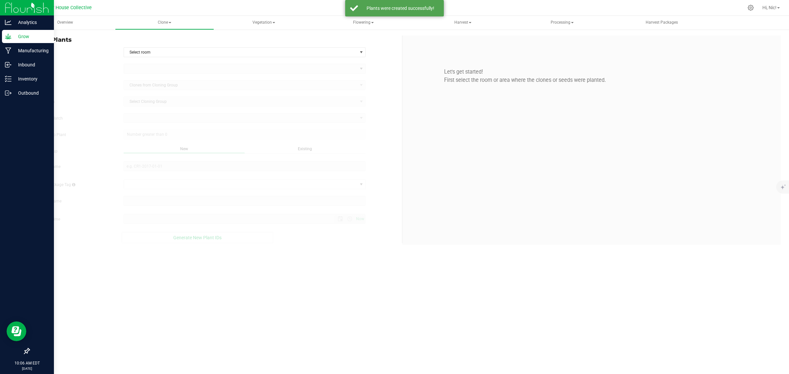
type input "[DATE] 10:06 AM"
click at [155, 56] on span "Select room" at bounding box center [241, 52] width 234 height 9
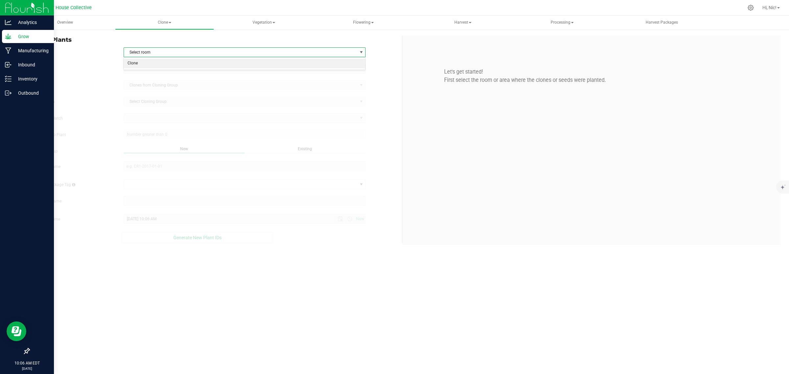
click at [151, 66] on li "Clone" at bounding box center [244, 64] width 241 height 10
click at [150, 73] on span at bounding box center [241, 68] width 234 height 9
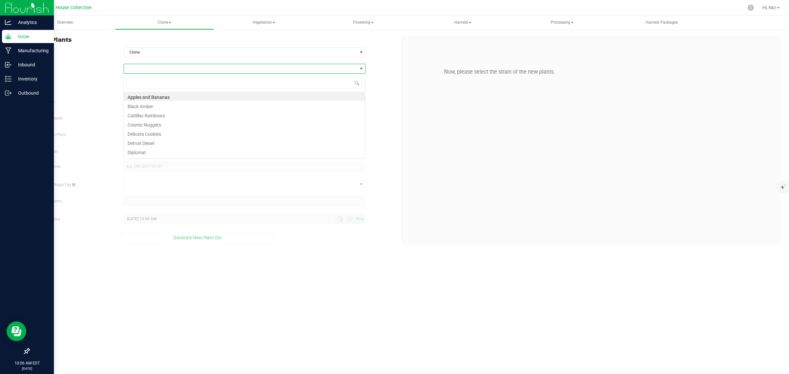
scroll to position [10, 242]
type input "lil"
click at [149, 99] on li "Lilac Diesel" at bounding box center [244, 96] width 241 height 9
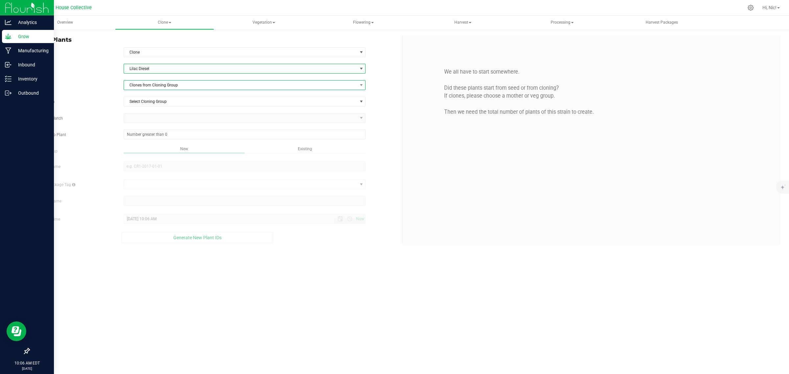
click at [149, 88] on span "Clones from Cloning Group" at bounding box center [241, 85] width 234 height 9
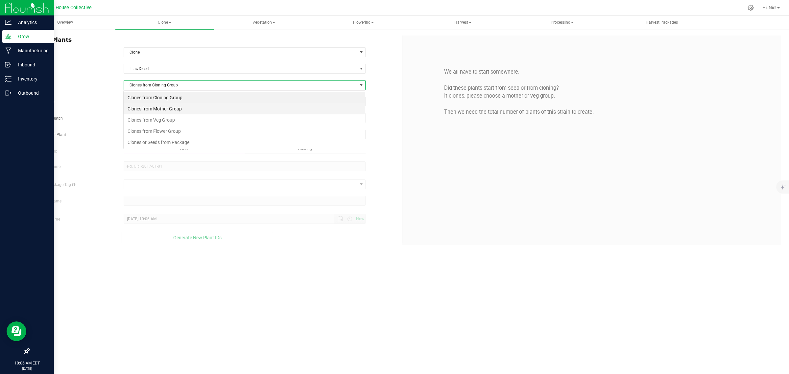
scroll to position [10, 242]
click at [160, 119] on li "Clones from Veg Group" at bounding box center [244, 119] width 241 height 11
click at [164, 97] on span "Select Veg Group" at bounding box center [241, 101] width 234 height 9
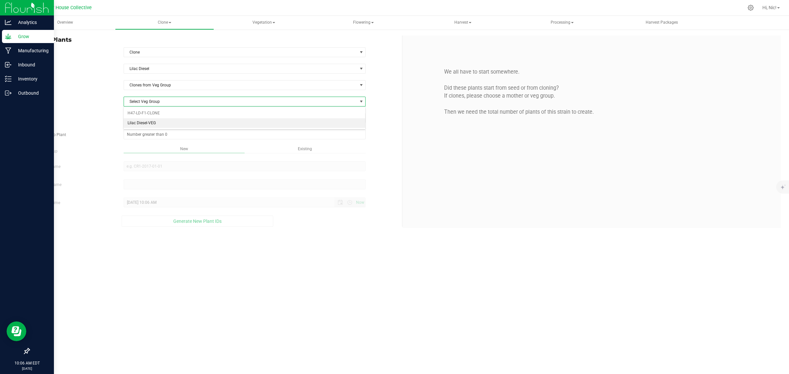
click at [165, 123] on li "Lilac Diesel-VEG" at bounding box center [244, 123] width 241 height 10
click at [150, 116] on span "Select plant" at bounding box center [241, 117] width 234 height 9
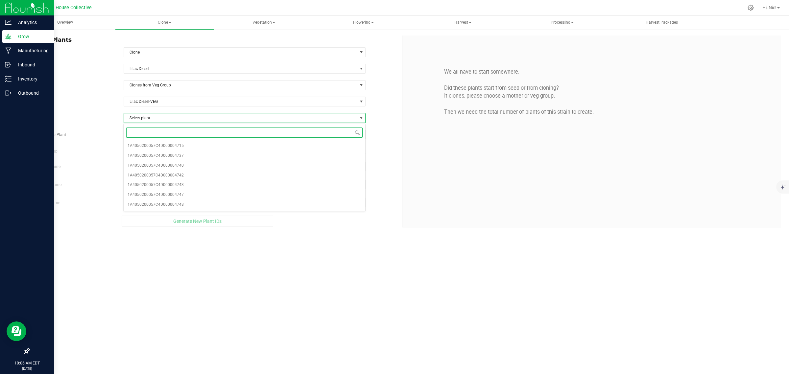
paste input "04742"
type input "04742"
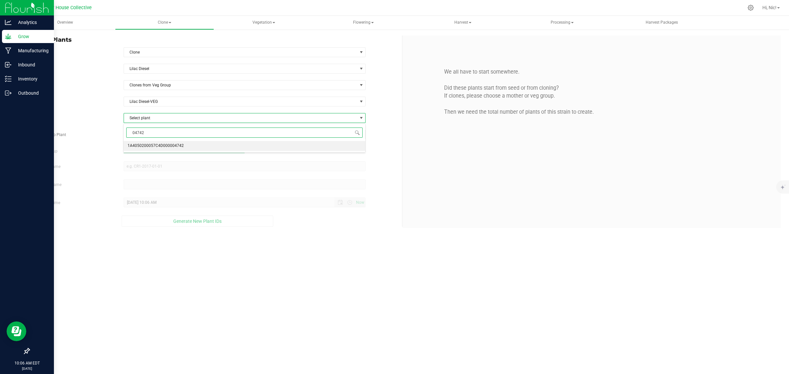
click at [165, 145] on span "1A4050200057C4D000004742" at bounding box center [156, 146] width 56 height 9
click at [159, 137] on span at bounding box center [245, 135] width 242 height 10
type input "25"
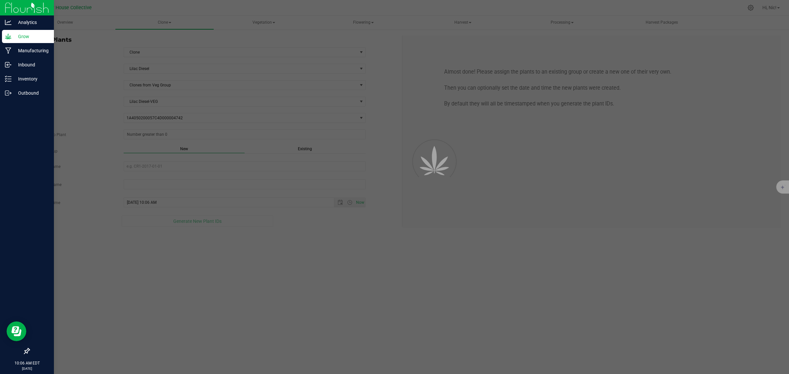
type input "25"
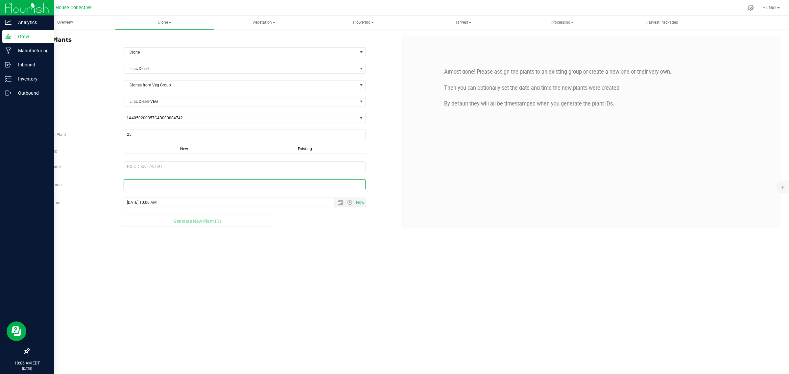
click at [148, 186] on input "text" at bounding box center [245, 185] width 242 height 10
paste input "H49-LD-F2-D1-09/26/2025-04742"
drag, startPoint x: 125, startPoint y: 186, endPoint x: 145, endPoint y: 186, distance: 19.7
click at [145, 186] on input "H49-LD-F2-D1-09/26/2025-04742" at bounding box center [245, 185] width 242 height 10
type input "H49-LD-F2-D1-09/26/2025-04742"
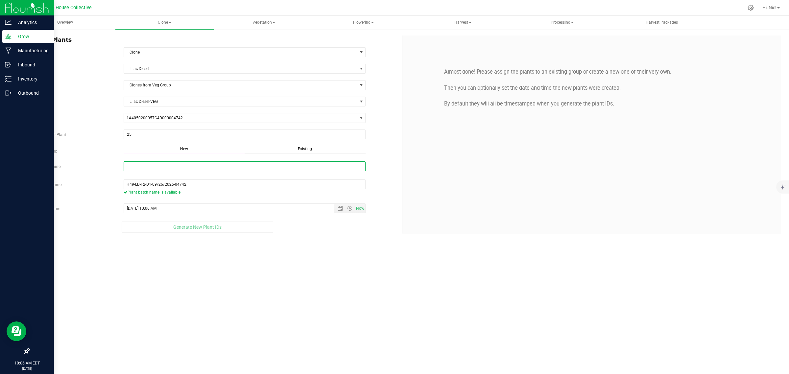
click at [156, 168] on input "New Group Name" at bounding box center [245, 166] width 242 height 10
paste input "H49-LD-F2"
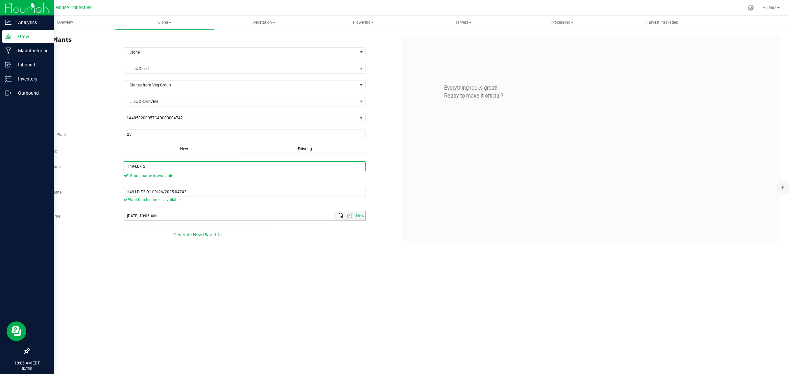
click at [341, 219] on span "Open the date view" at bounding box center [340, 215] width 5 height 5
type input "H49-LD-F2"
click at [176, 282] on link "26" at bounding box center [178, 284] width 10 height 10
type input "[DATE] 10:06 AM"
click at [193, 236] on span "Generate New Plant IDs" at bounding box center [197, 234] width 48 height 5
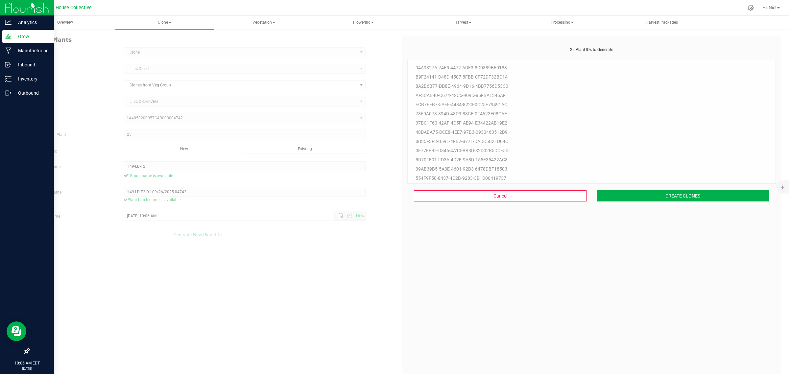
scroll to position [20, 0]
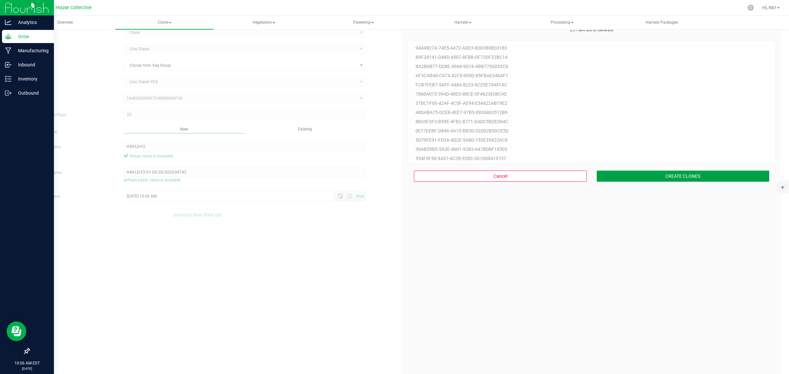
click at [665, 174] on button "CREATE CLONES" at bounding box center [683, 176] width 173 height 11
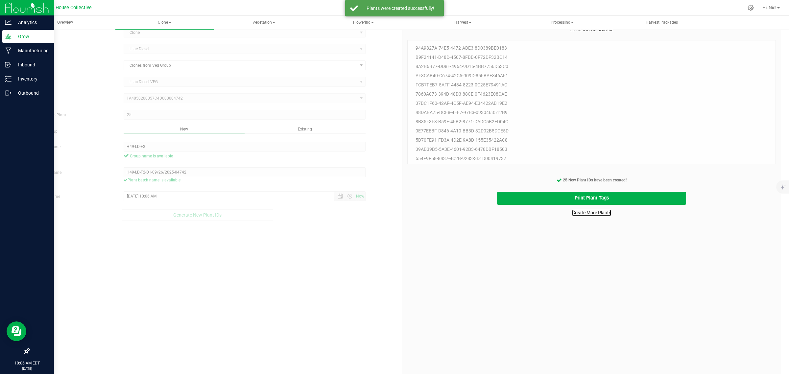
click at [583, 216] on link "Create More Plants" at bounding box center [591, 213] width 39 height 7
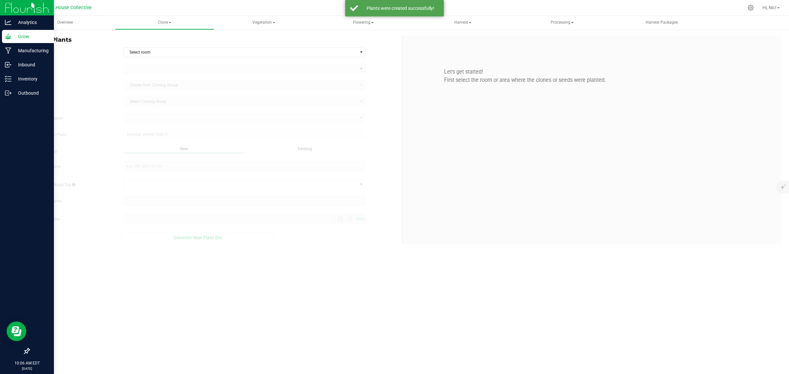
type input "[DATE] 10:06 AM"
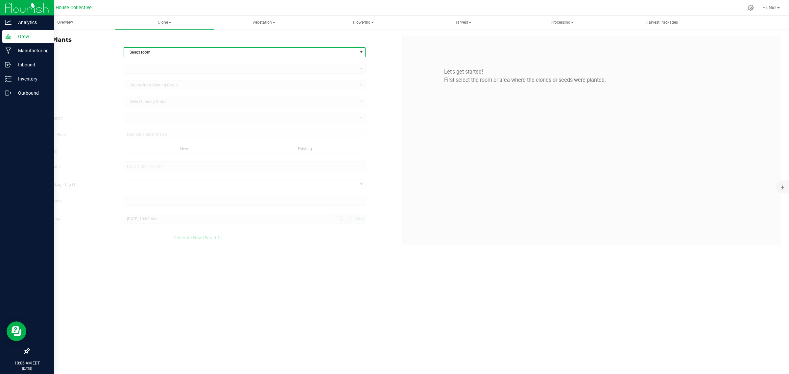
click at [147, 54] on span "Select room" at bounding box center [241, 52] width 234 height 9
click at [146, 64] on li "Clone" at bounding box center [244, 64] width 241 height 10
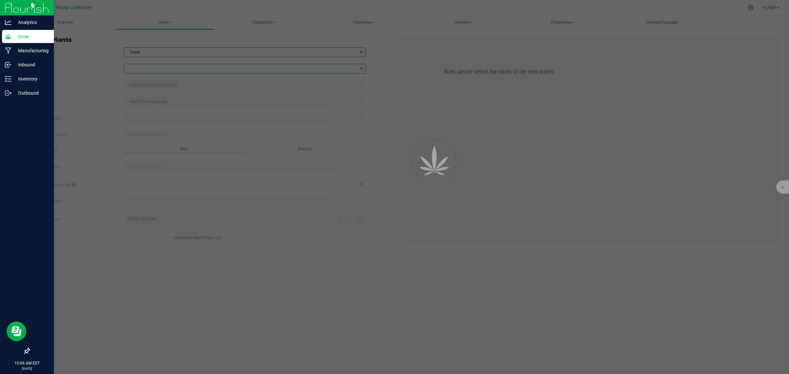
click at [145, 68] on span at bounding box center [241, 68] width 234 height 9
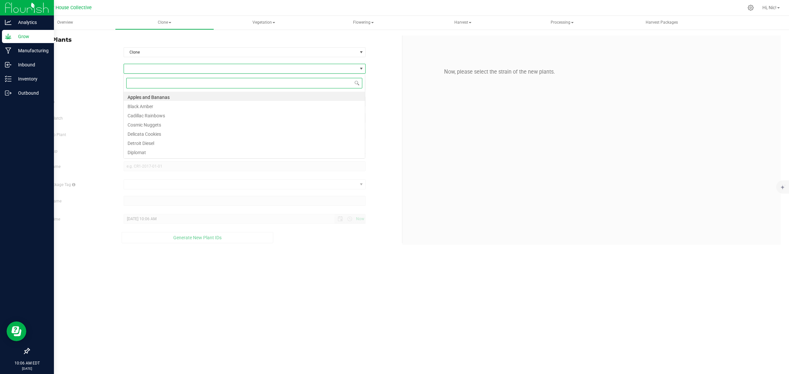
scroll to position [10, 242]
type input "lil"
click at [150, 97] on li "Lilac Diesel" at bounding box center [244, 96] width 241 height 9
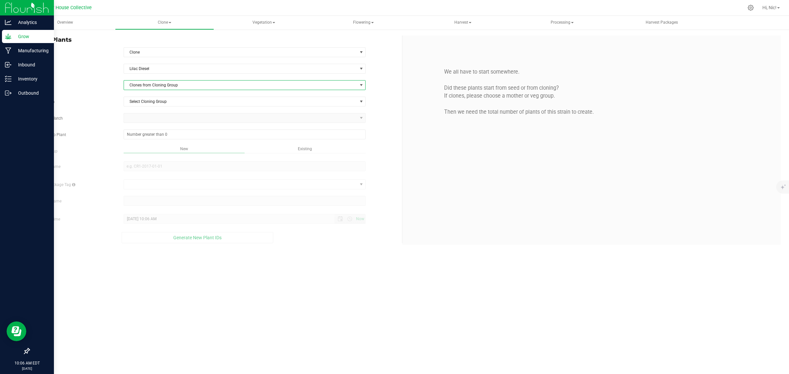
drag, startPoint x: 152, startPoint y: 89, endPoint x: 157, endPoint y: 90, distance: 5.4
click at [154, 89] on span "Clones from Cloning Group" at bounding box center [241, 85] width 234 height 9
click at [167, 117] on li "Clones from Veg Group" at bounding box center [244, 119] width 241 height 11
click at [165, 104] on span "Select Veg Group" at bounding box center [241, 101] width 234 height 9
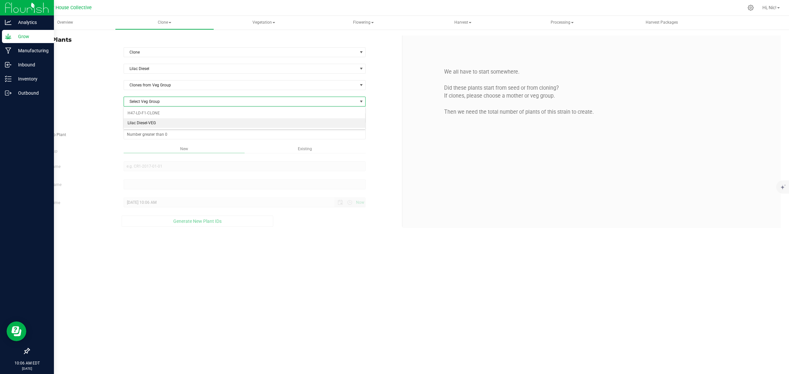
click at [163, 122] on li "Lilac Diesel-VEG" at bounding box center [244, 123] width 241 height 10
click at [164, 114] on span "Select plant" at bounding box center [241, 117] width 234 height 9
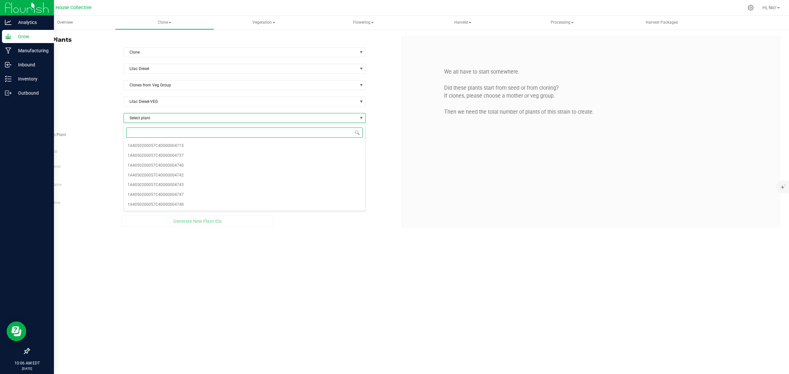
paste input "04743"
type input "04743"
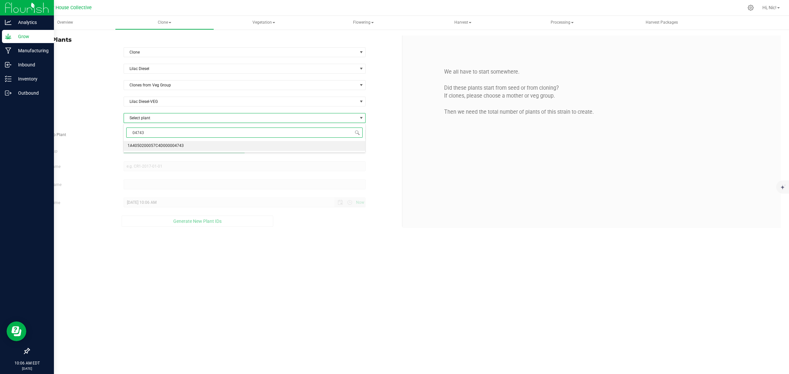
click at [172, 147] on span "1A4050200057C4D000004743" at bounding box center [156, 146] width 56 height 9
click at [166, 134] on span at bounding box center [245, 135] width 242 height 10
type input "25"
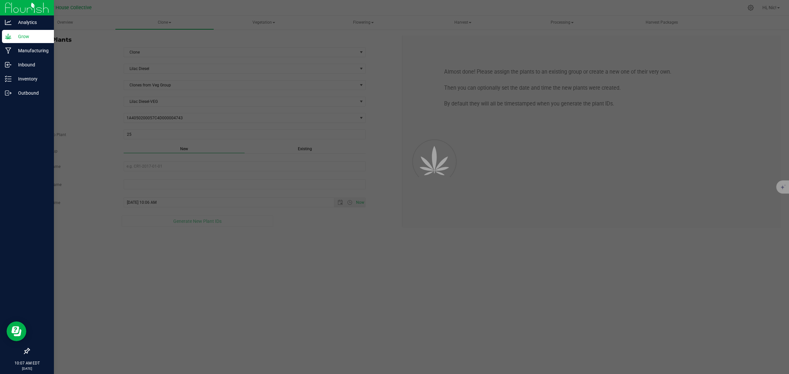
click at [298, 148] on div "Existing" at bounding box center [305, 150] width 121 height 8
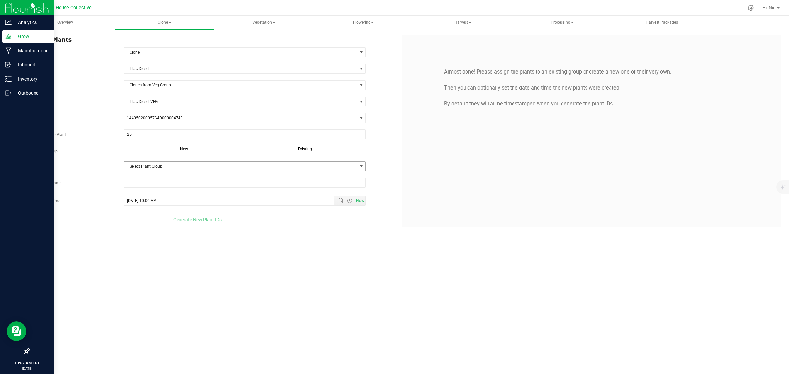
click at [171, 168] on span "Select Plant Group" at bounding box center [241, 166] width 234 height 9
click at [162, 186] on li "H49-LD-F2" at bounding box center [244, 189] width 241 height 10
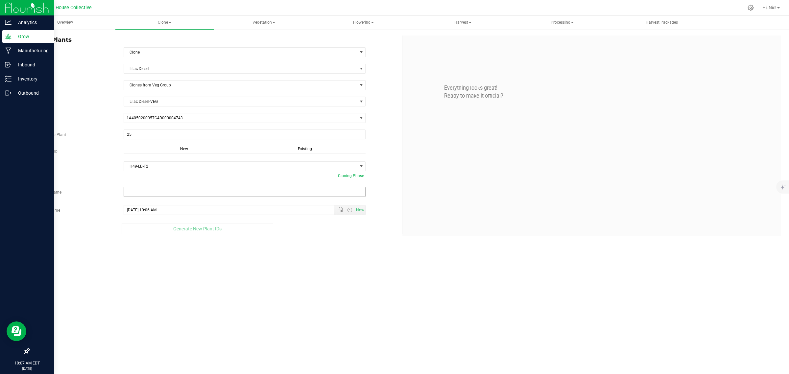
click at [167, 199] on div at bounding box center [245, 193] width 252 height 12
click at [169, 193] on input "text" at bounding box center [245, 192] width 242 height 10
paste input "H49-LD-F2-D2-09/26/2025-04743"
click at [341, 218] on span "Open the date view" at bounding box center [340, 215] width 5 height 5
type input "H49-LD-F2-D2-09/26/2025-04743"
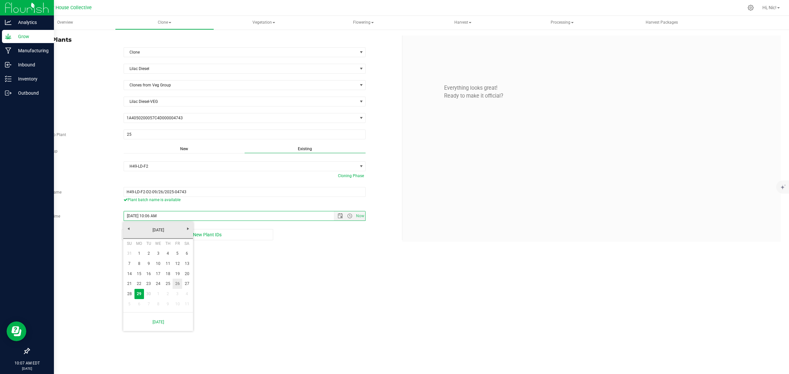
click at [178, 283] on link "26" at bounding box center [178, 284] width 10 height 10
type input "[DATE] 10:06 AM"
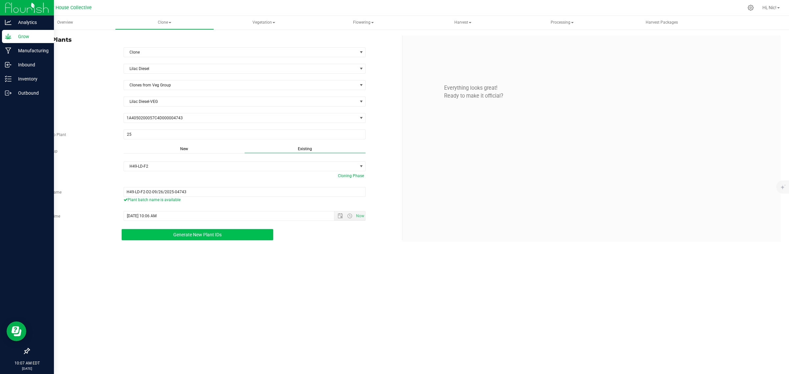
click at [198, 237] on span "Generate New Plant IDs" at bounding box center [197, 234] width 48 height 5
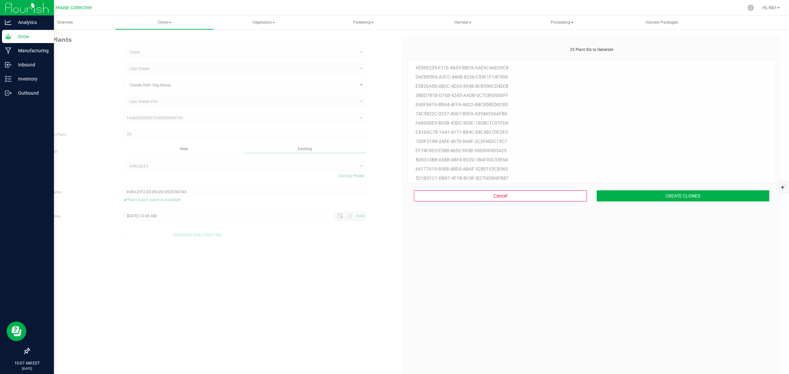
scroll to position [20, 0]
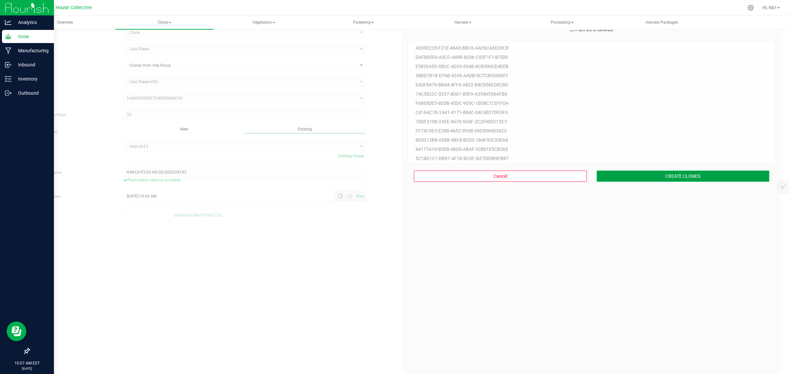
click at [674, 171] on button "CREATE CLONES" at bounding box center [683, 176] width 173 height 11
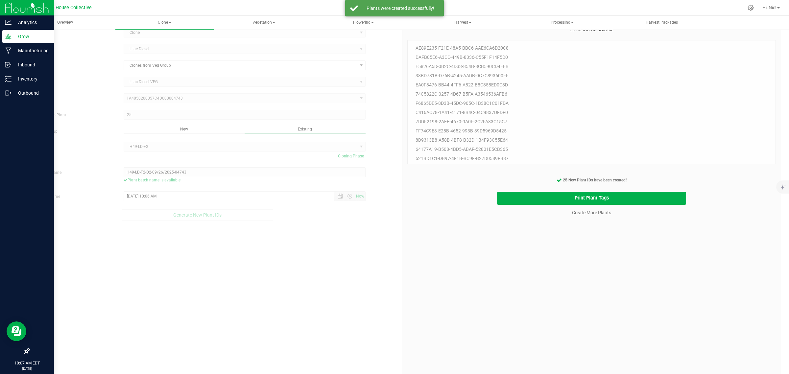
click at [576, 216] on cancel-button "Create More Plants" at bounding box center [591, 213] width 45 height 12
click at [580, 213] on link "Create More Plants" at bounding box center [591, 213] width 39 height 7
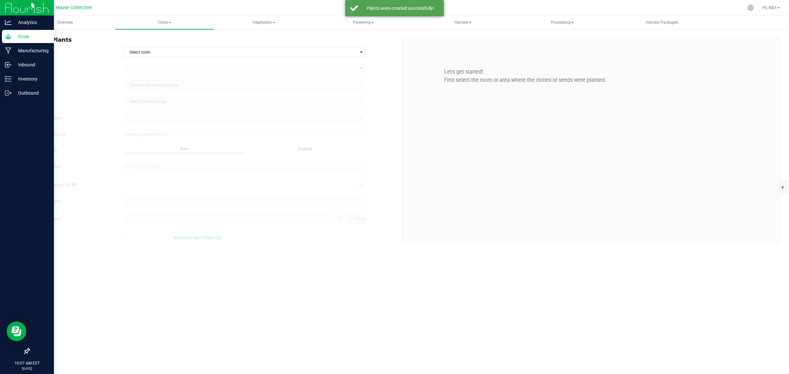
type input "[DATE] 10:07 AM"
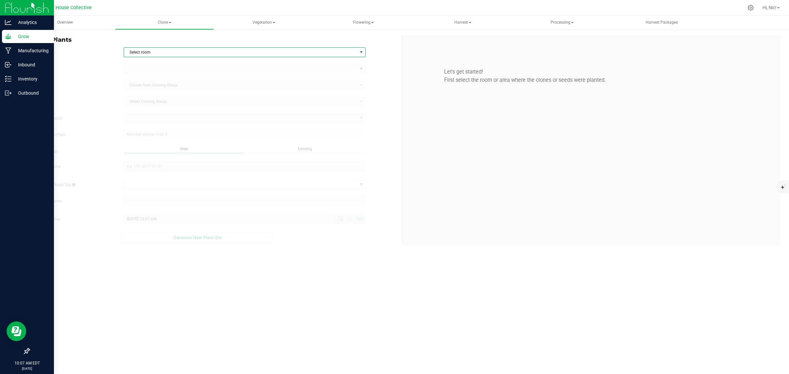
click at [179, 50] on span "Select room" at bounding box center [241, 52] width 234 height 9
click at [144, 59] on li "Clone" at bounding box center [244, 64] width 241 height 10
click at [147, 53] on span "Clone" at bounding box center [241, 52] width 234 height 9
click at [148, 62] on li "Clone" at bounding box center [244, 64] width 241 height 10
click at [149, 67] on span at bounding box center [241, 68] width 234 height 9
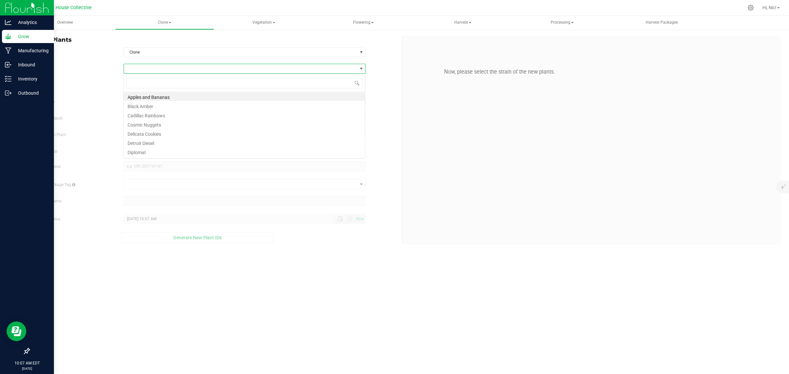
scroll to position [10, 242]
type input "lil"
click at [148, 97] on li "Lilac Diesel" at bounding box center [244, 96] width 241 height 9
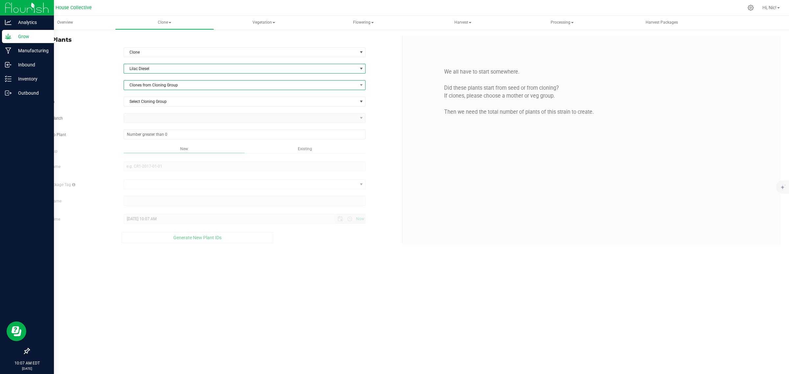
click at [152, 89] on span "Clones from Cloning Group" at bounding box center [241, 85] width 234 height 9
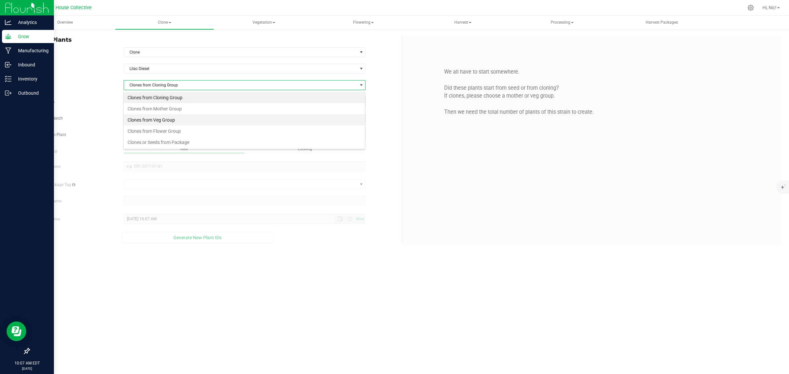
click at [161, 121] on li "Clones from Veg Group" at bounding box center [244, 119] width 241 height 11
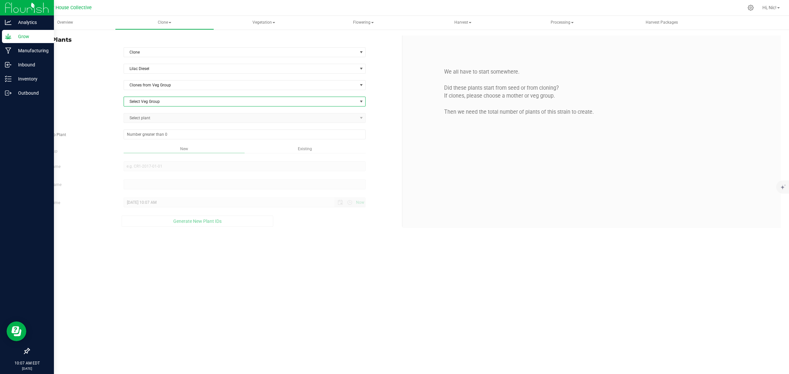
click at [168, 104] on span "Select Veg Group" at bounding box center [241, 101] width 234 height 9
click at [165, 124] on li "Lilac Diesel-VEG" at bounding box center [244, 123] width 241 height 10
click at [203, 119] on span "Select plant" at bounding box center [241, 117] width 234 height 9
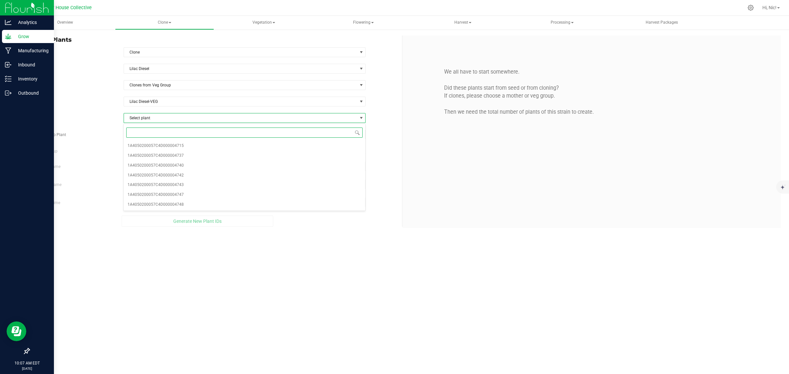
paste input "04737"
type input "04737"
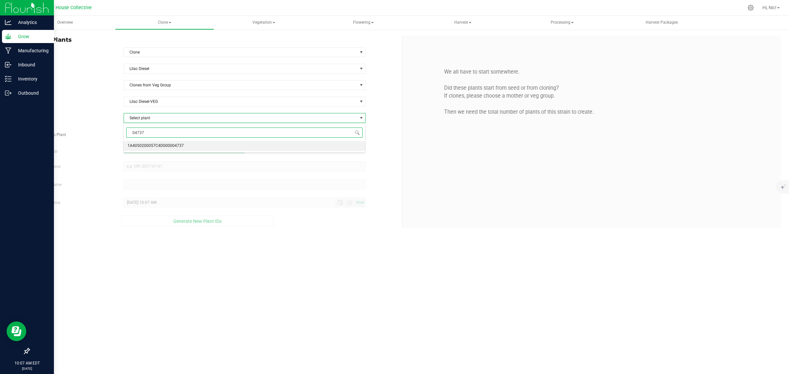
click at [182, 145] on span "1A4050200057C4D000004737" at bounding box center [156, 146] width 56 height 9
click at [171, 136] on span at bounding box center [245, 135] width 242 height 10
type input "25"
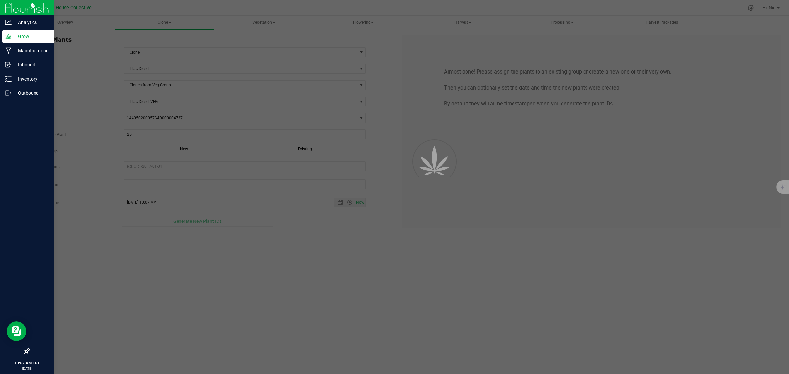
click at [295, 148] on div "Existing" at bounding box center [305, 150] width 121 height 8
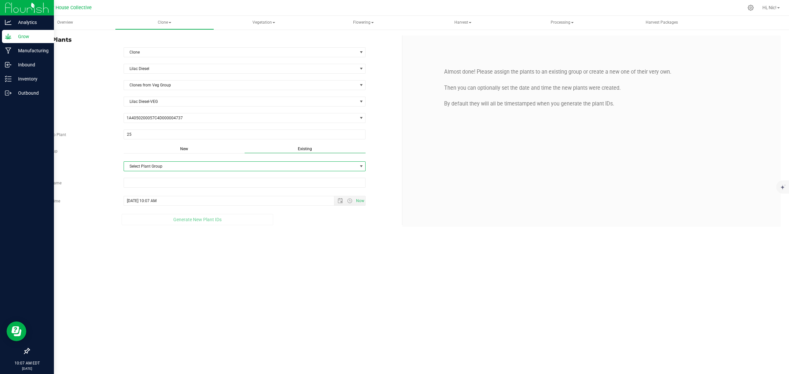
drag, startPoint x: 173, startPoint y: 165, endPoint x: 168, endPoint y: 169, distance: 6.5
click at [173, 165] on span "Select Plant Group" at bounding box center [241, 166] width 234 height 9
drag, startPoint x: 146, startPoint y: 188, endPoint x: 150, endPoint y: 186, distance: 4.3
click at [146, 188] on li "H49-LD-F2" at bounding box center [244, 189] width 241 height 10
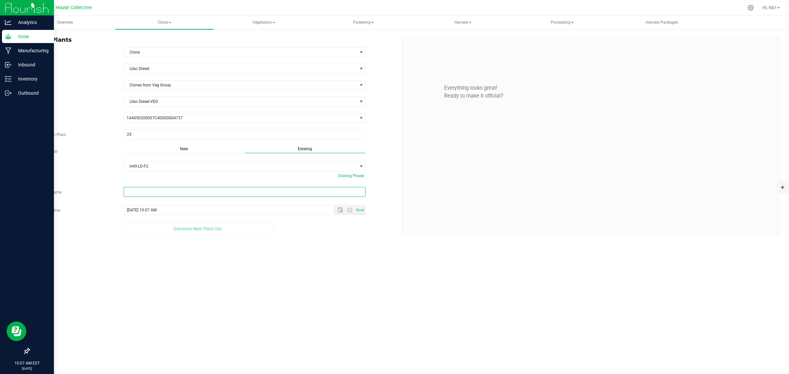
click at [165, 192] on input "text" at bounding box center [245, 192] width 242 height 10
paste input "H49-LD-F2-D3-09/26/2025-04737"
click at [339, 215] on span "Open the date view" at bounding box center [340, 215] width 5 height 5
type input "H49-LD-F2-D3-09/26/2025-04737"
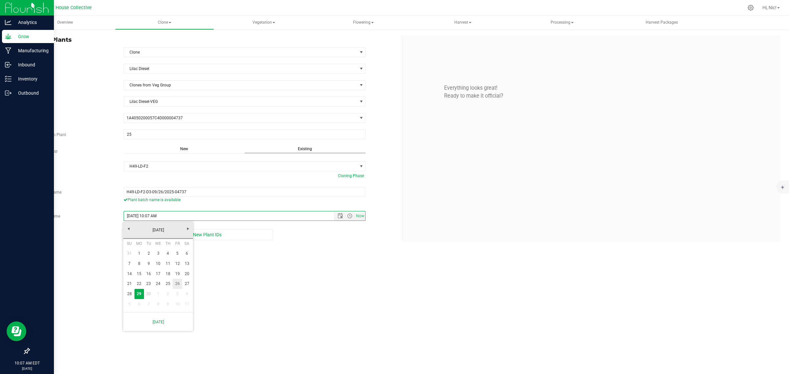
click at [178, 281] on link "26" at bounding box center [178, 284] width 10 height 10
type input "[DATE] 10:07 AM"
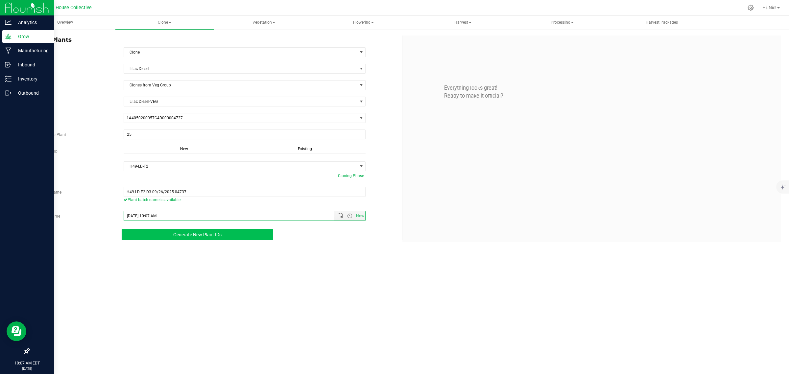
click at [195, 237] on span "Generate New Plant IDs" at bounding box center [197, 234] width 48 height 5
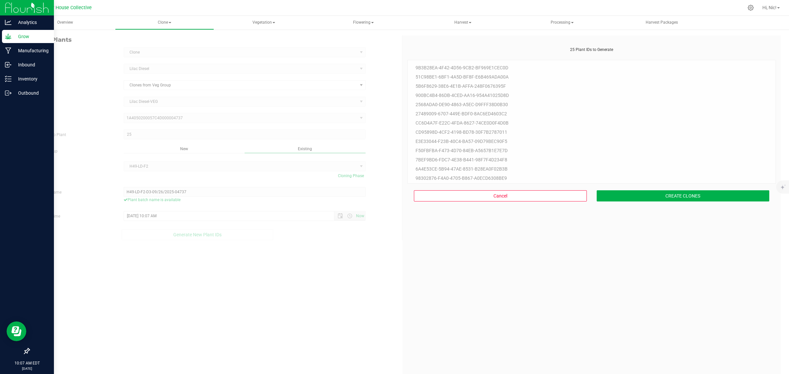
scroll to position [20, 0]
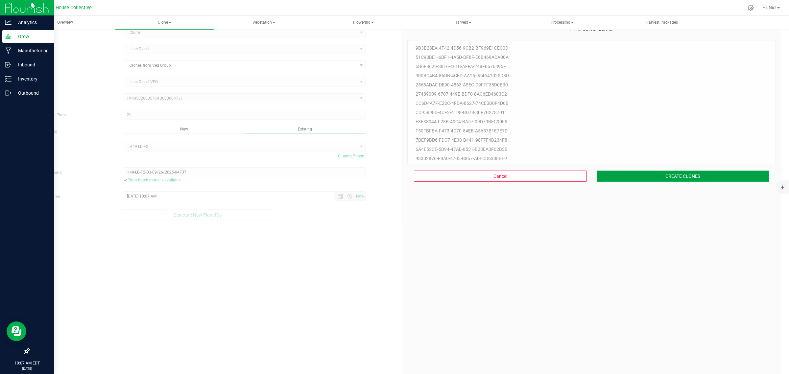
click at [686, 172] on button "CREATE CLONES" at bounding box center [683, 176] width 173 height 11
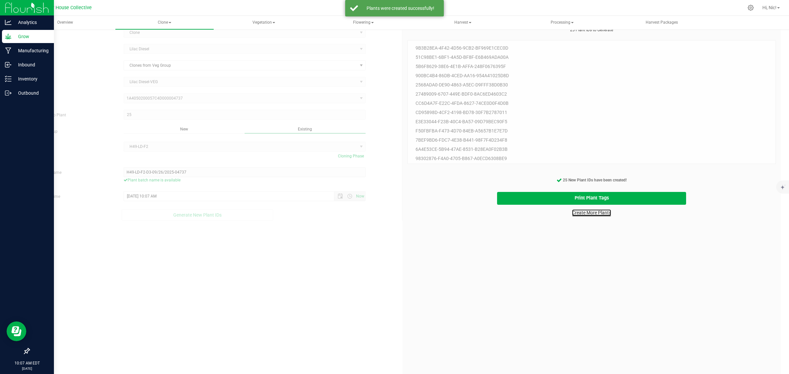
click at [597, 214] on link "Create More Plants" at bounding box center [591, 213] width 39 height 7
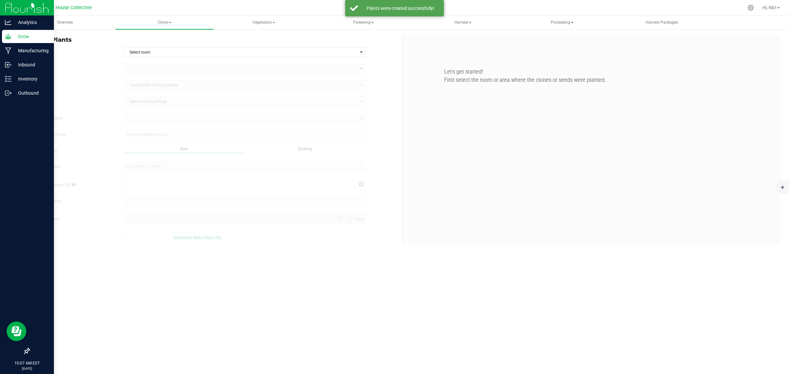
type input "[DATE] 10:07 AM"
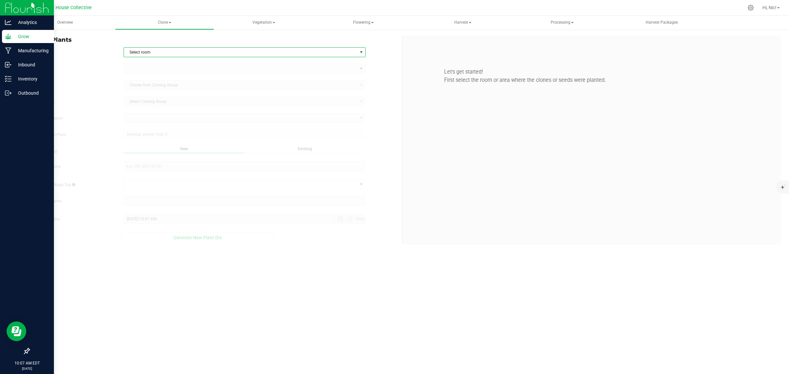
click at [144, 50] on span "Select room" at bounding box center [241, 52] width 234 height 9
click at [146, 65] on li "Clone" at bounding box center [244, 64] width 241 height 10
click at [147, 73] on span at bounding box center [241, 68] width 234 height 9
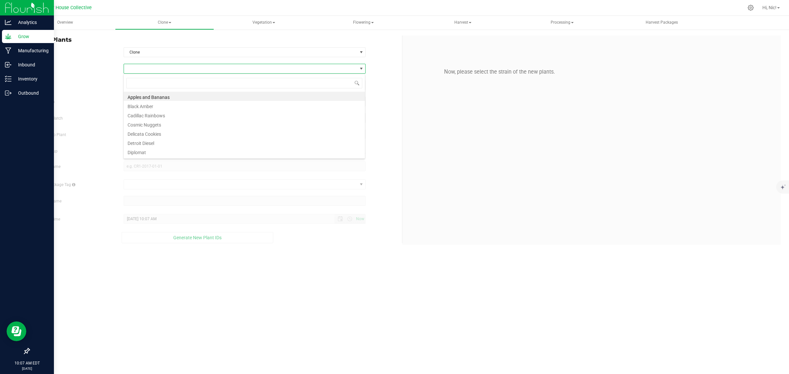
scroll to position [10, 242]
type input "lil"
click at [148, 97] on li "Lilac Diesel" at bounding box center [244, 96] width 241 height 9
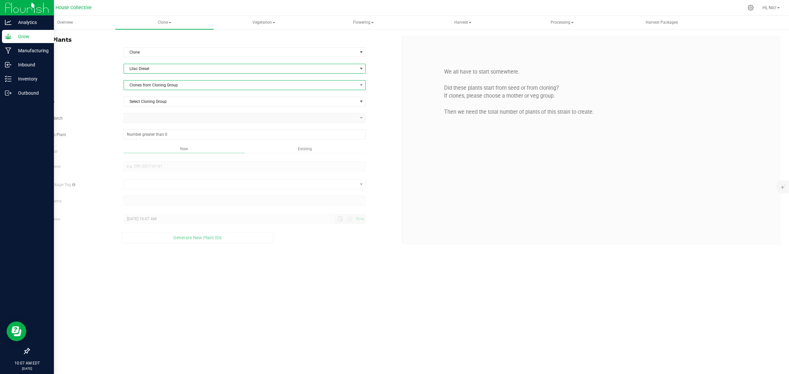
click at [150, 90] on span "Clones from Cloning Group" at bounding box center [245, 85] width 242 height 10
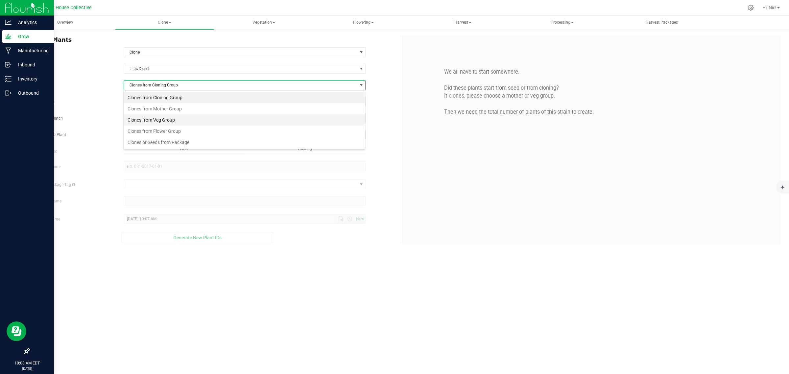
click at [159, 117] on li "Clones from Veg Group" at bounding box center [244, 119] width 241 height 11
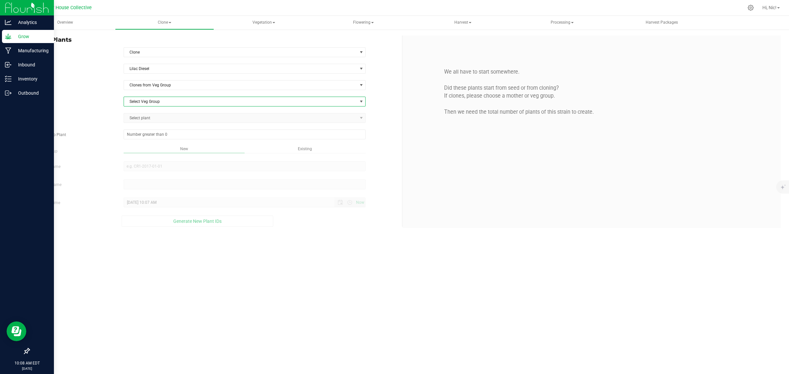
click at [160, 101] on span "Select Veg Group" at bounding box center [241, 101] width 234 height 9
click at [158, 124] on li "Lilac Diesel-VEG" at bounding box center [244, 123] width 241 height 10
click at [159, 122] on span "Select plant" at bounding box center [241, 117] width 234 height 9
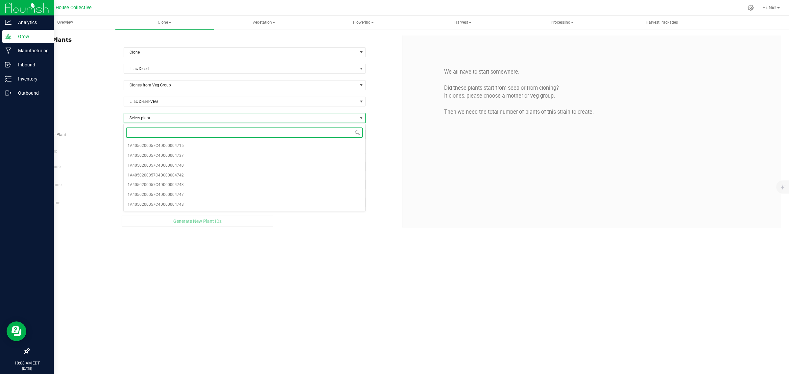
paste input "04737"
type input "04737"
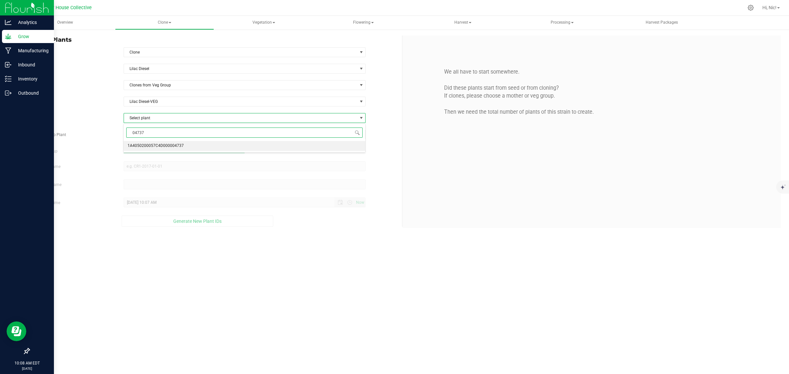
click at [161, 143] on span "1A4050200057C4D000004737" at bounding box center [156, 146] width 56 height 9
click at [162, 137] on span at bounding box center [245, 135] width 242 height 10
type input "25"
click at [309, 150] on span "Existing" at bounding box center [305, 149] width 14 height 5
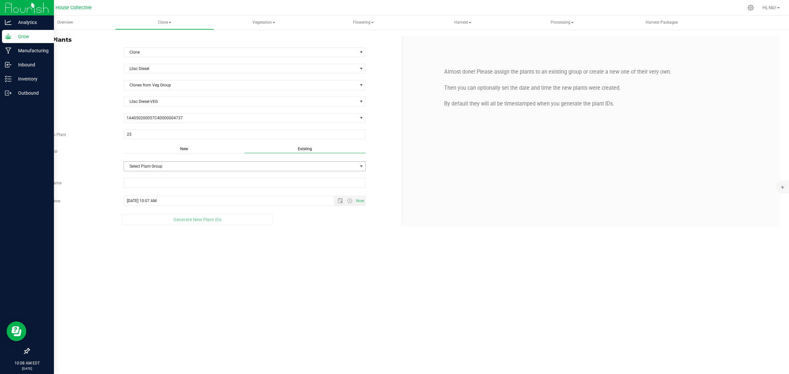
click at [169, 165] on span "Select Plant Group" at bounding box center [241, 166] width 234 height 9
click at [163, 186] on li "H49-LD-F2" at bounding box center [244, 189] width 241 height 10
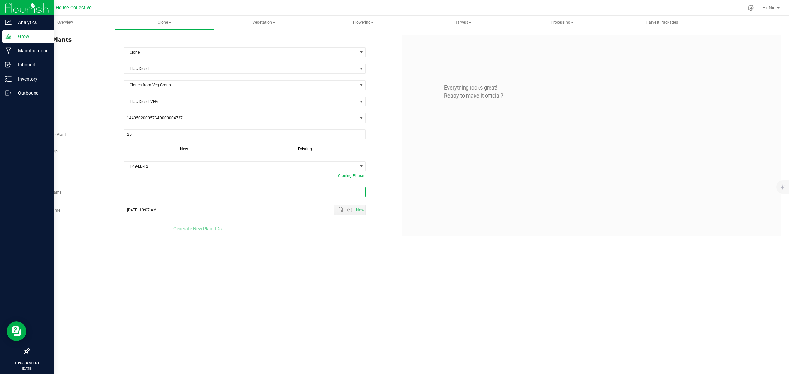
click at [160, 189] on input "text" at bounding box center [245, 192] width 242 height 10
paste input "H49-LD-F2-D4-09/26/2025-04737"
click at [339, 216] on span "Open the date view" at bounding box center [340, 215] width 5 height 5
type input "H49-LD-F2-D4-09/26/2025-04737"
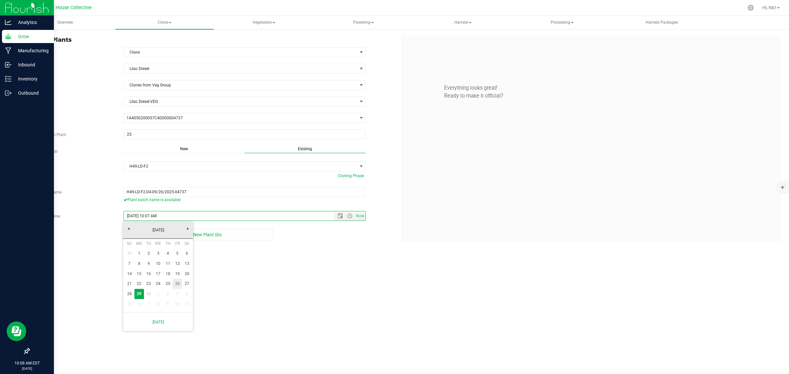
click at [178, 283] on link "26" at bounding box center [178, 284] width 10 height 10
type input "[DATE] 10:07 AM"
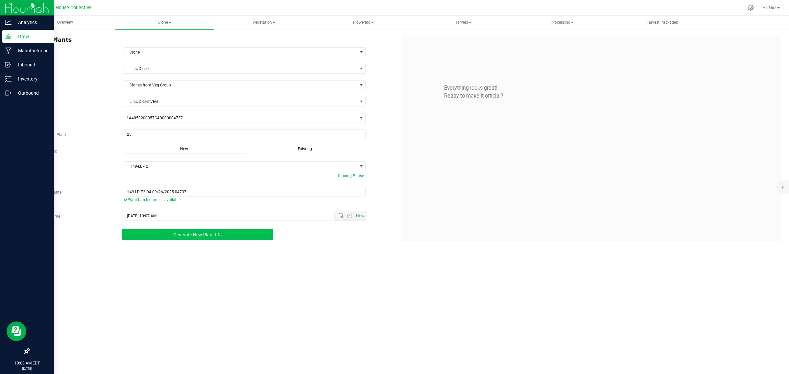
click at [194, 240] on button "Generate New Plant IDs" at bounding box center [198, 234] width 152 height 11
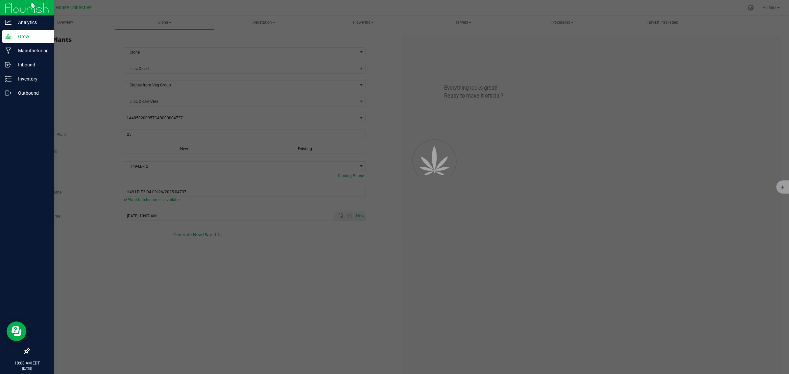
scroll to position [20, 0]
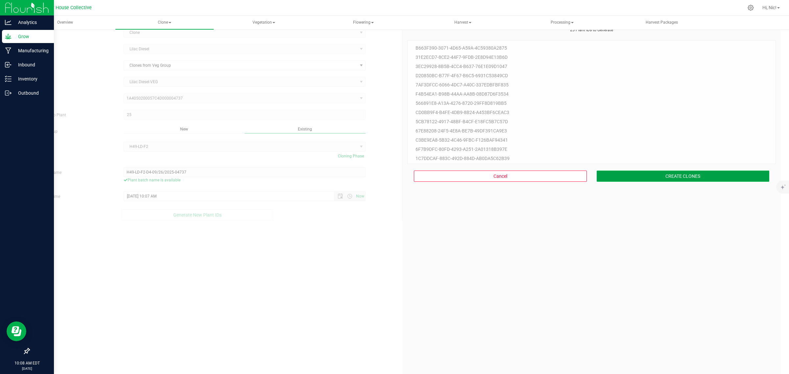
click at [657, 180] on button "CREATE CLONES" at bounding box center [683, 176] width 173 height 11
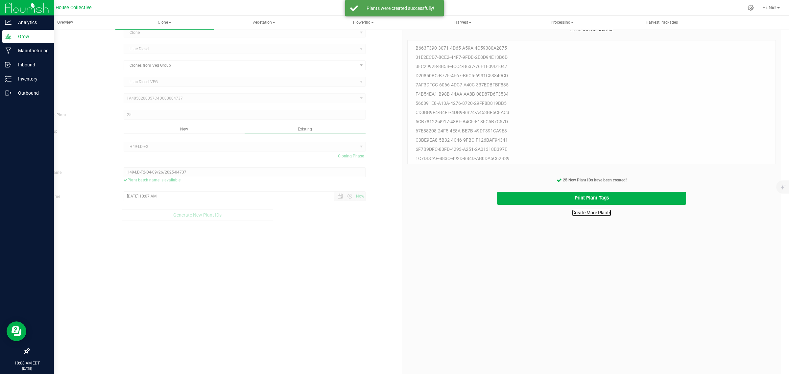
click at [604, 214] on link "Create More Plants" at bounding box center [591, 213] width 39 height 7
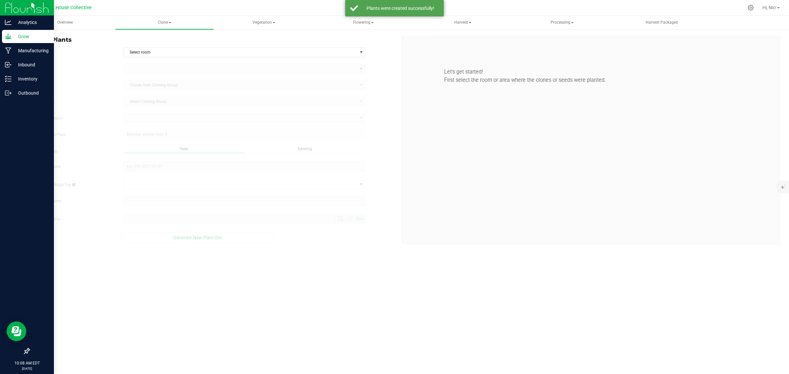
type input "[DATE] 10:08 AM"
click at [160, 53] on span "Select room" at bounding box center [241, 52] width 234 height 9
click at [158, 63] on li "Clone" at bounding box center [244, 64] width 241 height 10
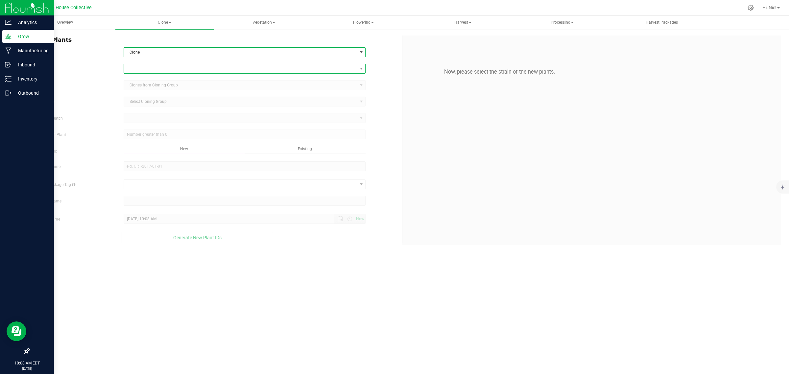
click at [158, 67] on span at bounding box center [241, 68] width 234 height 9
type input "lil"
click at [151, 96] on li "Lilac Diesel" at bounding box center [244, 96] width 241 height 9
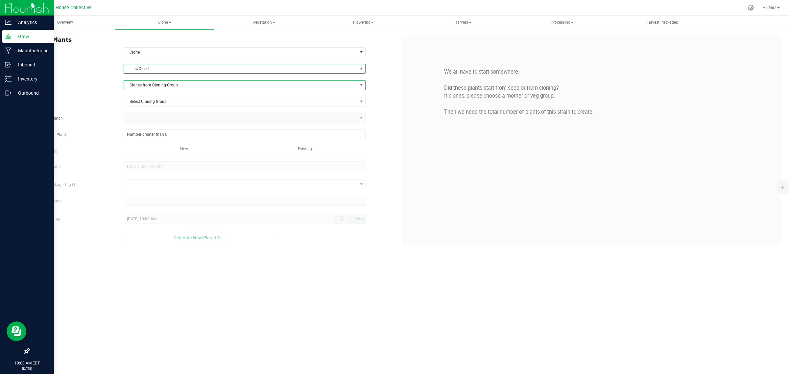
click at [155, 89] on span "Clones from Cloning Group" at bounding box center [241, 85] width 234 height 9
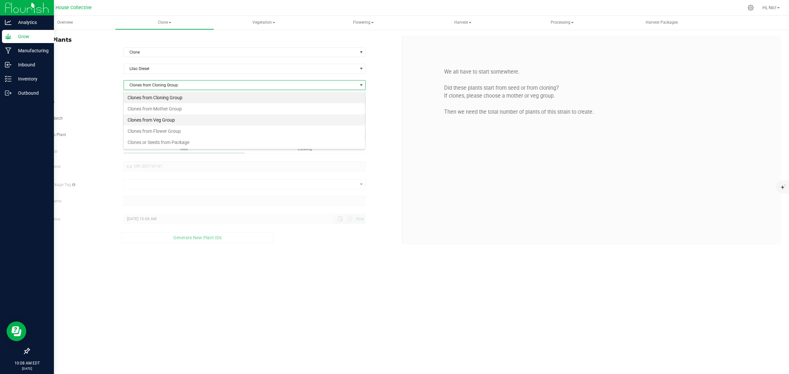
click at [162, 121] on li "Clones from Veg Group" at bounding box center [244, 119] width 241 height 11
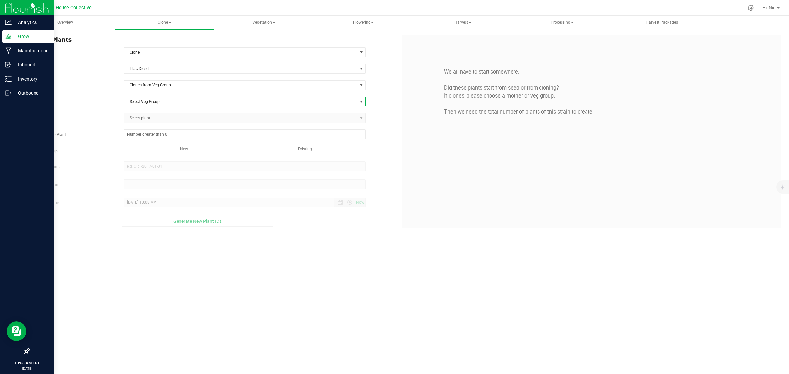
click at [160, 102] on span "Select Veg Group" at bounding box center [241, 101] width 234 height 9
click at [164, 123] on li "Lilac Diesel-VEG" at bounding box center [244, 123] width 241 height 10
click at [158, 114] on span "Select plant" at bounding box center [241, 117] width 234 height 9
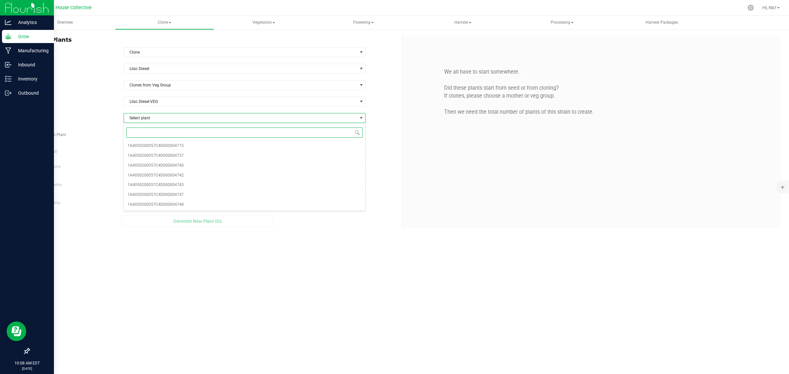
paste input "04740"
type input "04740"
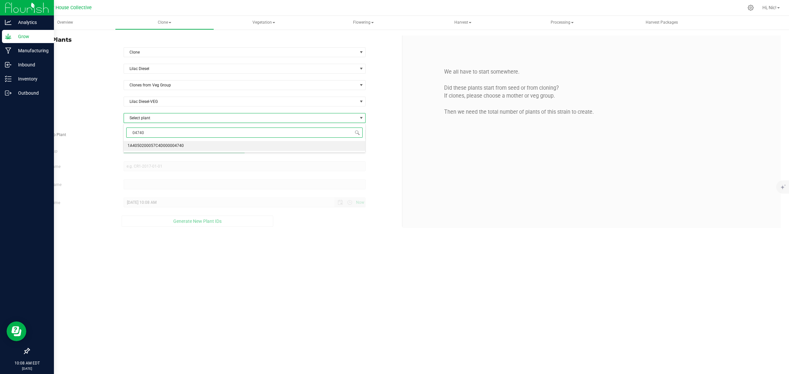
click at [168, 144] on span "1A4050200057C4D000004740" at bounding box center [156, 146] width 56 height 9
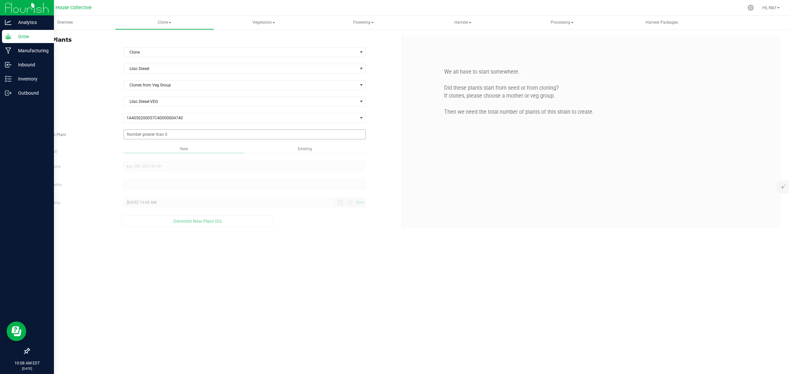
click at [168, 136] on span at bounding box center [245, 135] width 242 height 10
type input "25"
click at [301, 151] on span "Existing" at bounding box center [305, 149] width 14 height 5
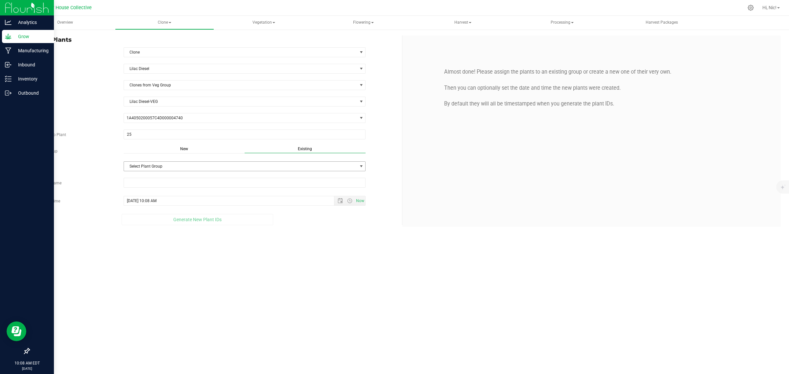
click at [151, 168] on span "Select Plant Group" at bounding box center [241, 166] width 234 height 9
click at [160, 186] on li "H49-LD-F2" at bounding box center [244, 189] width 241 height 10
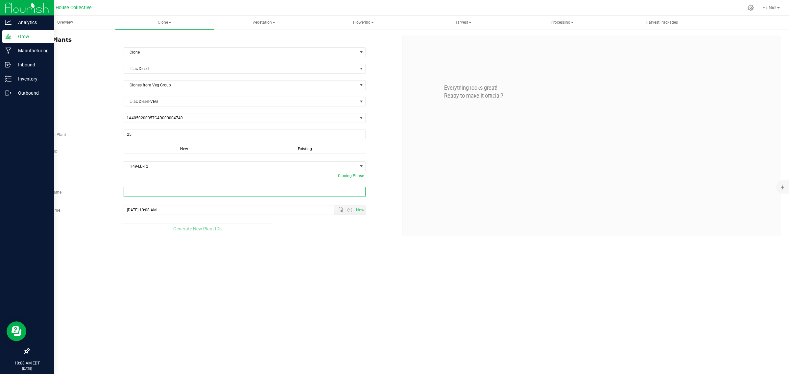
click at [196, 193] on input "text" at bounding box center [245, 192] width 242 height 10
paste input "H49-LD-F2-D5-09/26/2025-04740"
type input "H49-LD-F2-D5-09/26/2025-04740"
click at [341, 213] on span "Now" at bounding box center [349, 215] width 31 height 9
click at [343, 216] on span "Open the date view" at bounding box center [340, 215] width 11 height 5
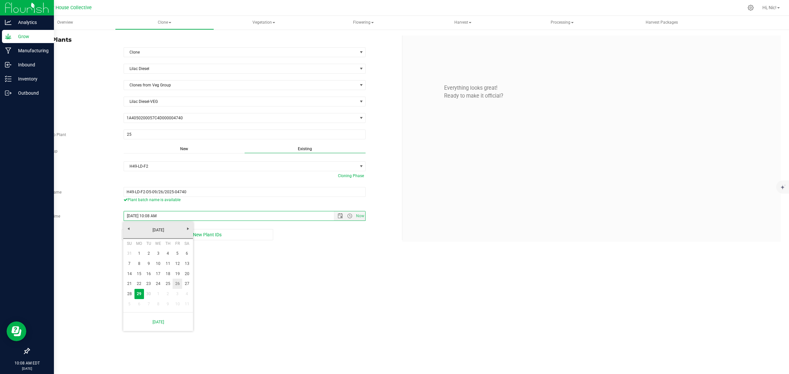
click at [177, 285] on link "26" at bounding box center [178, 284] width 10 height 10
type input "[DATE] 10:08 AM"
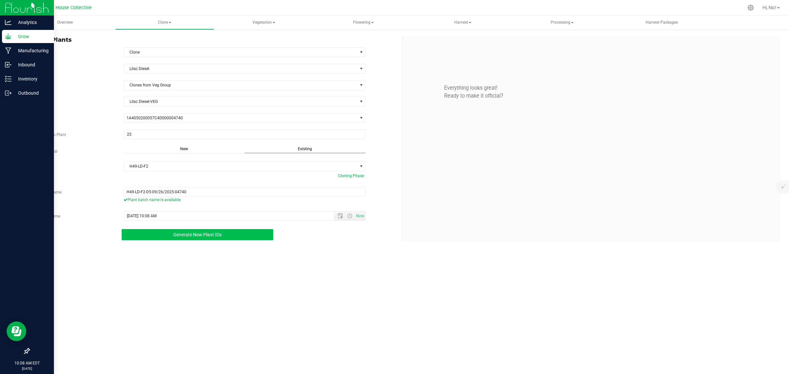
click at [191, 237] on span "Generate New Plant IDs" at bounding box center [197, 234] width 48 height 5
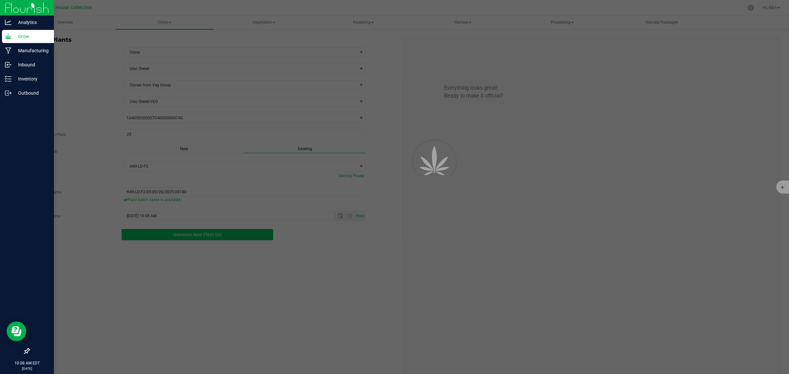
scroll to position [20, 0]
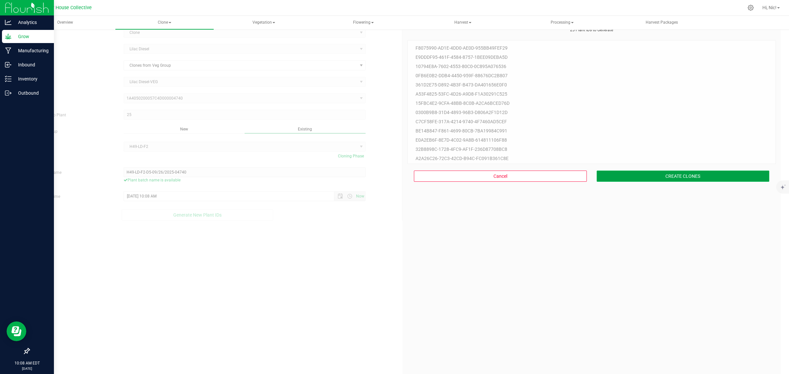
click at [658, 171] on button "CREATE CLONES" at bounding box center [683, 176] width 173 height 11
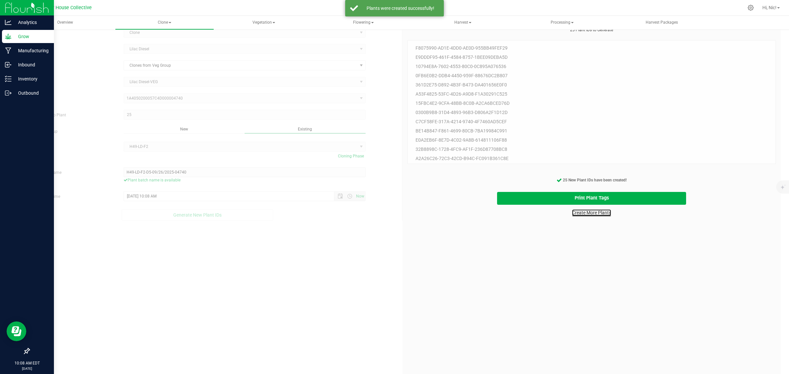
click at [581, 214] on link "Create More Plants" at bounding box center [591, 213] width 39 height 7
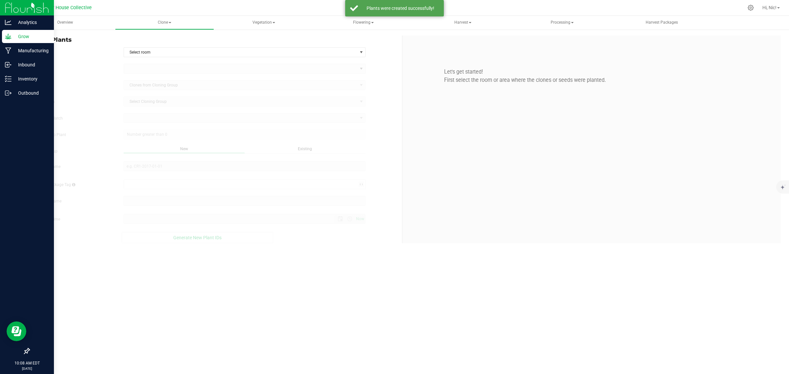
type input "[DATE] 10:08 AM"
click at [274, 23] on span at bounding box center [274, 22] width 3 height 1
click at [266, 46] on li "Veg plants" at bounding box center [264, 47] width 99 height 8
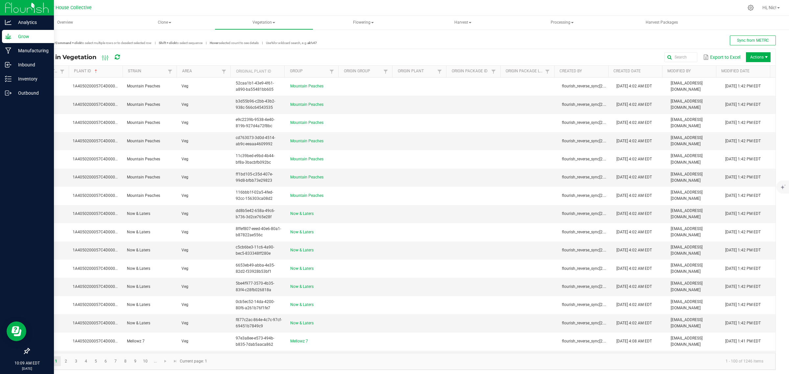
click at [51, 71] on link "Sync Status" at bounding box center [46, 71] width 24 height 5
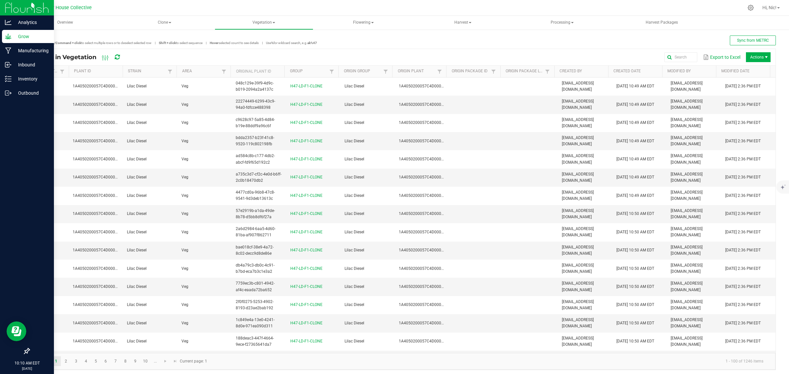
click at [48, 70] on link "Sync Status" at bounding box center [46, 71] width 24 height 5
click at [32, 78] on p "Inventory" at bounding box center [31, 79] width 39 height 8
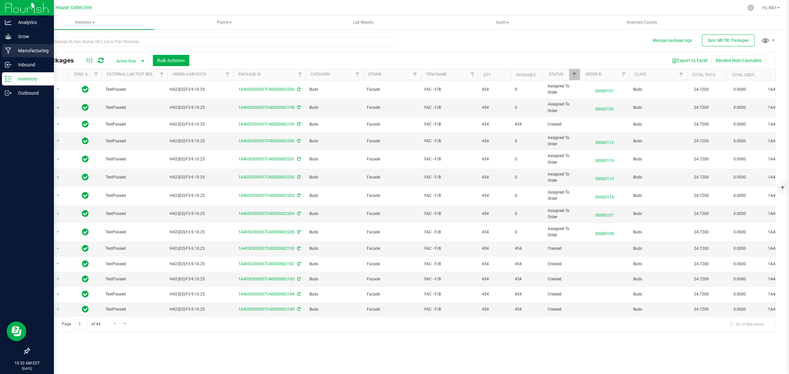
click at [35, 48] on p "Manufacturing" at bounding box center [31, 51] width 39 height 8
